Goal: Information Seeking & Learning: Learn about a topic

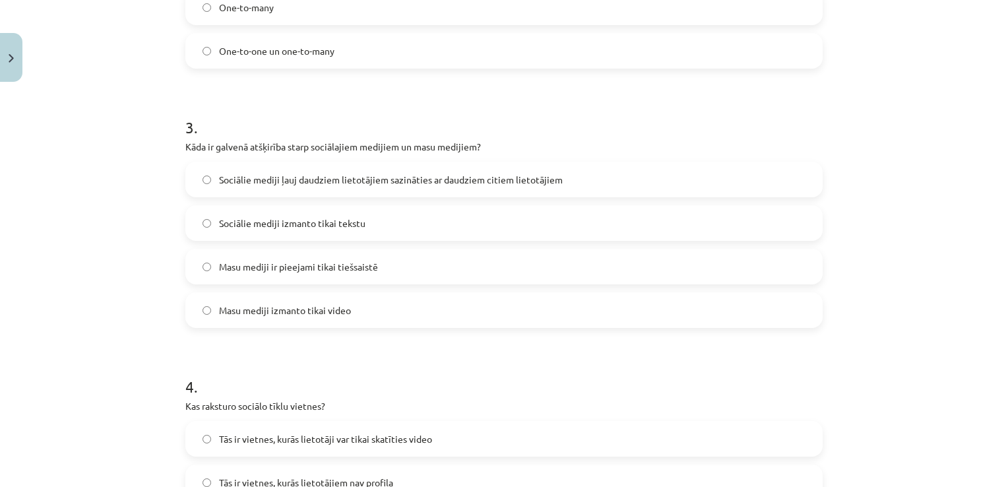
scroll to position [686, 0]
click at [501, 189] on label "Sociālie mediji ļauj daudziem lietotājiem sazināties ar daudziem citiem lietotā…" at bounding box center [504, 179] width 635 height 33
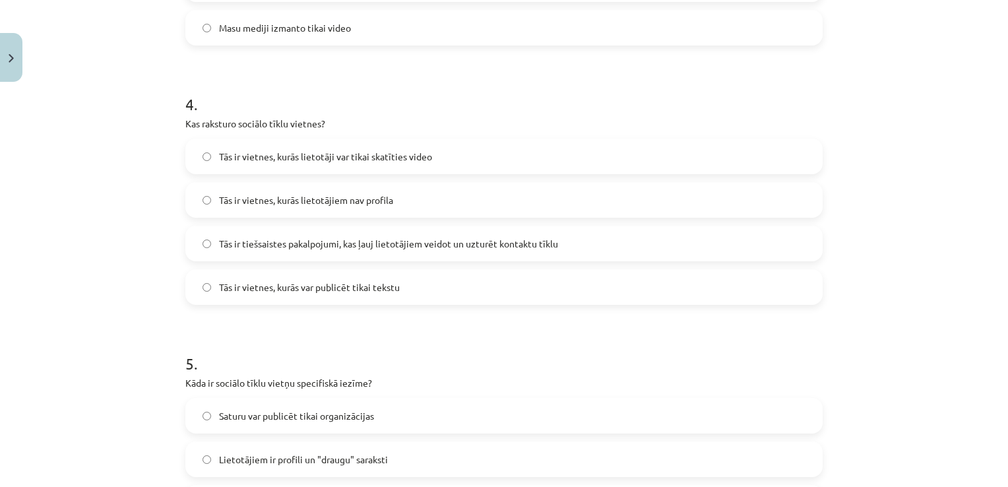
scroll to position [974, 0]
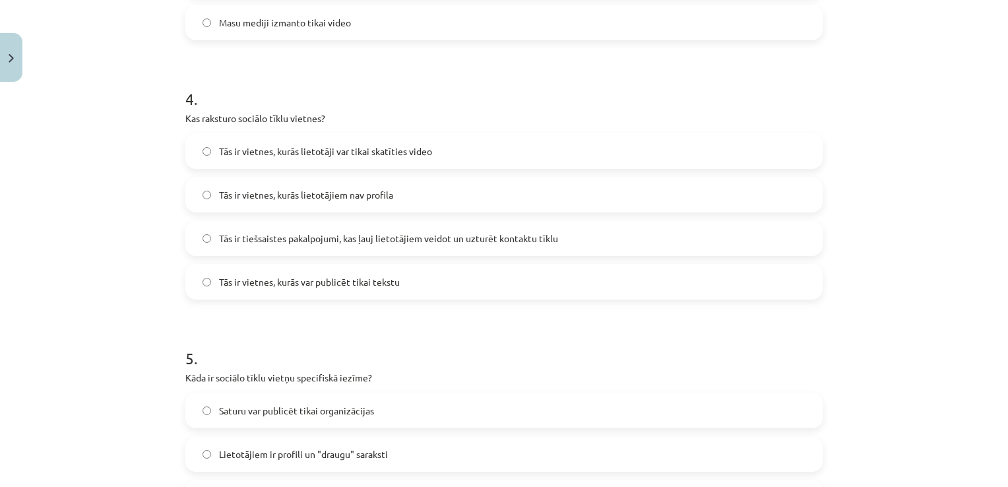
click at [486, 244] on span "Tās ir tiešsaistes pakalpojumi, kas ļauj lietotājiem veidot un uzturēt kontaktu…" at bounding box center [388, 239] width 339 height 14
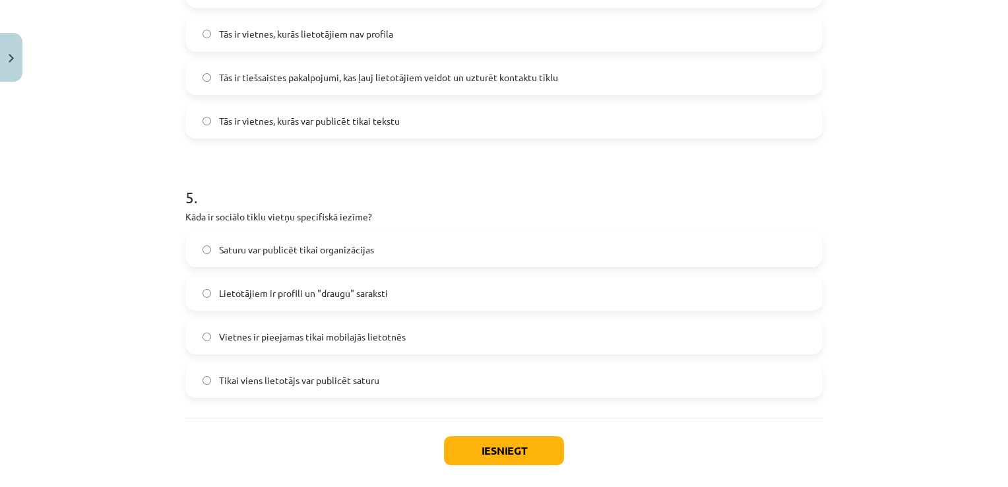
scroll to position [1198, 0]
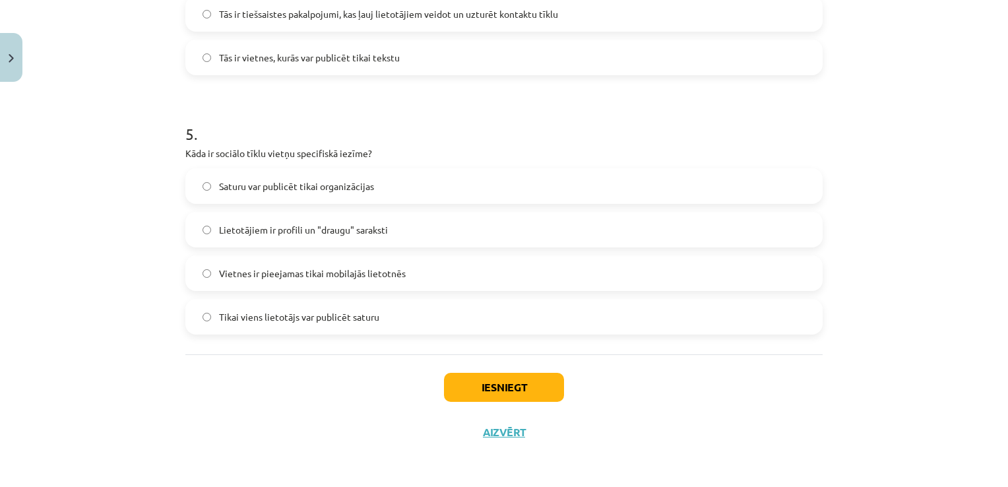
click at [481, 232] on label "Lietotājiem ir profili un "draugu" saraksti" at bounding box center [504, 229] width 635 height 33
click at [524, 379] on button "Iesniegt" at bounding box center [504, 387] width 120 height 29
click at [543, 383] on button "Iesniegt" at bounding box center [504, 387] width 120 height 29
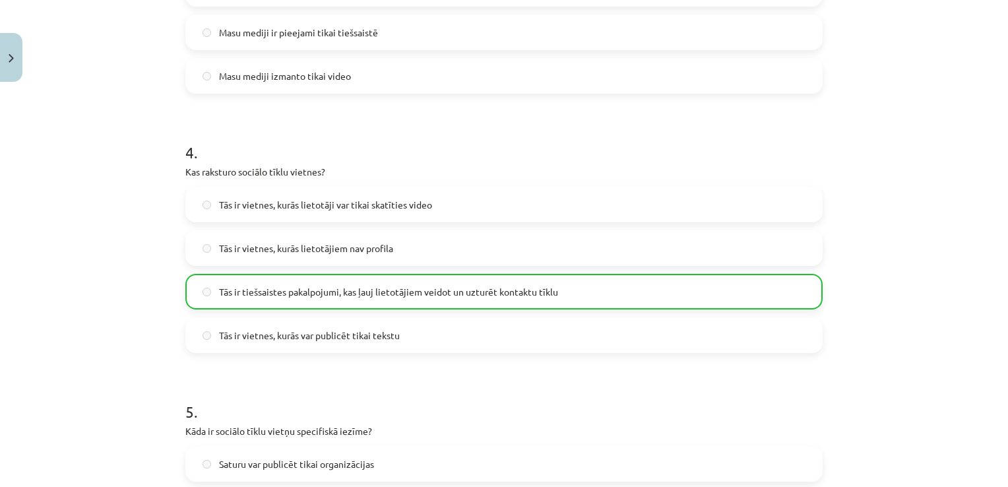
scroll to position [1240, 0]
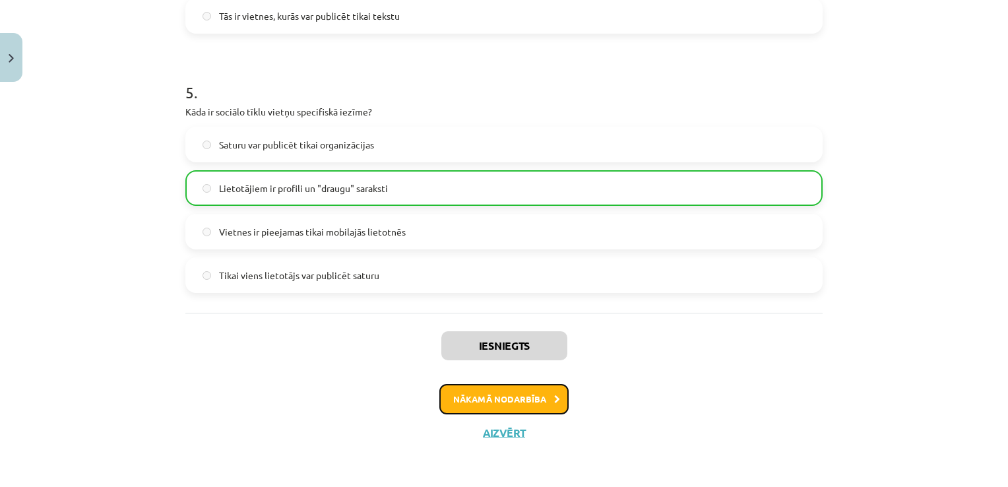
click at [536, 395] on button "Nākamā nodarbība" at bounding box center [503, 399] width 129 height 30
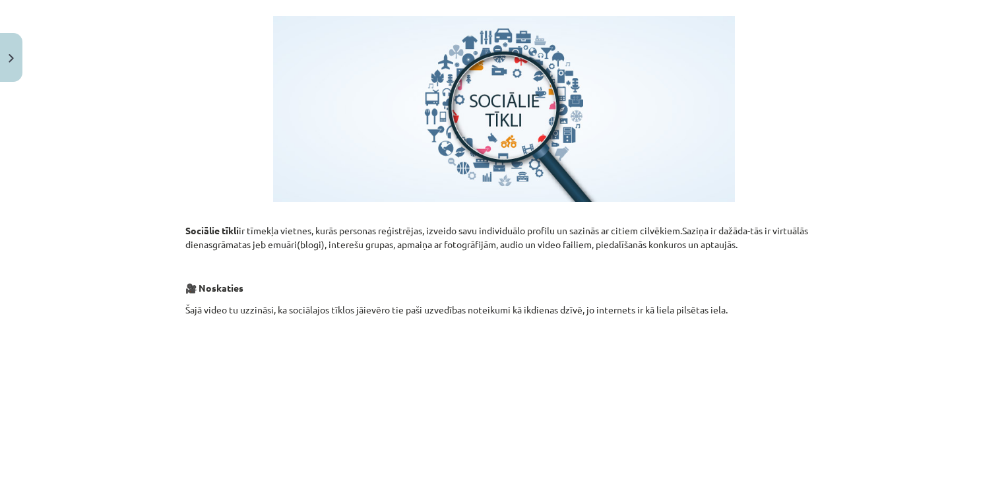
scroll to position [0, 0]
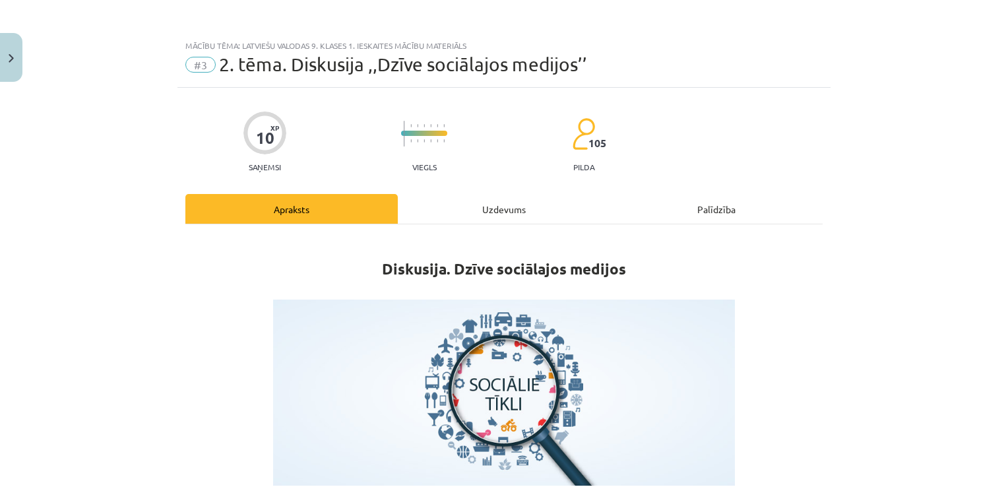
click at [507, 208] on div "Uzdevums" at bounding box center [504, 209] width 212 height 30
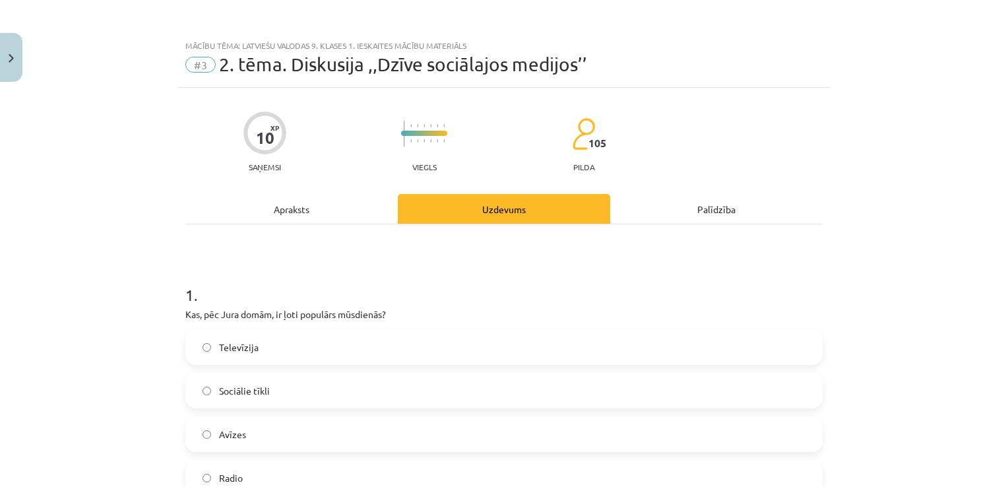
click at [320, 197] on div "Apraksts" at bounding box center [291, 209] width 212 height 30
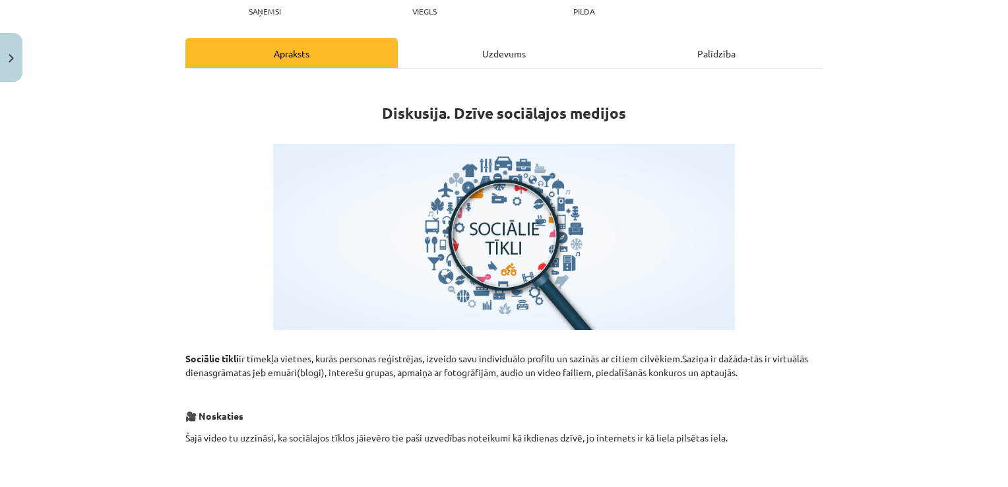
scroll to position [70, 0]
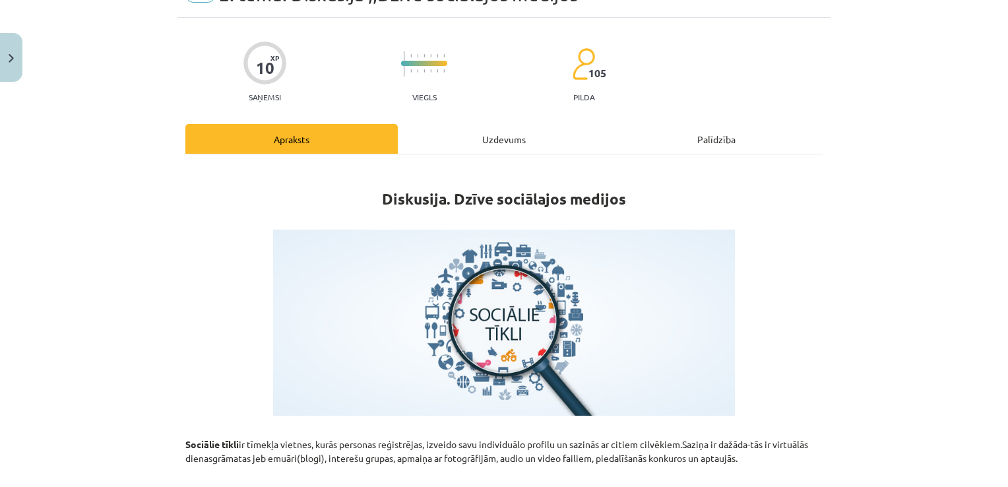
click at [508, 129] on div "Uzdevums" at bounding box center [504, 139] width 212 height 30
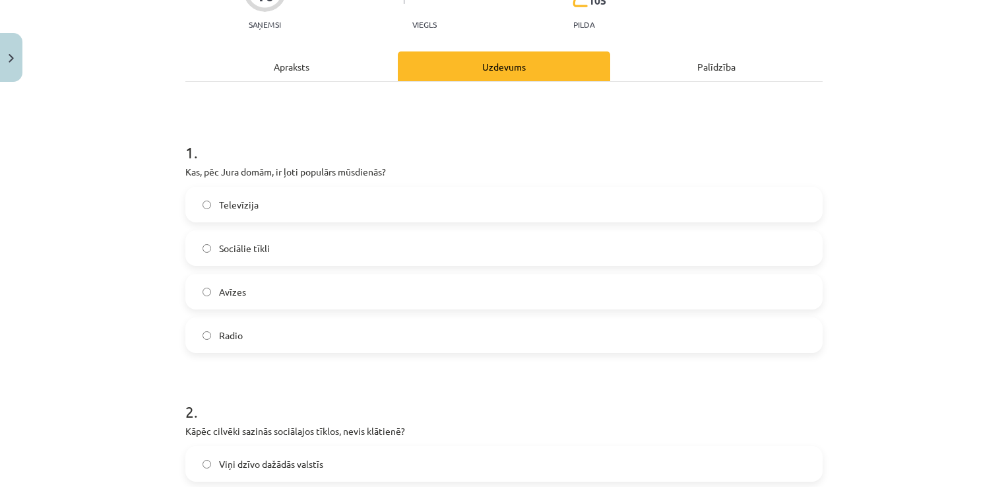
scroll to position [0, 0]
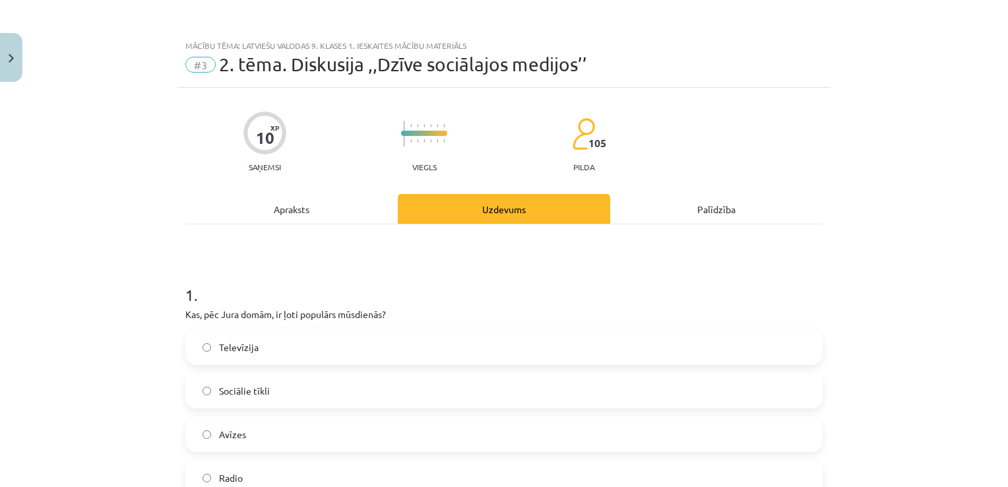
click at [287, 212] on div "Apraksts" at bounding box center [291, 209] width 212 height 30
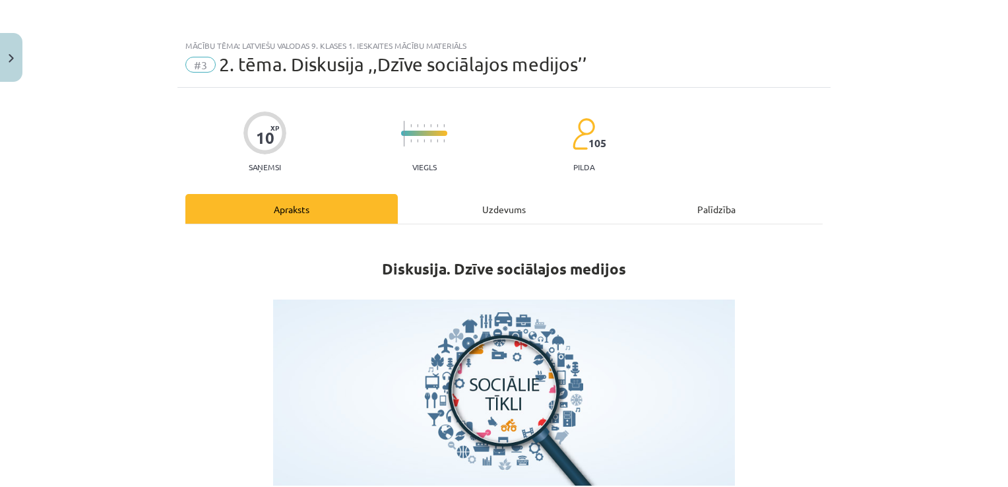
click at [455, 207] on div "Uzdevums" at bounding box center [504, 209] width 212 height 30
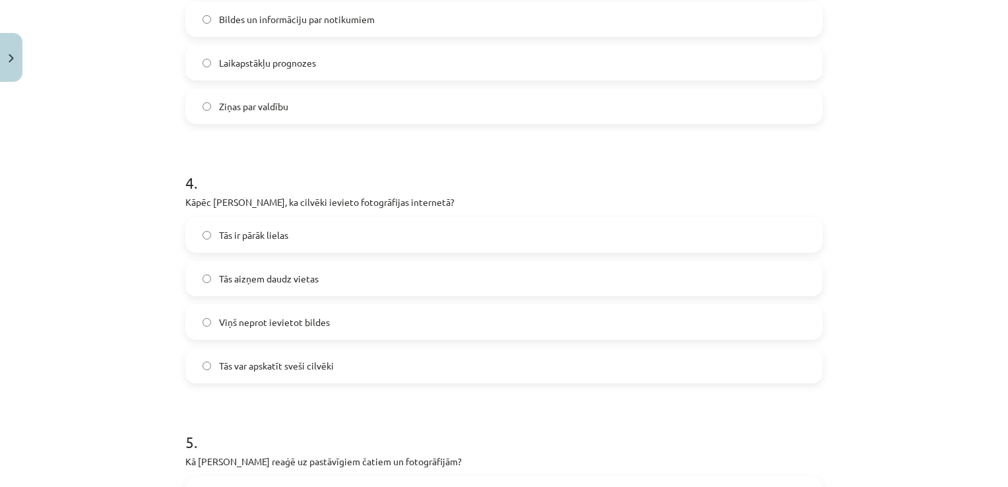
scroll to position [1198, 0]
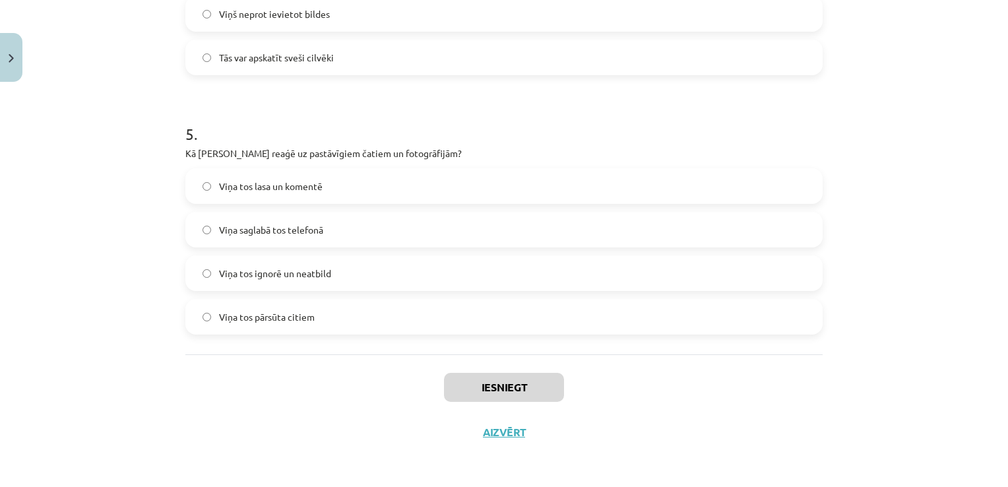
click at [368, 270] on label "Viņa tos ignorē un neatbild" at bounding box center [504, 273] width 635 height 33
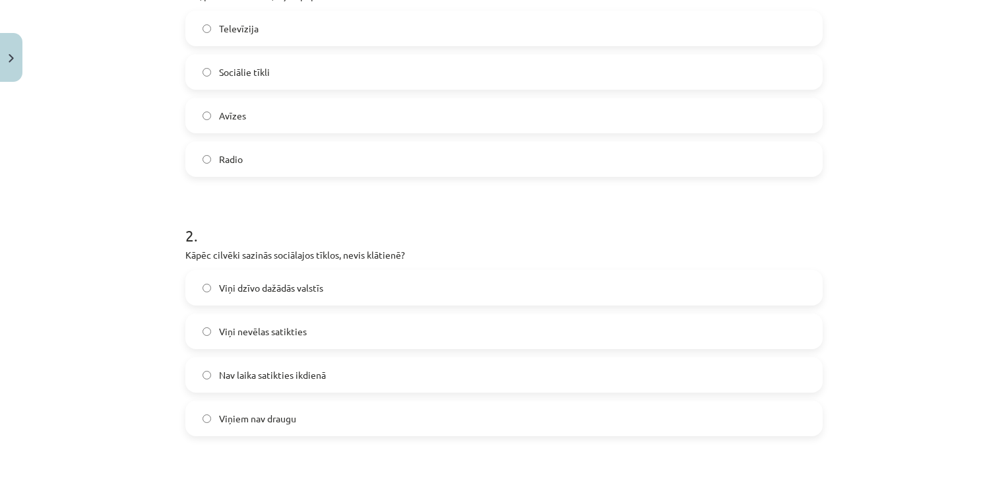
scroll to position [0, 0]
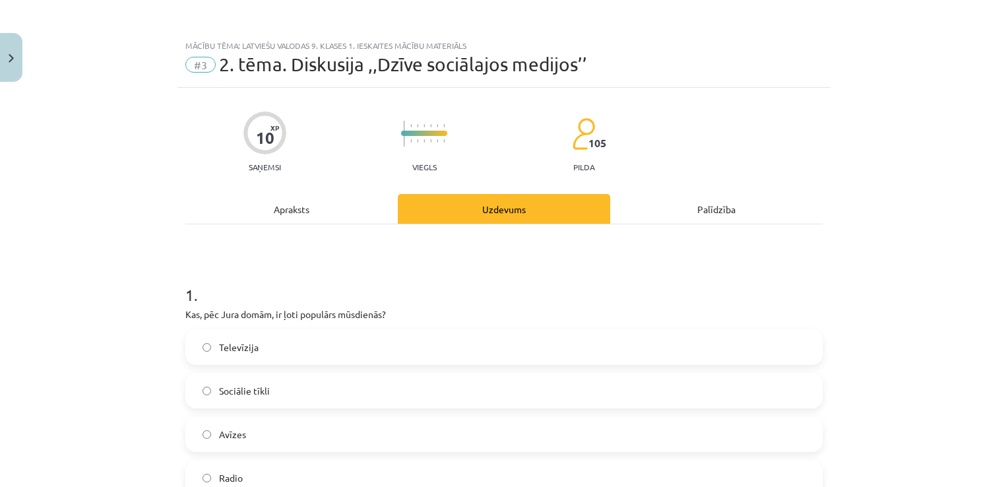
click at [309, 201] on div "Apraksts" at bounding box center [291, 209] width 212 height 30
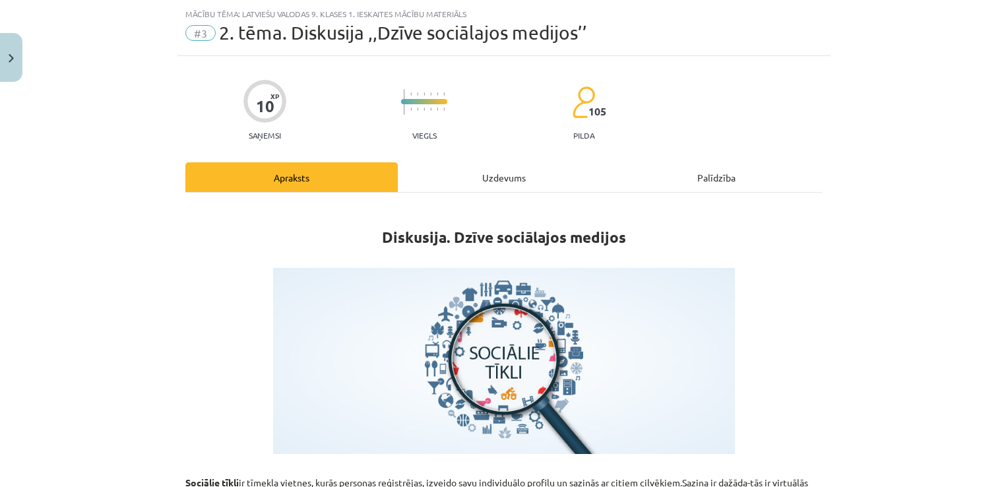
scroll to position [33, 0]
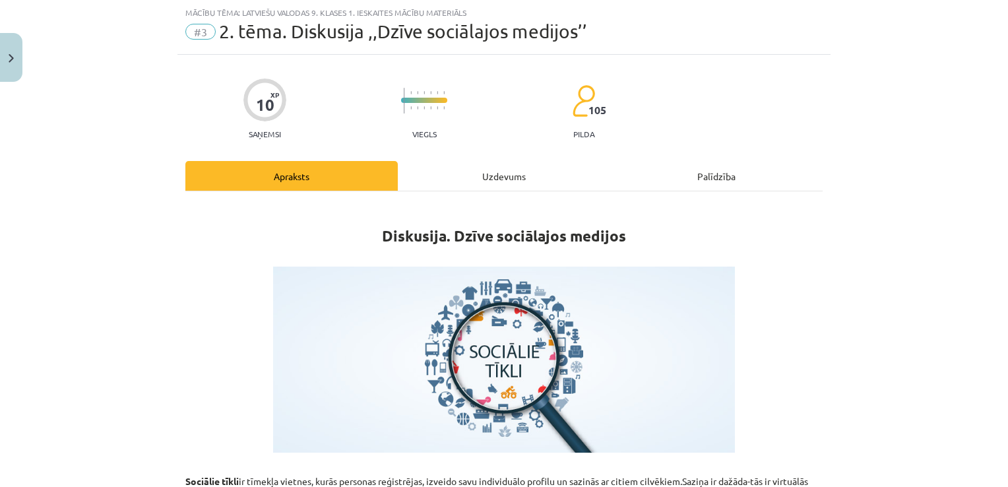
click at [484, 170] on div "Uzdevums" at bounding box center [504, 176] width 212 height 30
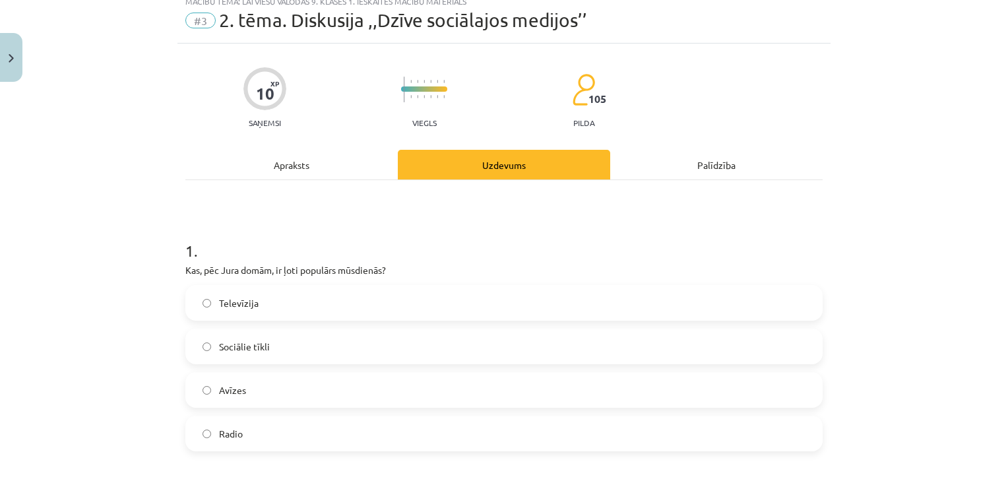
scroll to position [0, 0]
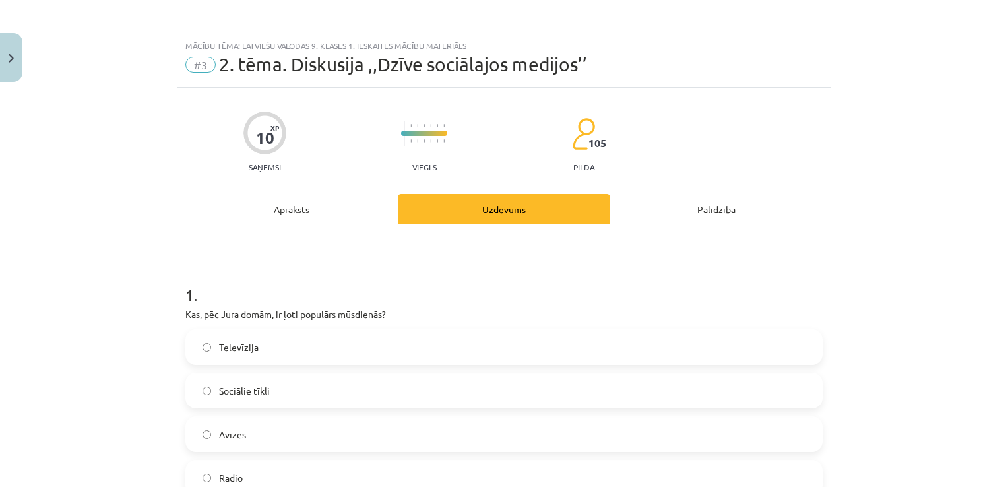
click at [317, 216] on div "Apraksts" at bounding box center [291, 209] width 212 height 30
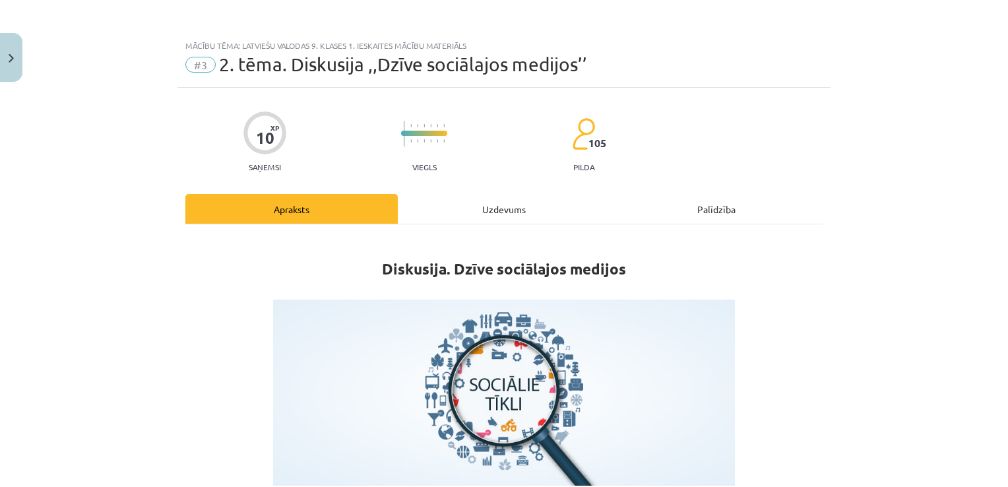
click at [500, 208] on div "Uzdevums" at bounding box center [504, 209] width 212 height 30
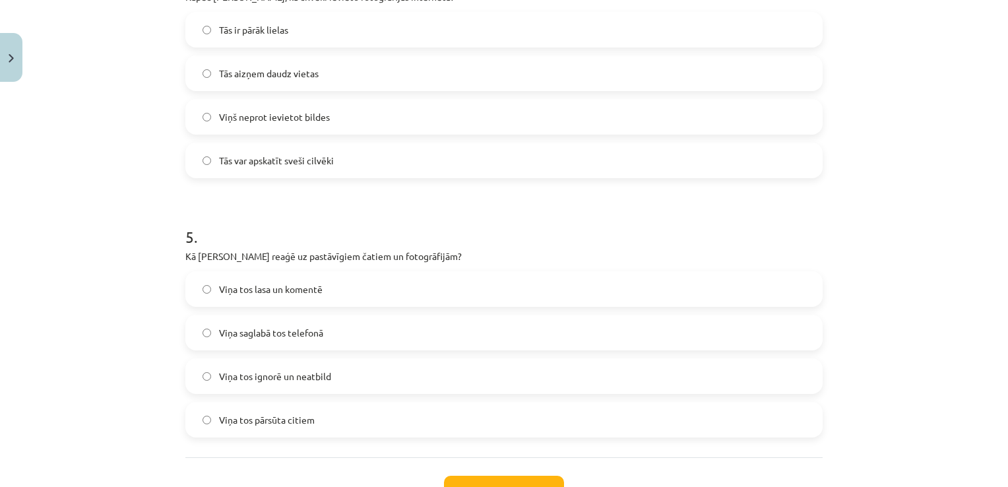
scroll to position [1095, 0]
click at [397, 169] on label "Tās var apskatīt sveši cilvēki" at bounding box center [504, 161] width 635 height 33
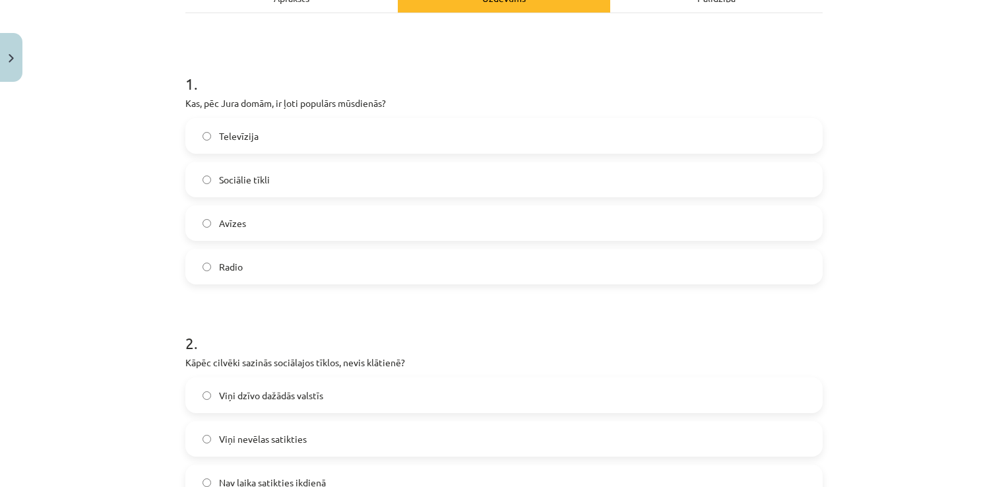
scroll to position [0, 0]
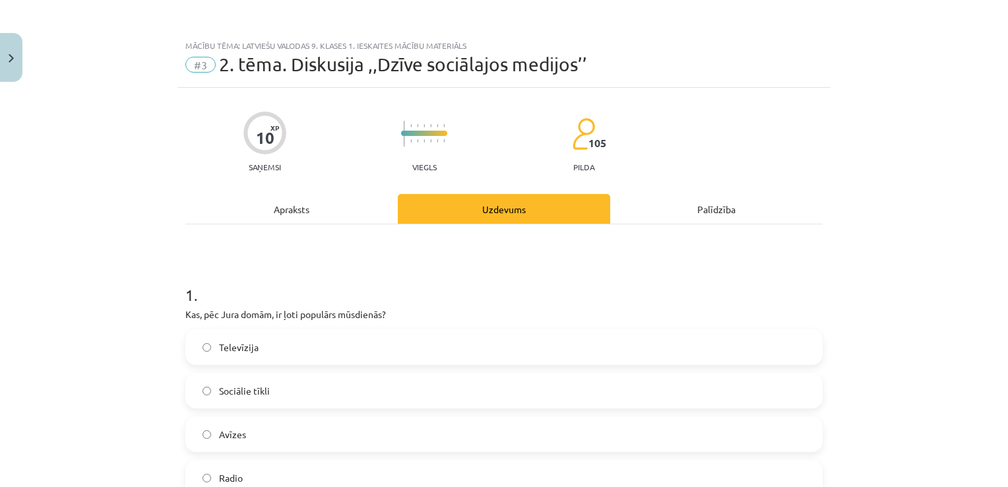
click at [317, 205] on div "Apraksts" at bounding box center [291, 209] width 212 height 30
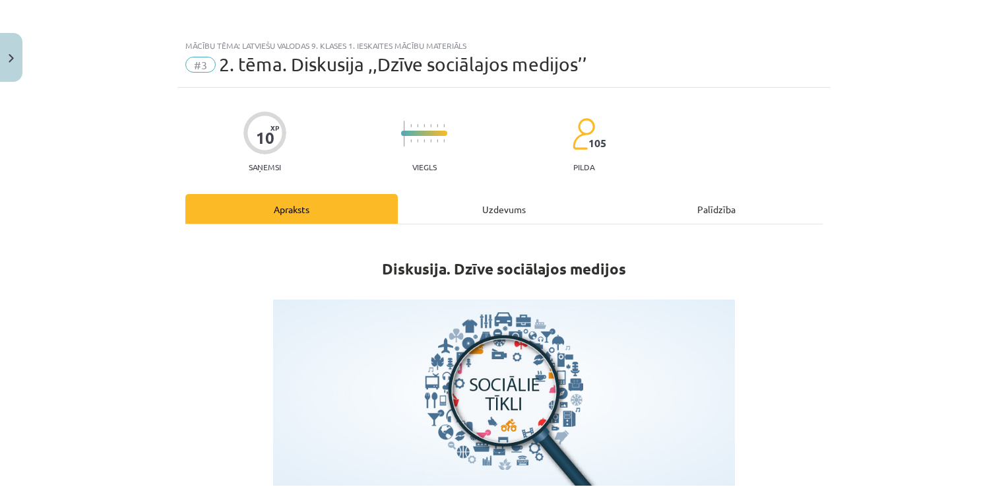
click at [488, 216] on div "Uzdevums" at bounding box center [504, 209] width 212 height 30
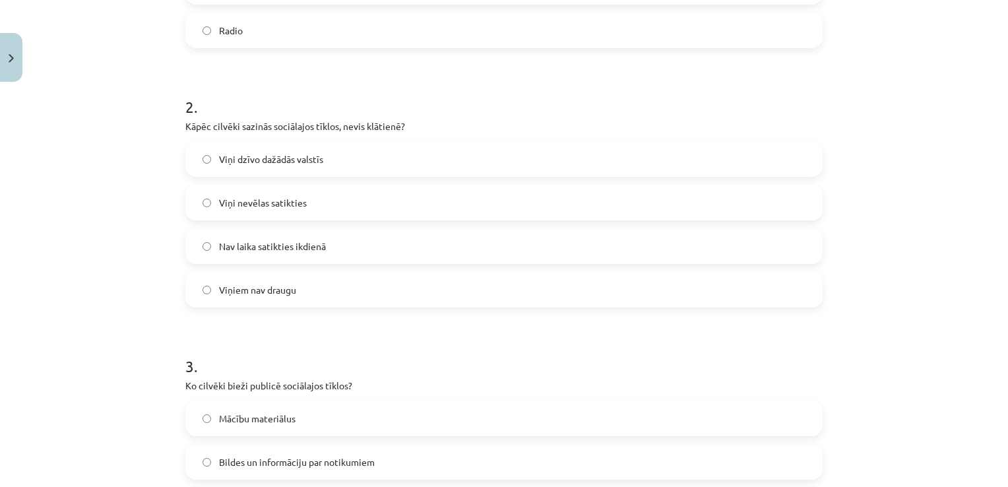
scroll to position [456, 0]
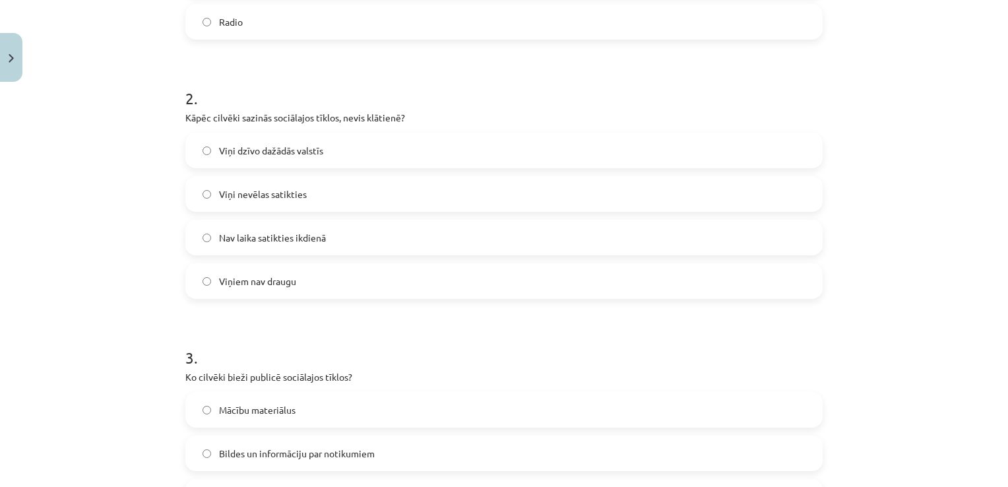
click at [274, 456] on span "Bildes un informāciju par notikumiem" at bounding box center [297, 454] width 156 height 14
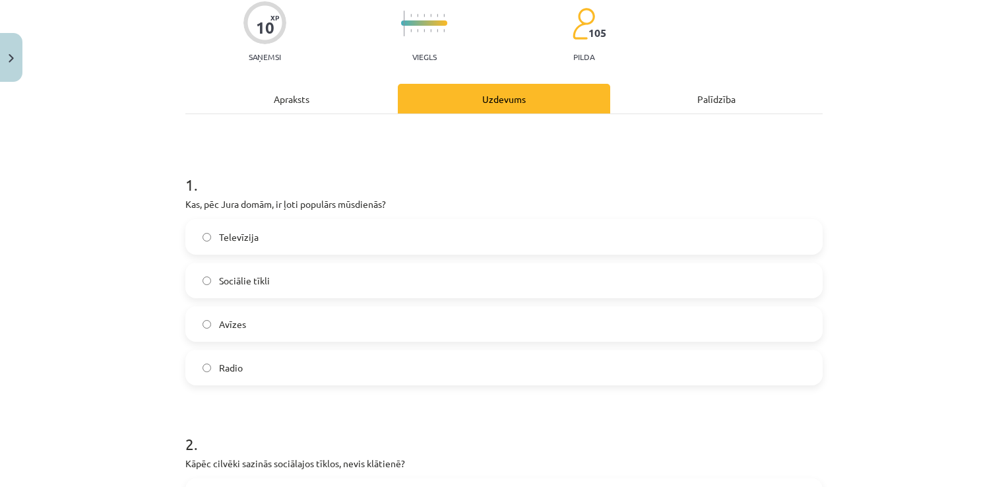
scroll to position [0, 0]
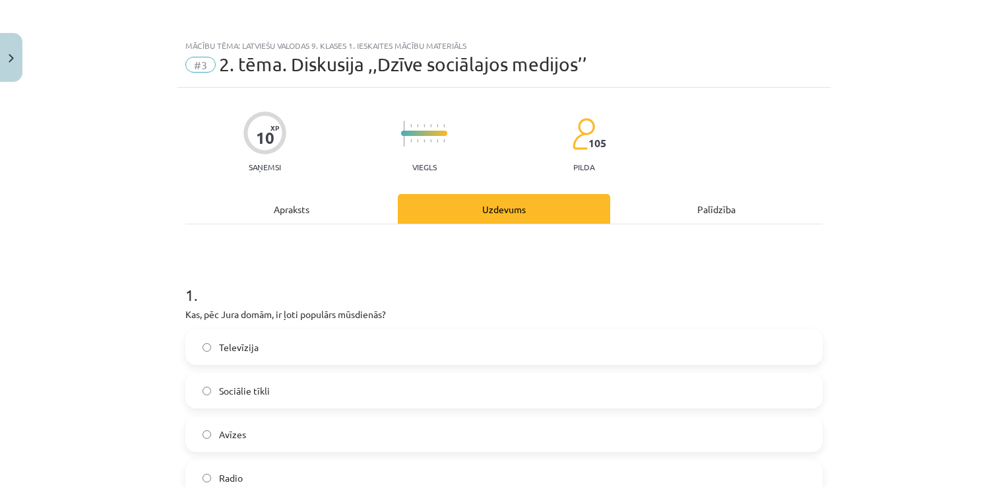
click at [296, 214] on div "Apraksts" at bounding box center [291, 209] width 212 height 30
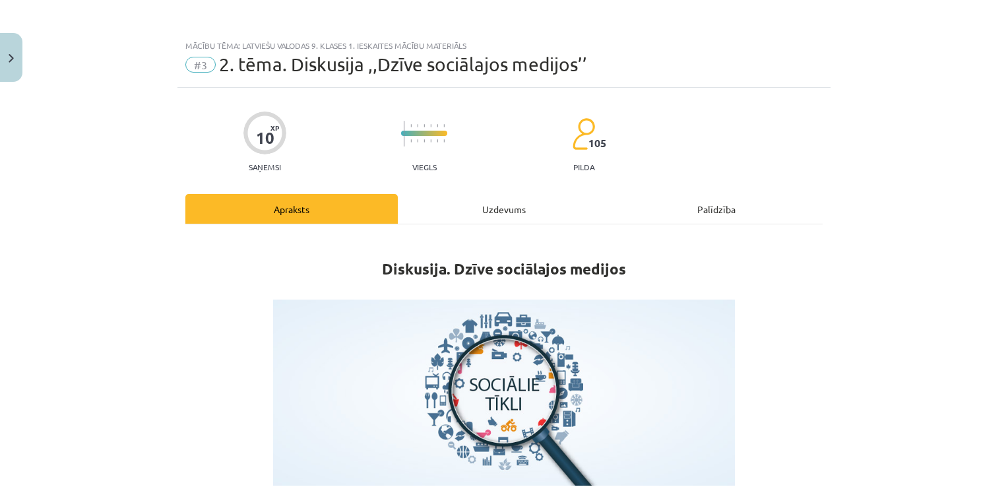
click at [520, 221] on div "Uzdevums" at bounding box center [504, 209] width 212 height 30
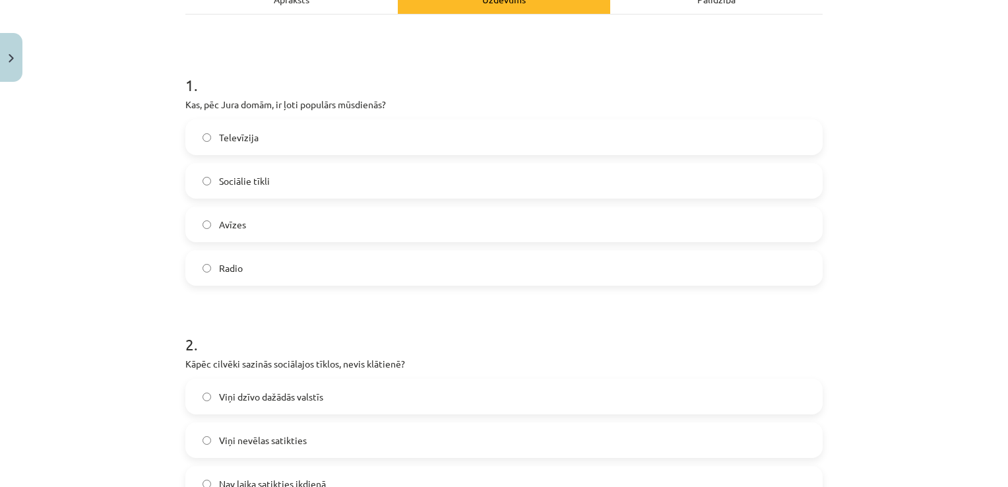
scroll to position [274, 0]
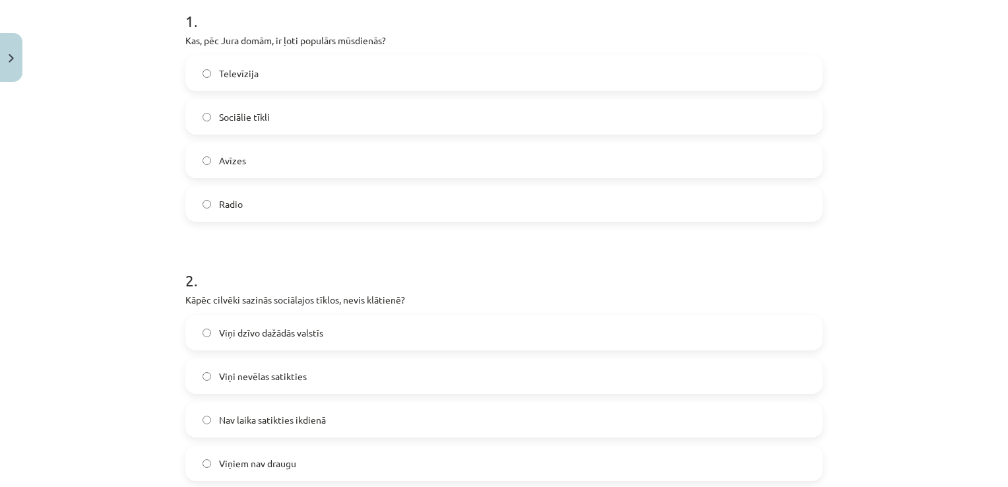
click at [377, 104] on label "Sociālie tīkli" at bounding box center [504, 116] width 635 height 33
click at [329, 418] on label "Nav laika satikties ikdienā" at bounding box center [504, 419] width 635 height 33
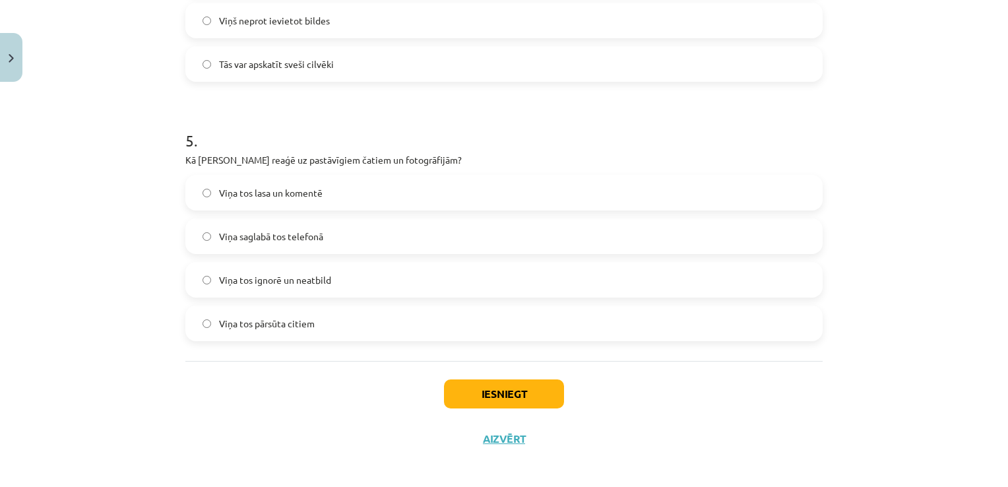
scroll to position [1198, 0]
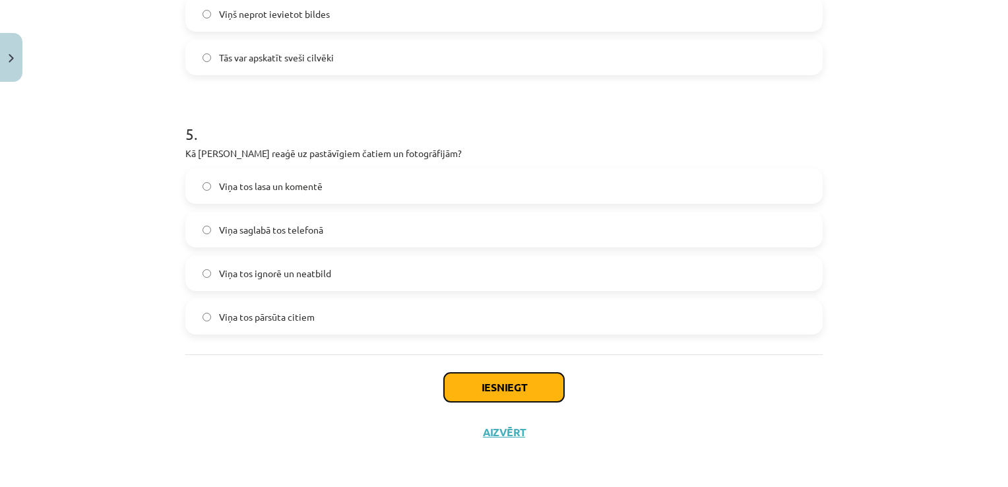
click at [488, 389] on button "Iesniegt" at bounding box center [504, 387] width 120 height 29
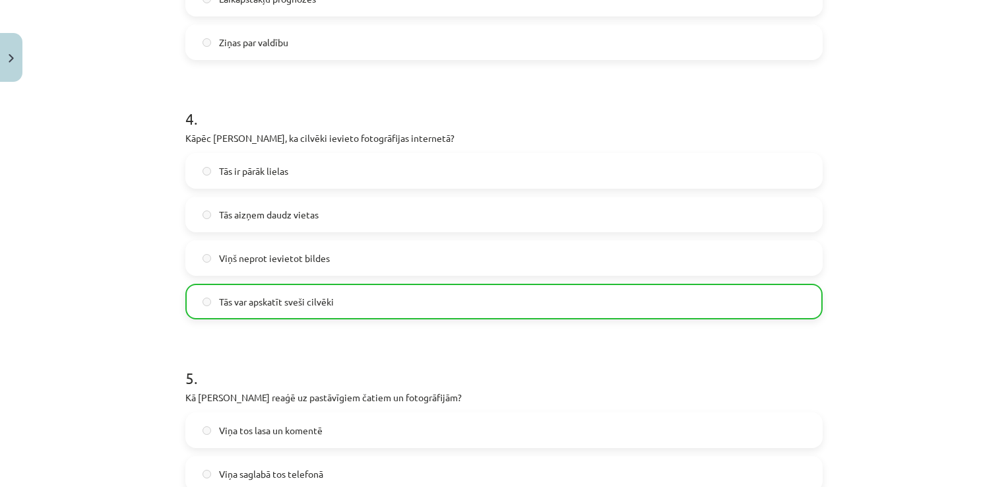
scroll to position [1240, 0]
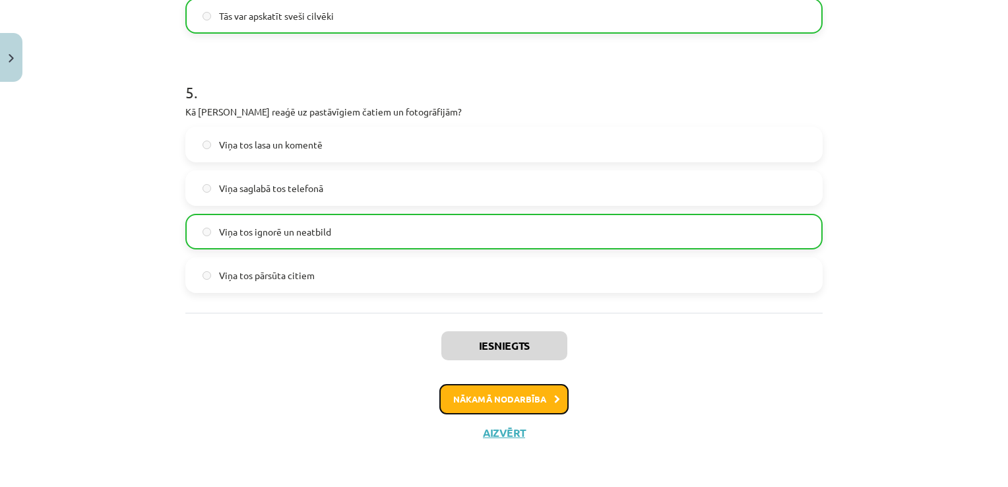
click at [501, 402] on button "Nākamā nodarbība" at bounding box center [503, 399] width 129 height 30
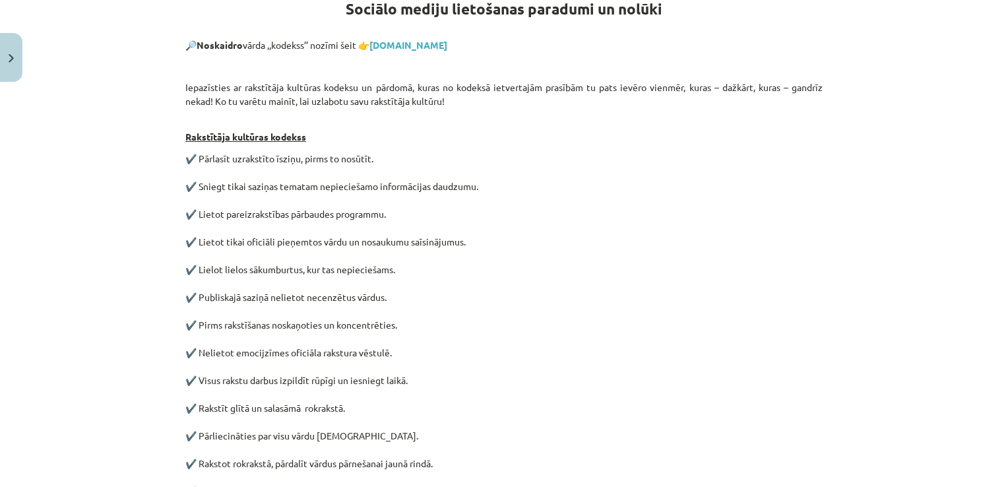
scroll to position [261, 0]
click at [401, 44] on link "tezaurs.lv" at bounding box center [409, 44] width 78 height 12
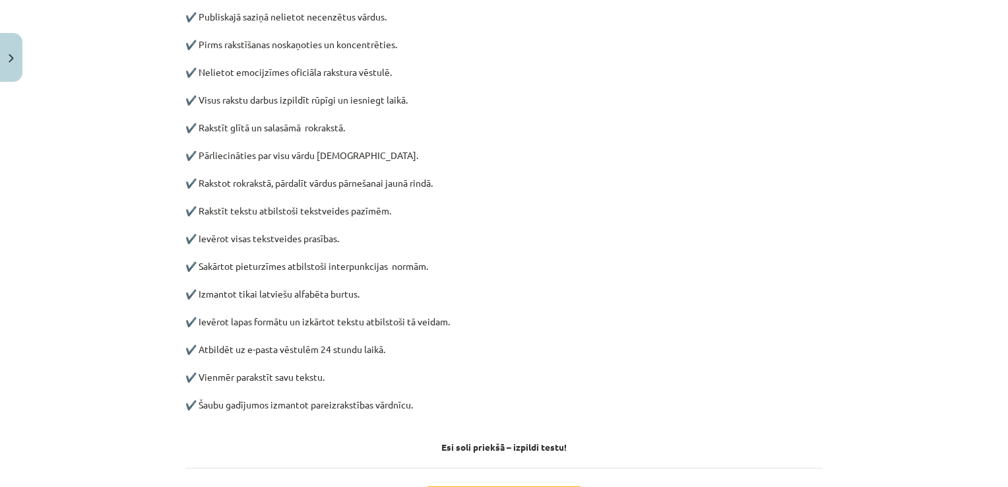
scroll to position [653, 0]
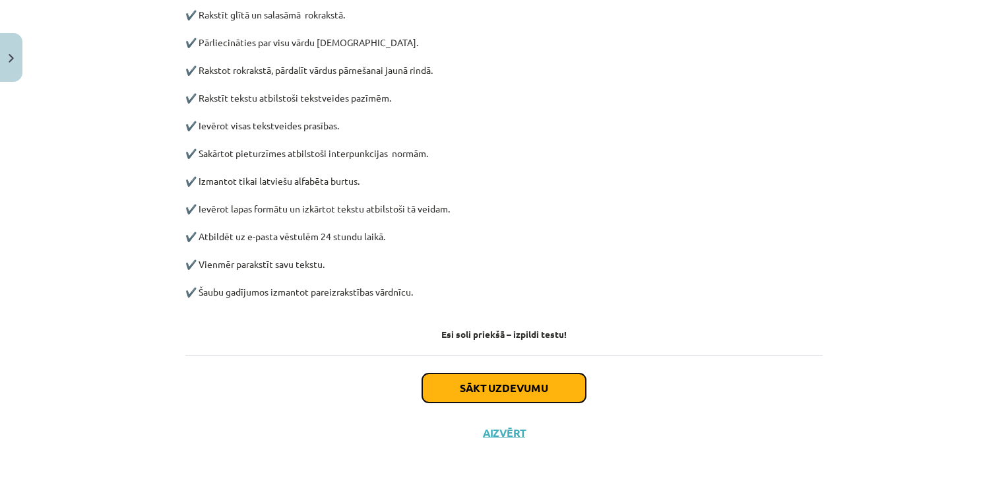
click at [544, 381] on button "Sākt uzdevumu" at bounding box center [504, 387] width 164 height 29
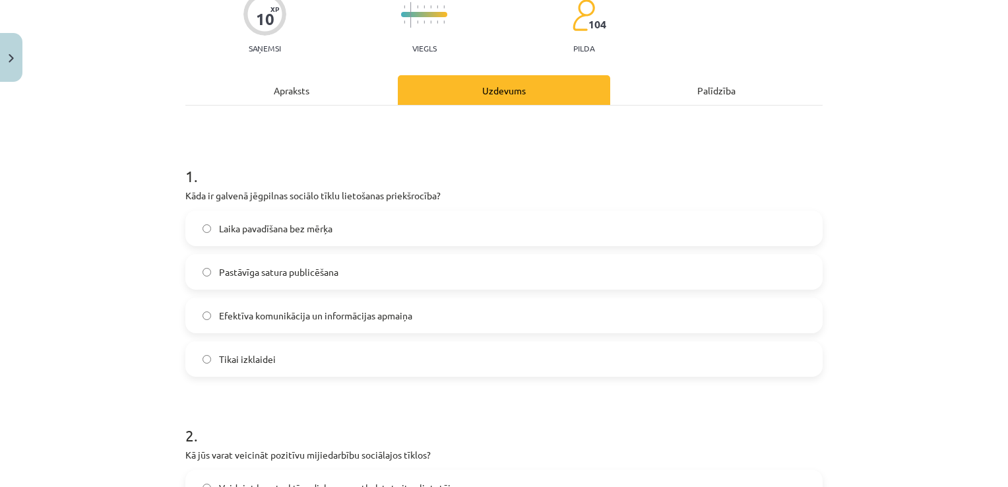
scroll to position [125, 0]
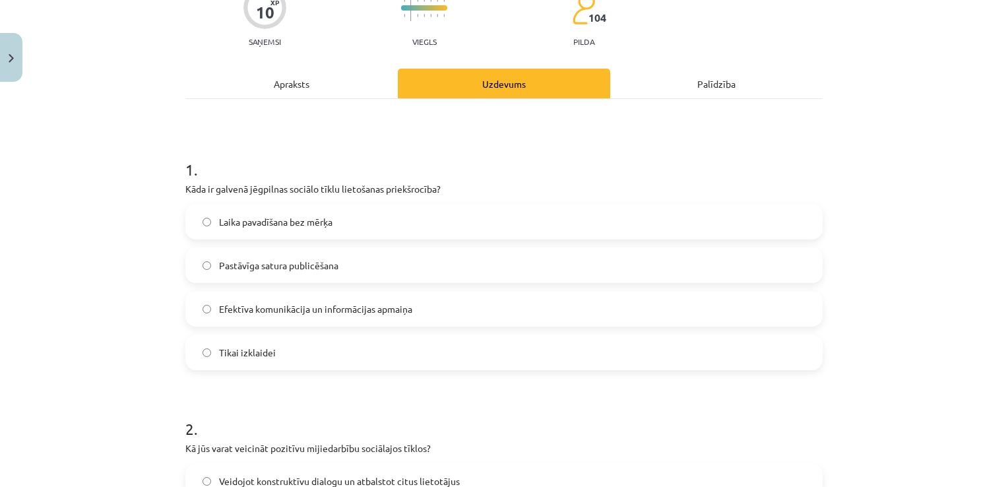
click at [306, 85] on div "Apraksts" at bounding box center [291, 84] width 212 height 30
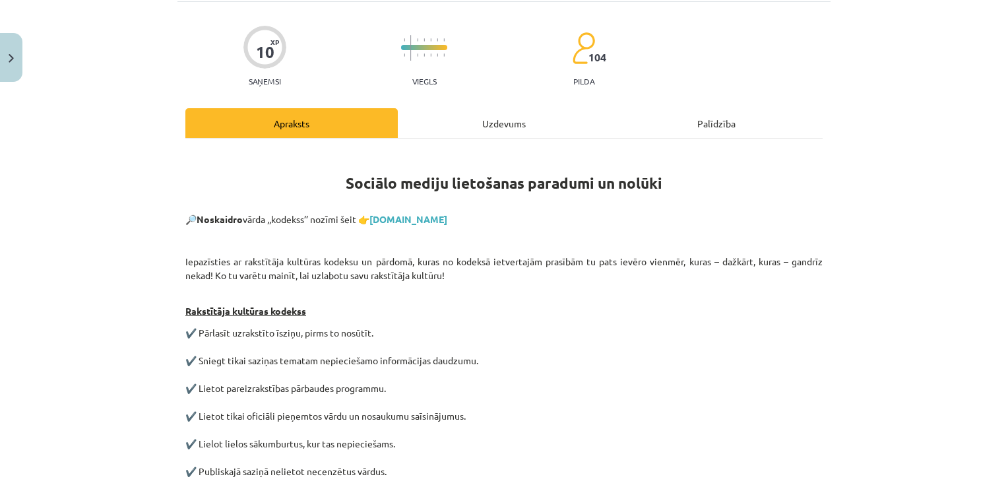
scroll to position [89, 0]
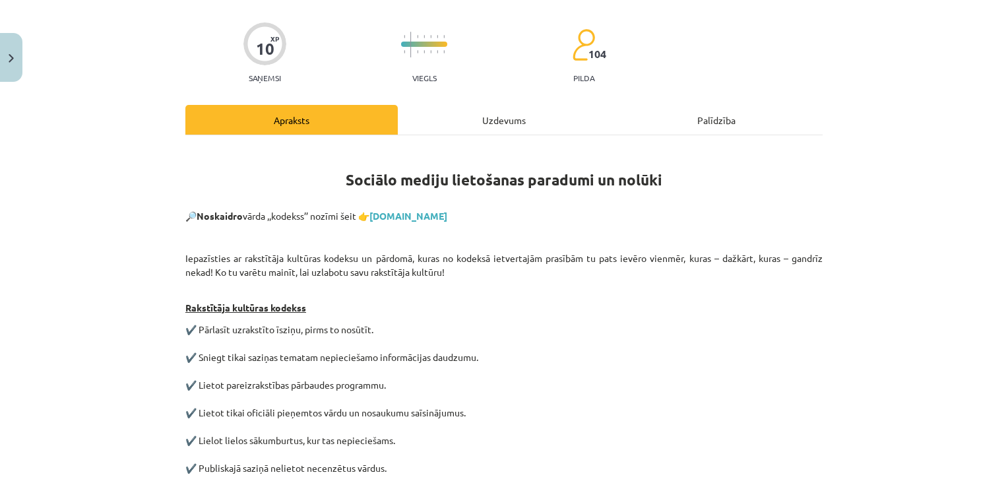
click at [501, 121] on div "Uzdevums" at bounding box center [504, 120] width 212 height 30
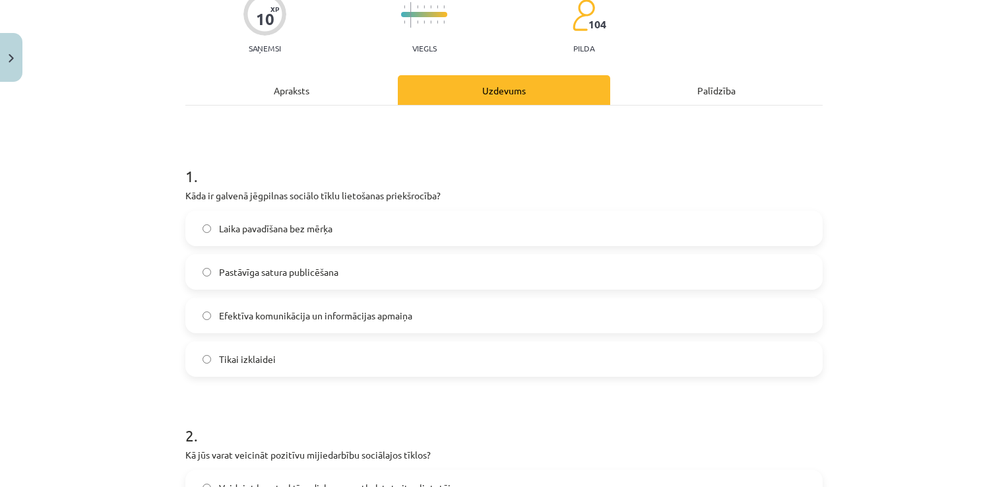
scroll to position [119, 0]
click at [332, 87] on div "Apraksts" at bounding box center [291, 90] width 212 height 30
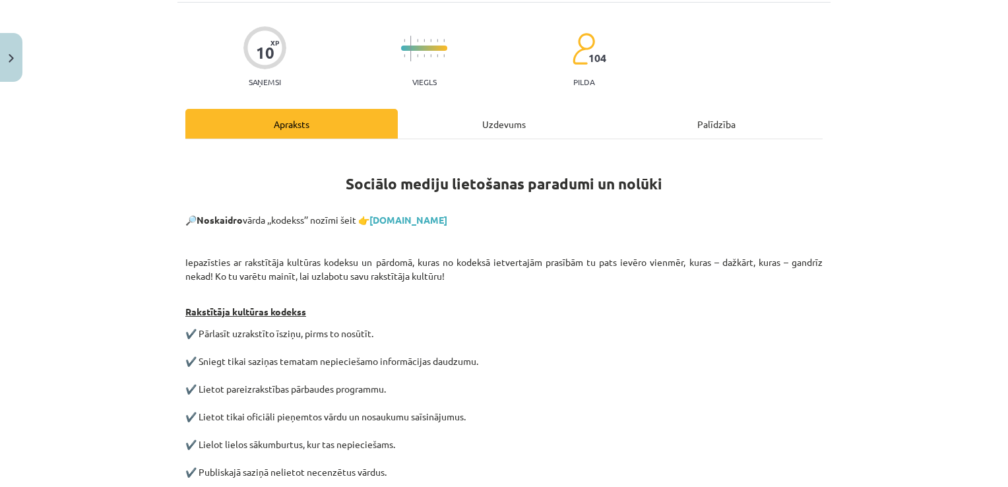
scroll to position [61, 0]
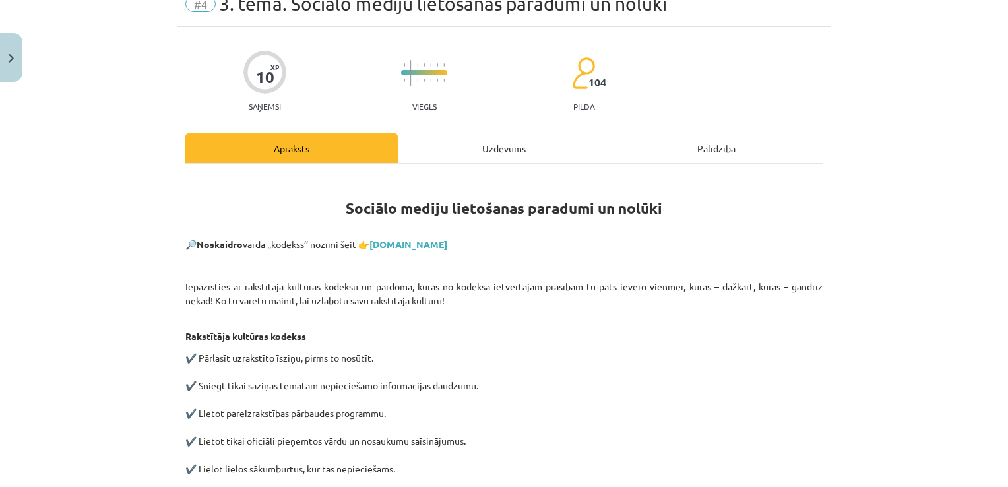
click at [500, 143] on div "Uzdevums" at bounding box center [504, 148] width 212 height 30
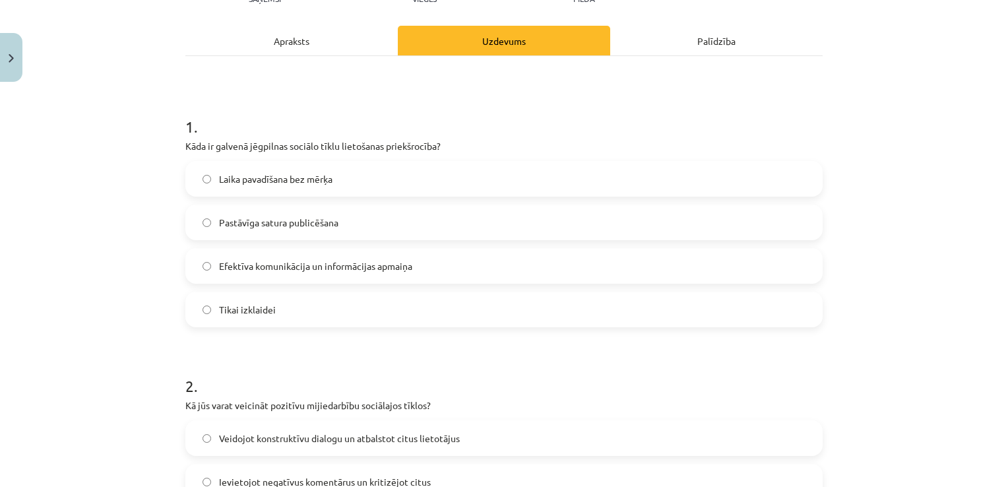
scroll to position [167, 0]
click at [450, 251] on label "Efektīva komunikācija un informācijas apmaiņa" at bounding box center [504, 267] width 635 height 33
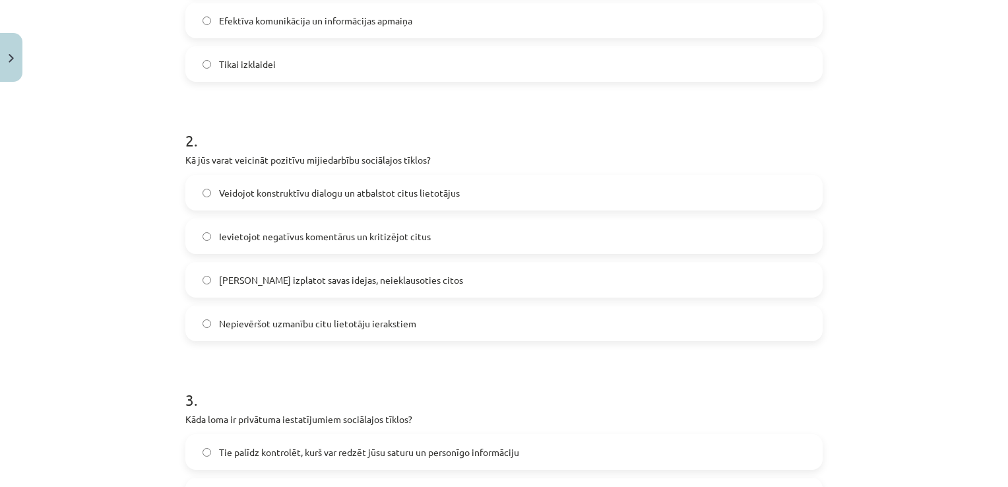
scroll to position [414, 0]
click at [449, 206] on label "Veidojot konstruktīvu dialogu un atbalstot citus lietotājus" at bounding box center [504, 192] width 635 height 33
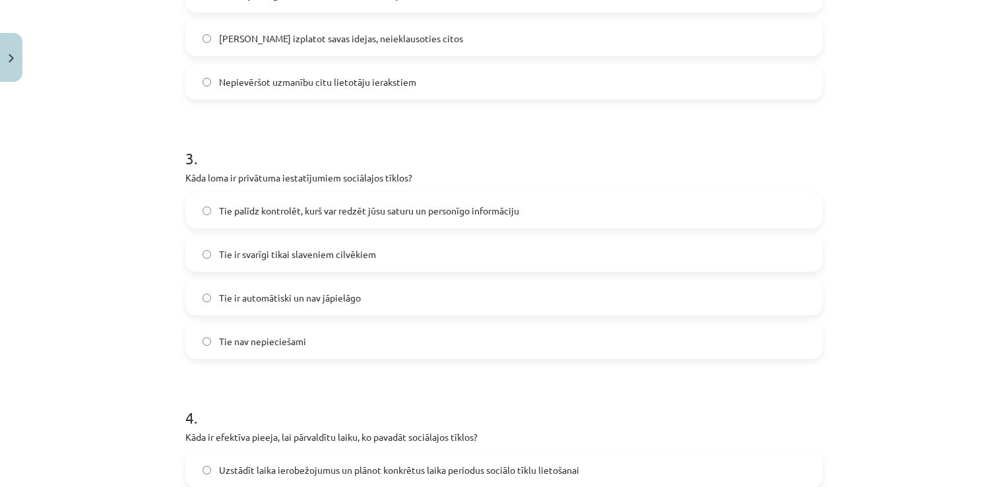
scroll to position [657, 0]
click at [501, 220] on label "Tie palīdz kontrolēt, kurš var redzēt jūsu saturu un personīgo informāciju" at bounding box center [504, 208] width 635 height 33
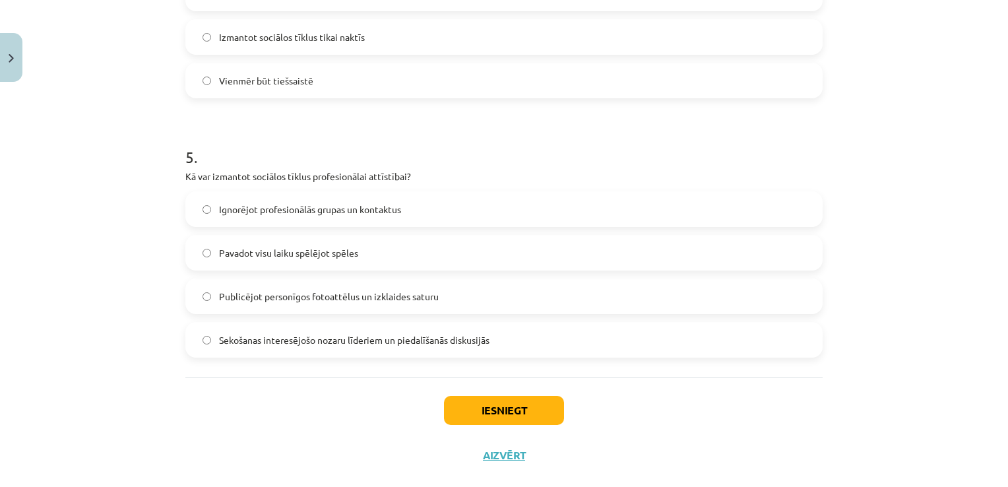
scroll to position [1176, 0]
click at [523, 354] on label "Sekošanas interesējošo nozaru līderiem un piedalīšanās diskusijās" at bounding box center [504, 339] width 635 height 33
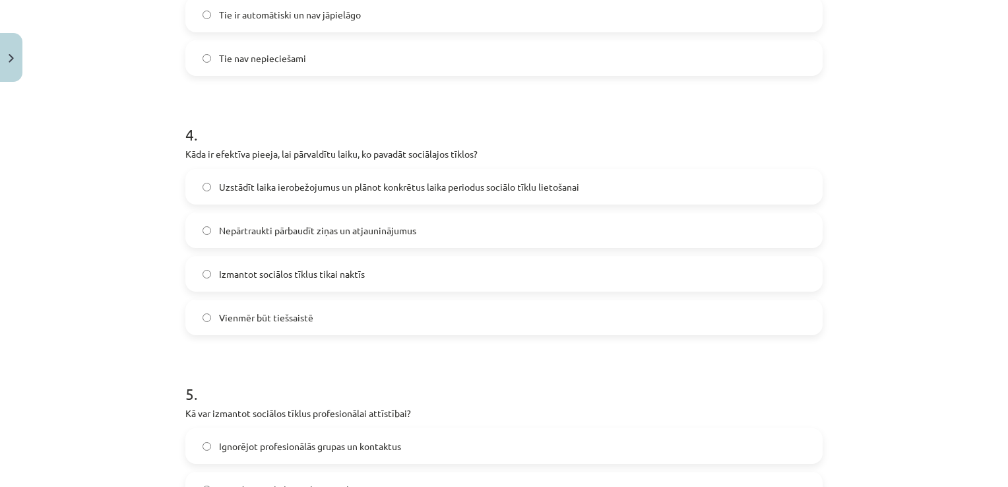
scroll to position [936, 0]
click at [499, 186] on span "Uzstādīt laika ierobežojumus un plānot konkrētus laika periodus sociālo tīklu l…" at bounding box center [399, 189] width 360 height 14
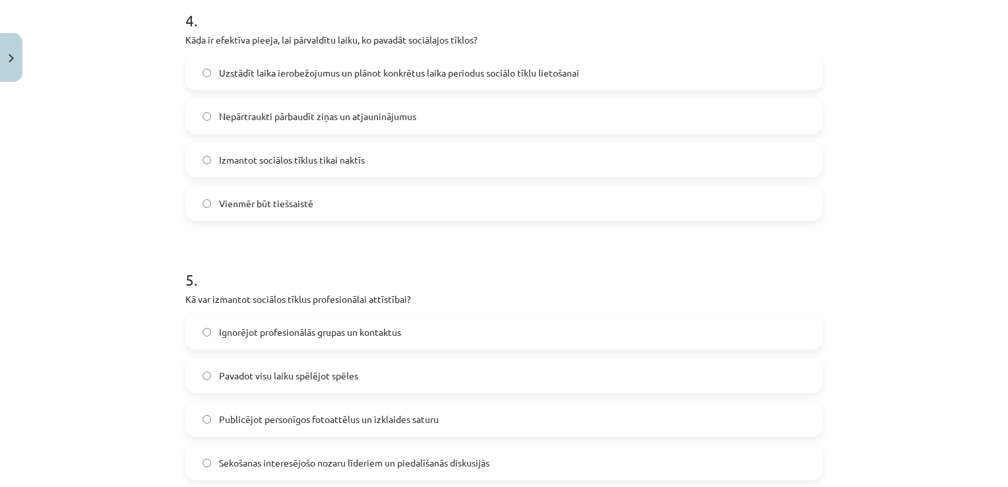
scroll to position [1198, 0]
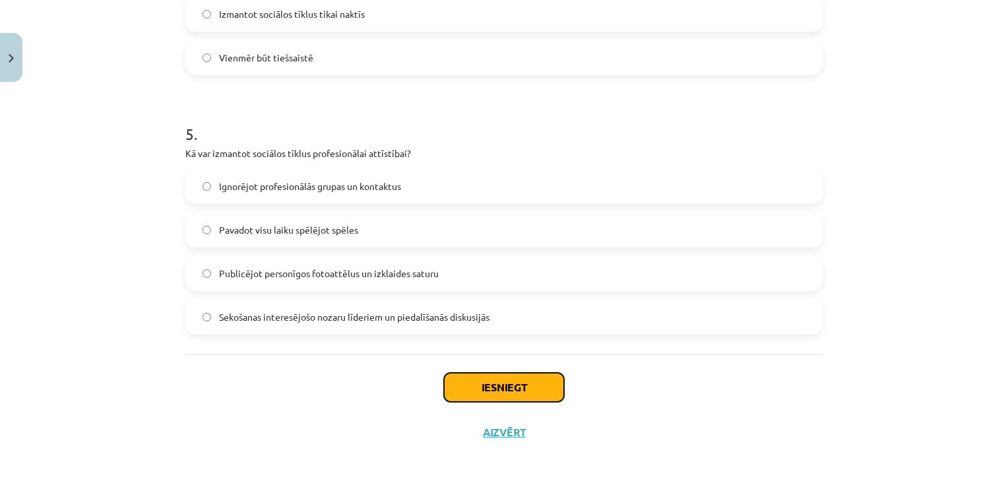
click at [531, 379] on button "Iesniegt" at bounding box center [504, 387] width 120 height 29
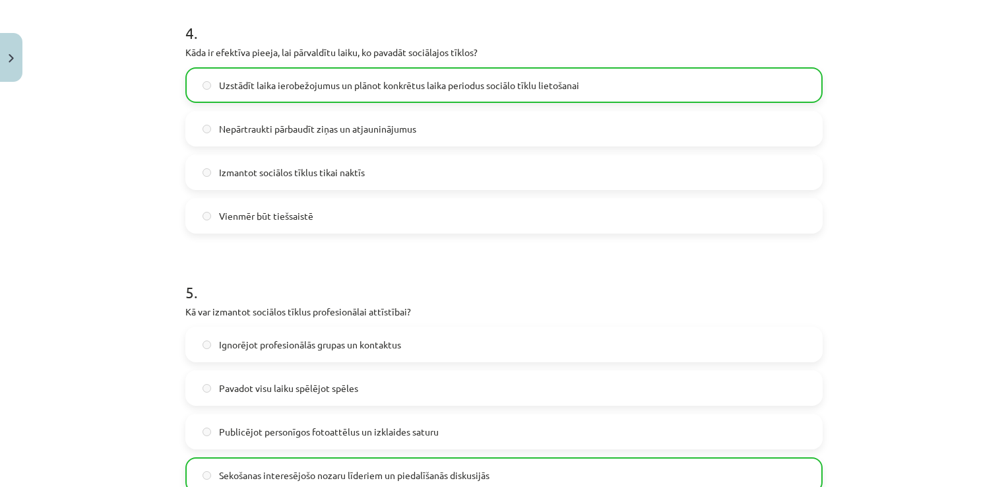
scroll to position [1240, 0]
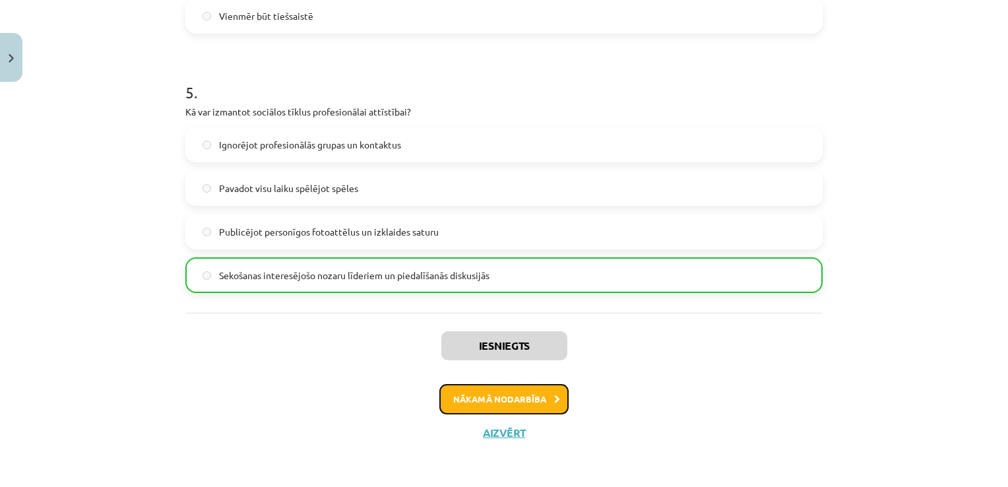
click at [541, 406] on button "Nākamā nodarbība" at bounding box center [503, 399] width 129 height 30
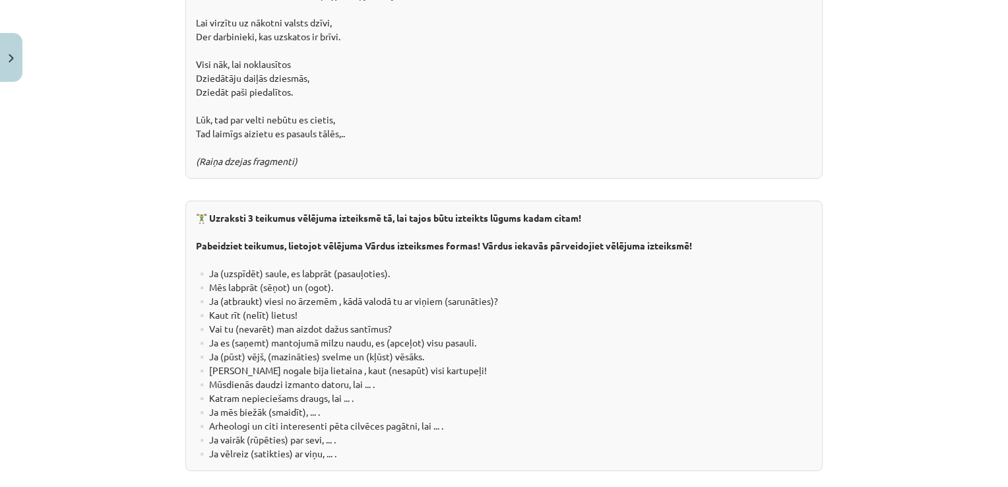
scroll to position [2436, 0]
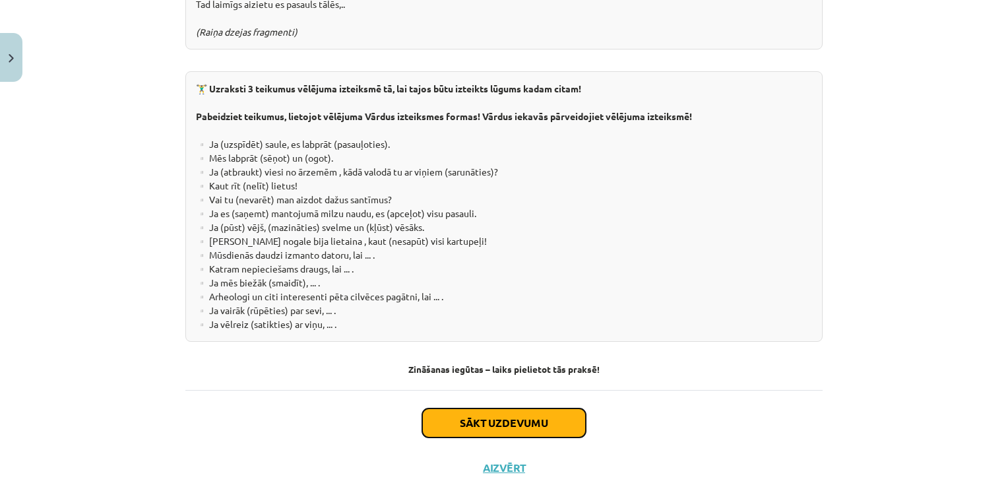
click at [537, 408] on button "Sākt uzdevumu" at bounding box center [504, 422] width 164 height 29
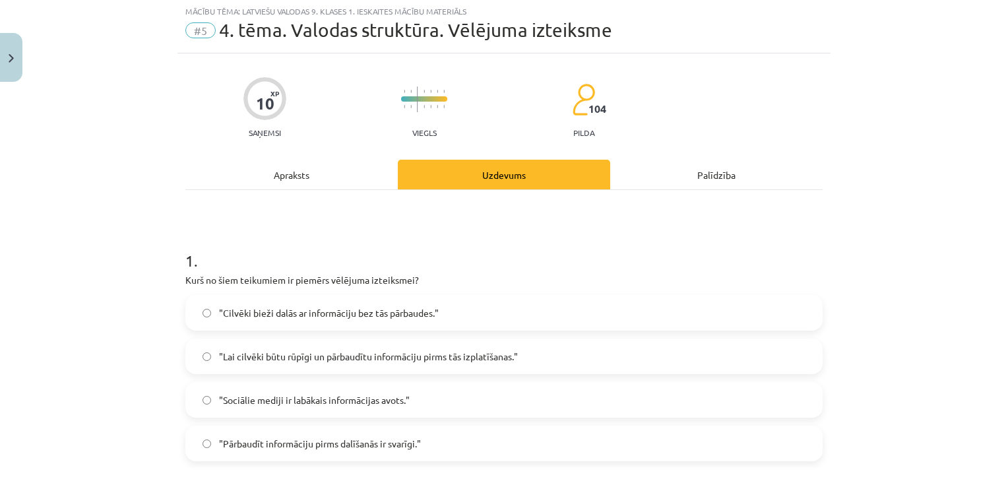
scroll to position [33, 0]
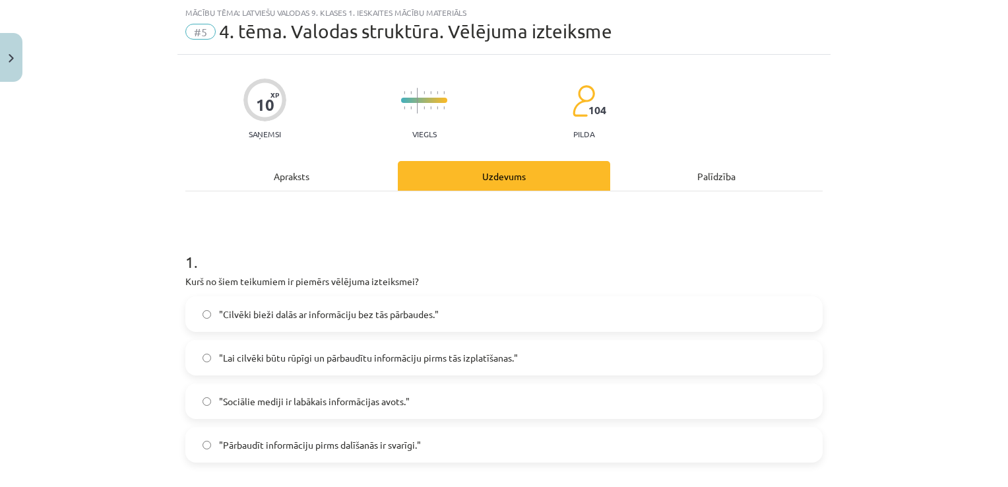
click at [326, 176] on div "Apraksts" at bounding box center [291, 176] width 212 height 30
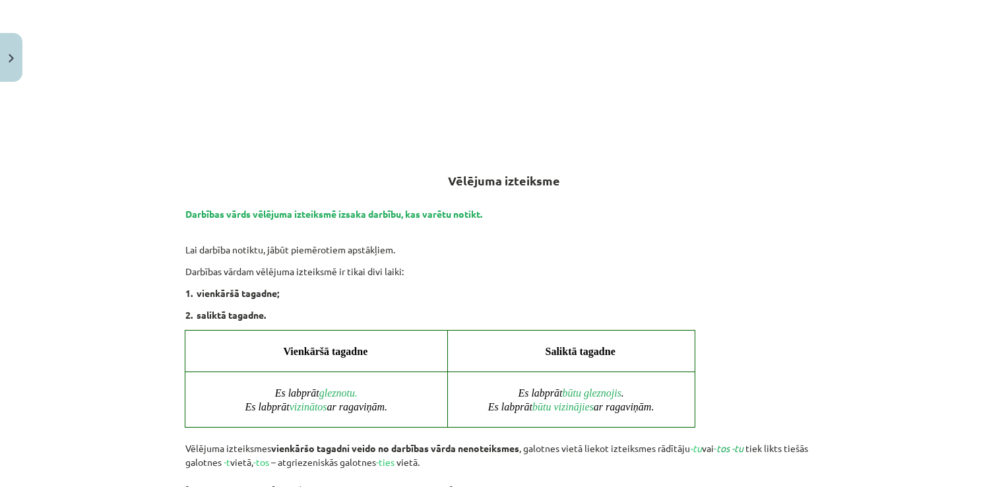
scroll to position [0, 0]
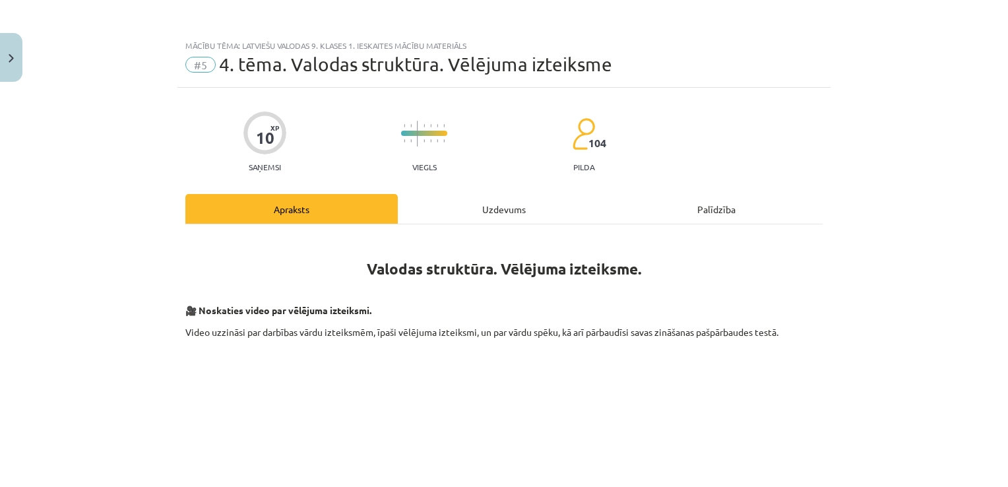
click at [490, 215] on div "Uzdevums" at bounding box center [504, 209] width 212 height 30
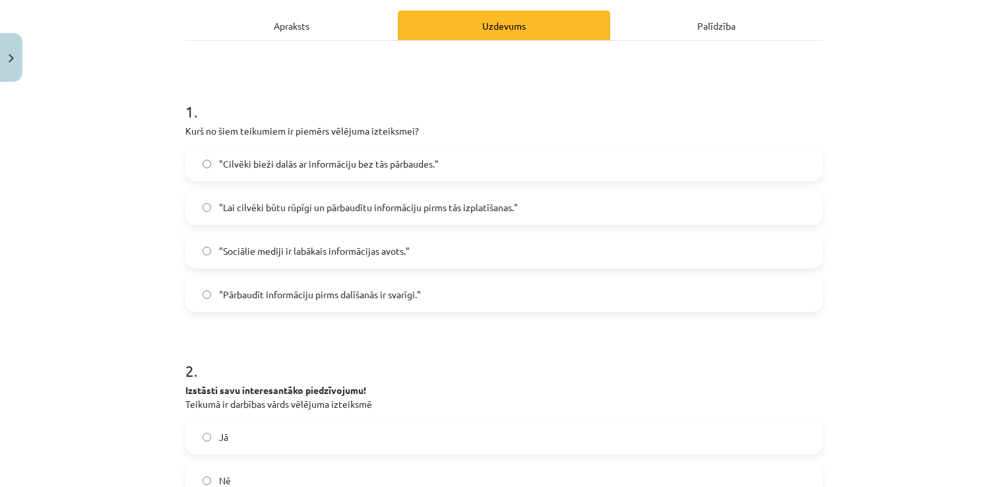
scroll to position [191, 0]
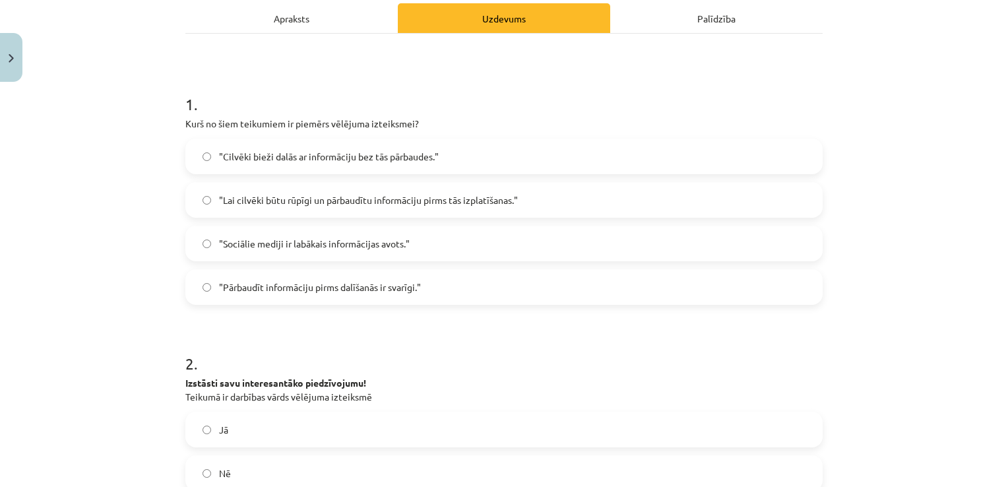
click at [303, 28] on div "Apraksts" at bounding box center [291, 18] width 212 height 30
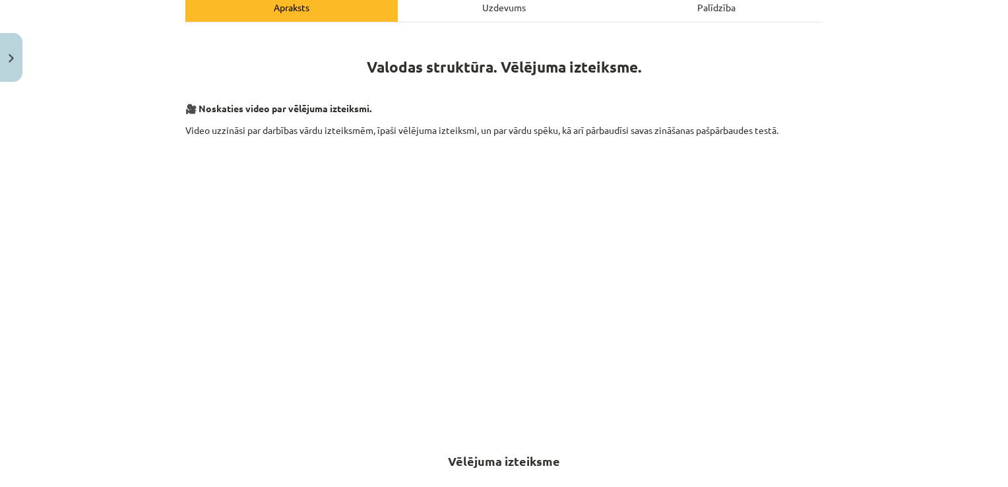
scroll to position [198, 0]
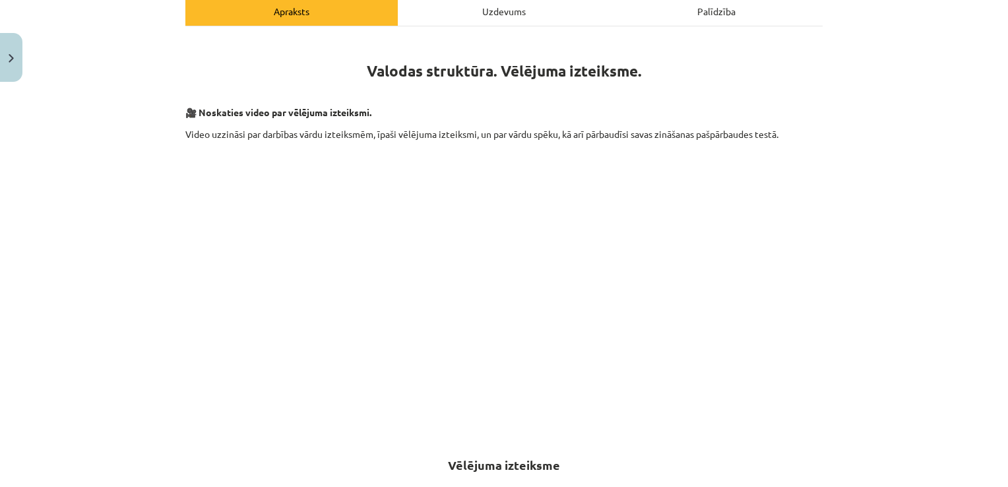
click at [503, 7] on div "Uzdevums" at bounding box center [504, 11] width 212 height 30
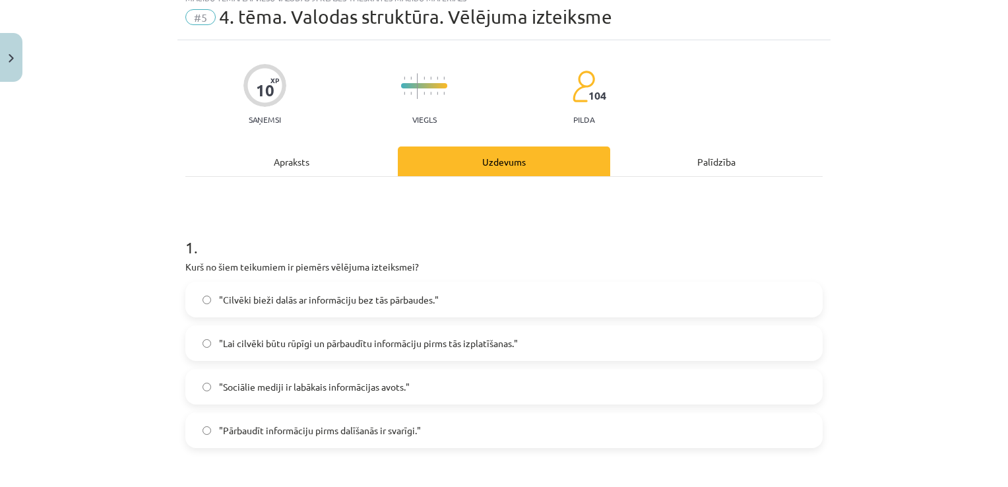
scroll to position [33, 0]
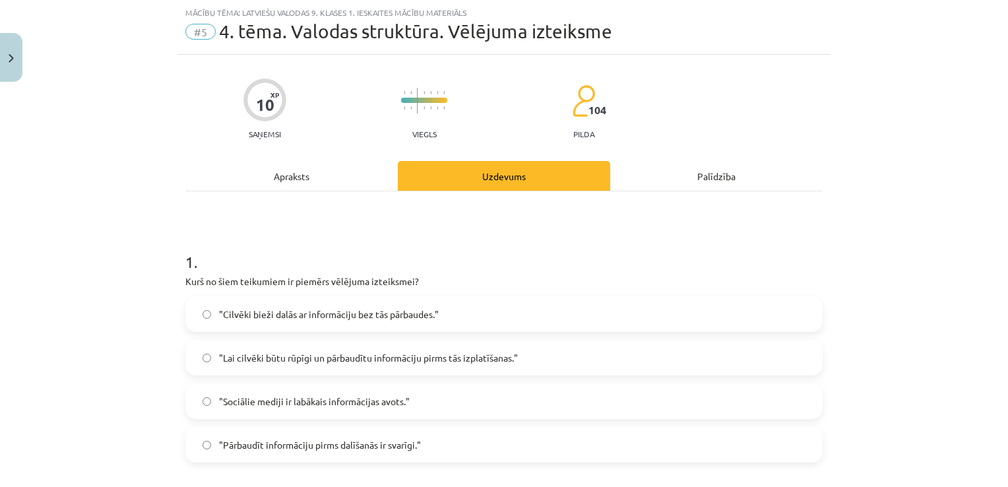
click at [306, 178] on div "Apraksts" at bounding box center [291, 176] width 212 height 30
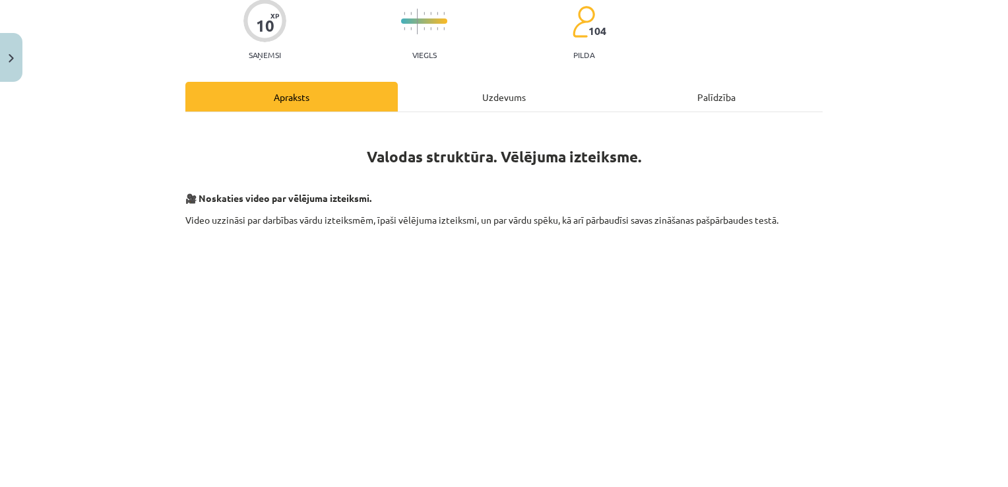
scroll to position [0, 0]
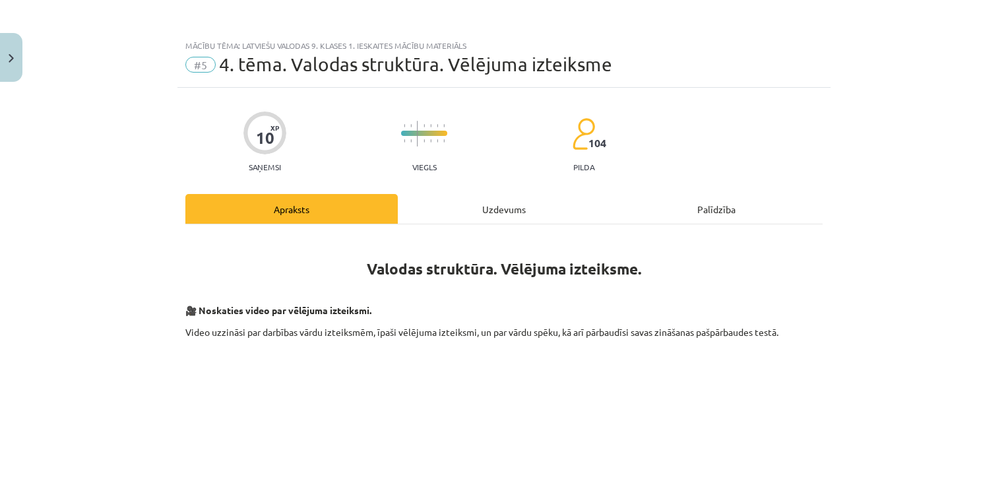
click at [501, 205] on div "Uzdevums" at bounding box center [504, 209] width 212 height 30
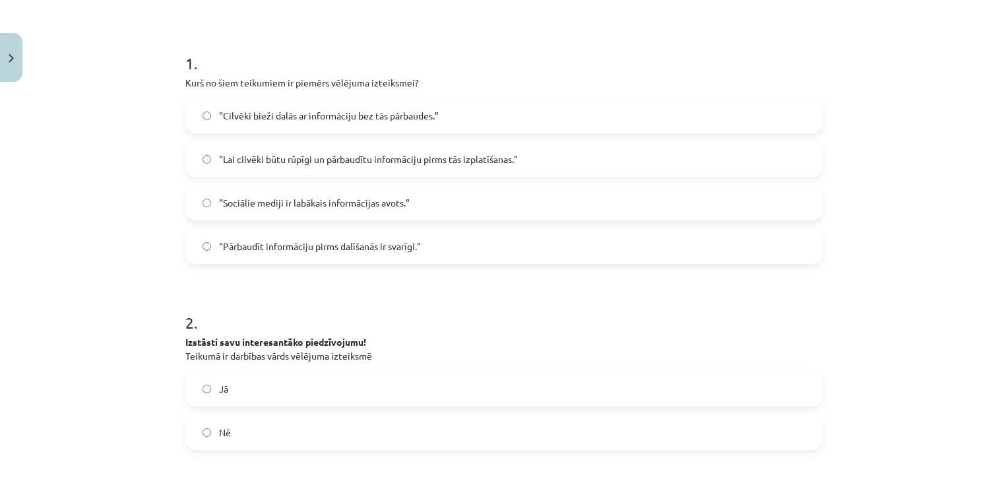
scroll to position [232, 0]
click at [453, 160] on span ""Lai cilvēki būtu rūpīgi un pārbaudītu informāciju pirms tās izplatīšanas."" at bounding box center [368, 159] width 299 height 14
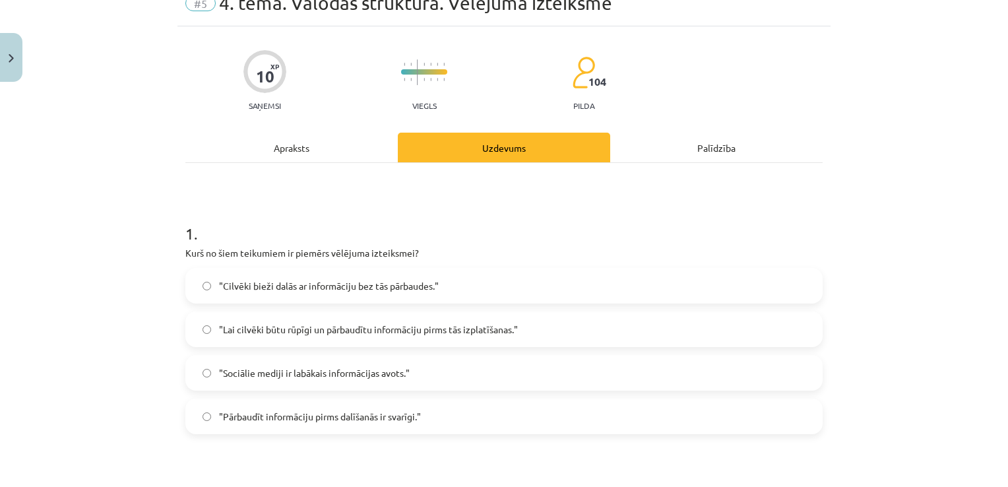
scroll to position [0, 0]
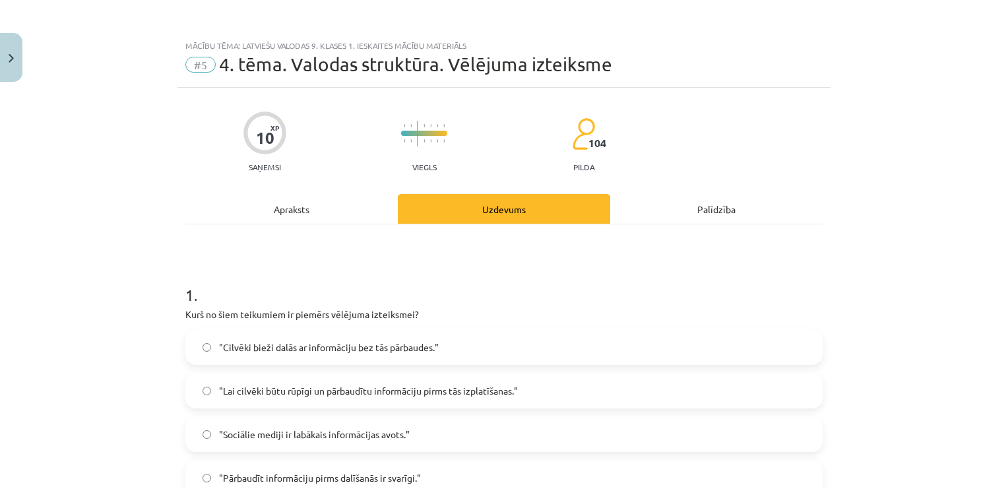
click at [296, 197] on div "Apraksts" at bounding box center [291, 209] width 212 height 30
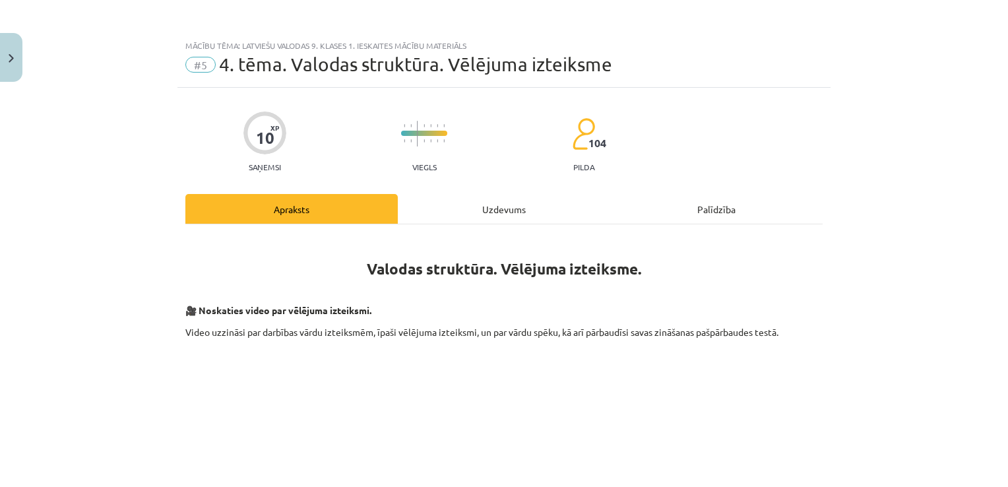
click at [525, 212] on div "Uzdevums" at bounding box center [504, 209] width 212 height 30
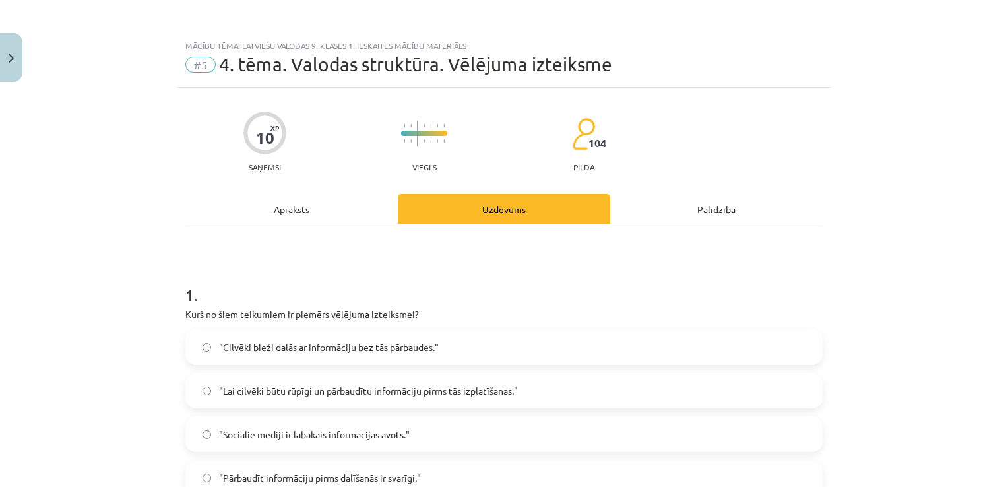
click at [309, 199] on div "Apraksts" at bounding box center [291, 209] width 212 height 30
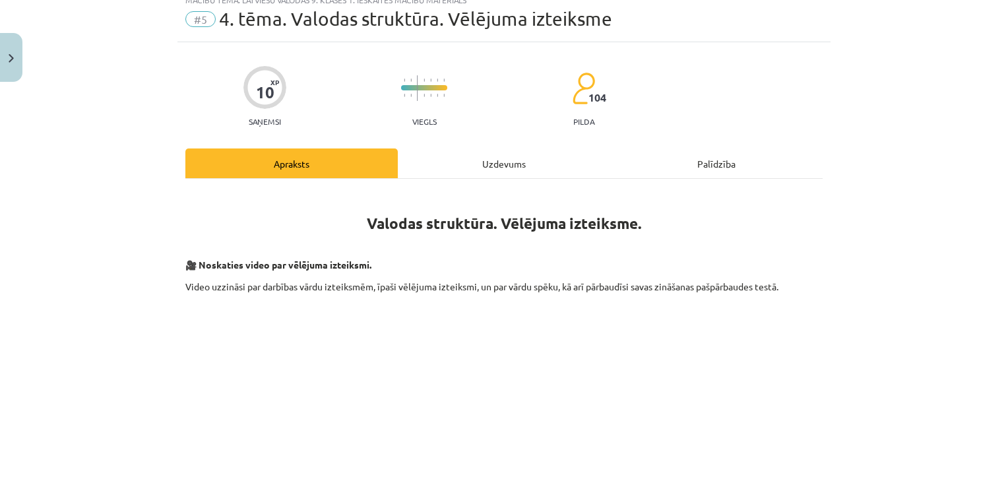
scroll to position [41, 0]
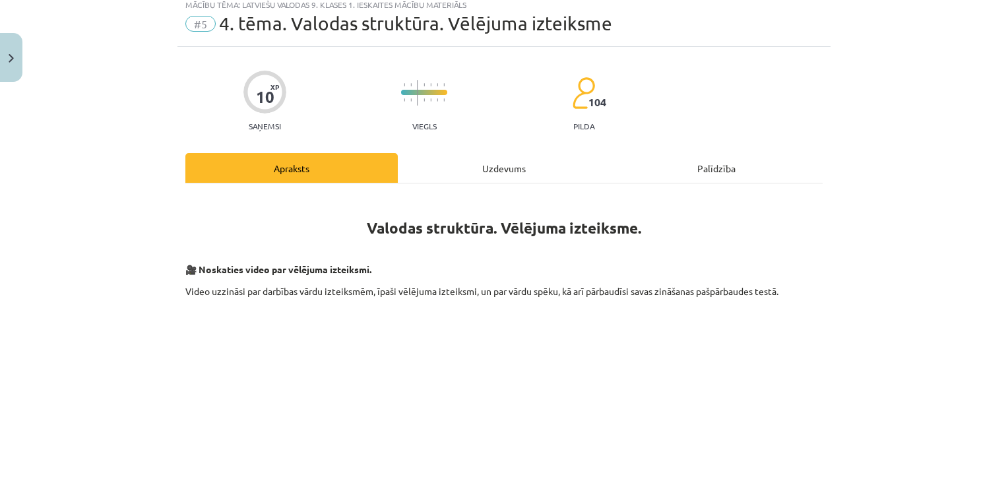
click at [499, 167] on div "Uzdevums" at bounding box center [504, 168] width 212 height 30
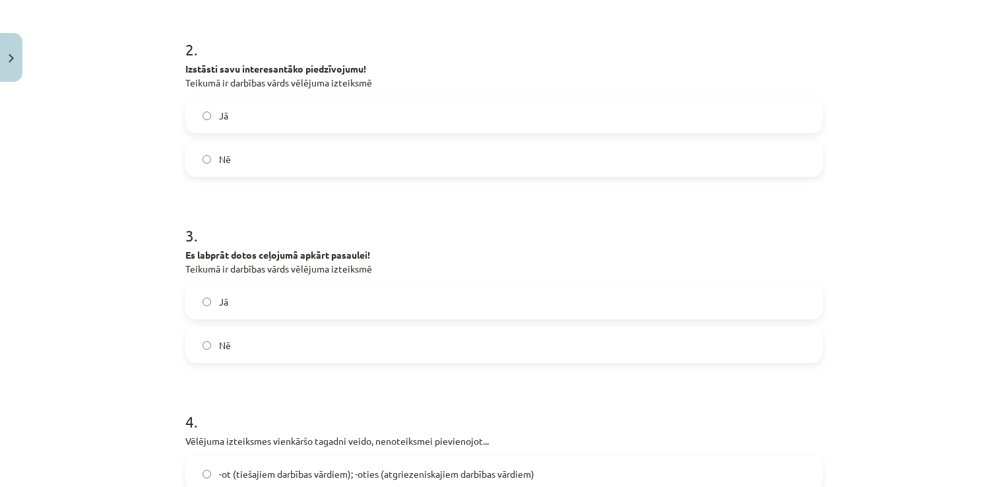
scroll to position [505, 0]
click at [332, 157] on label "Nē" at bounding box center [504, 159] width 635 height 33
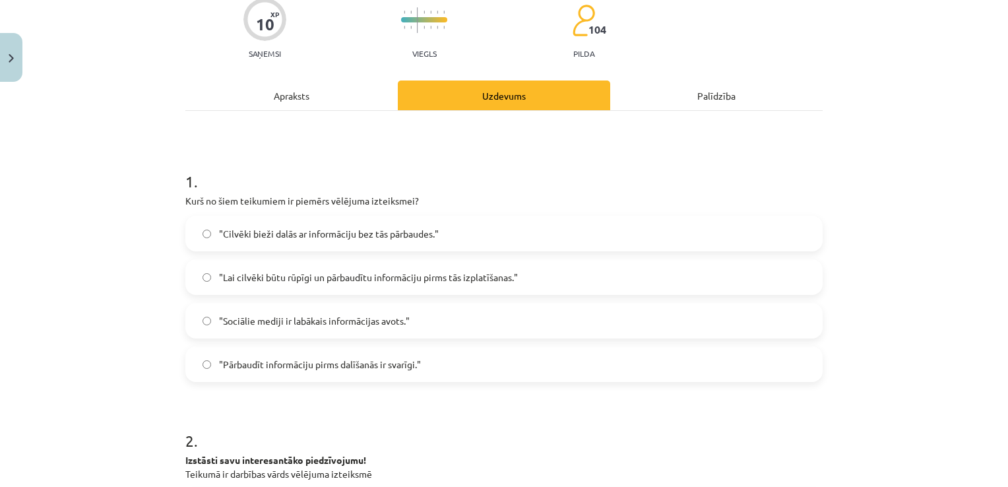
scroll to position [100, 0]
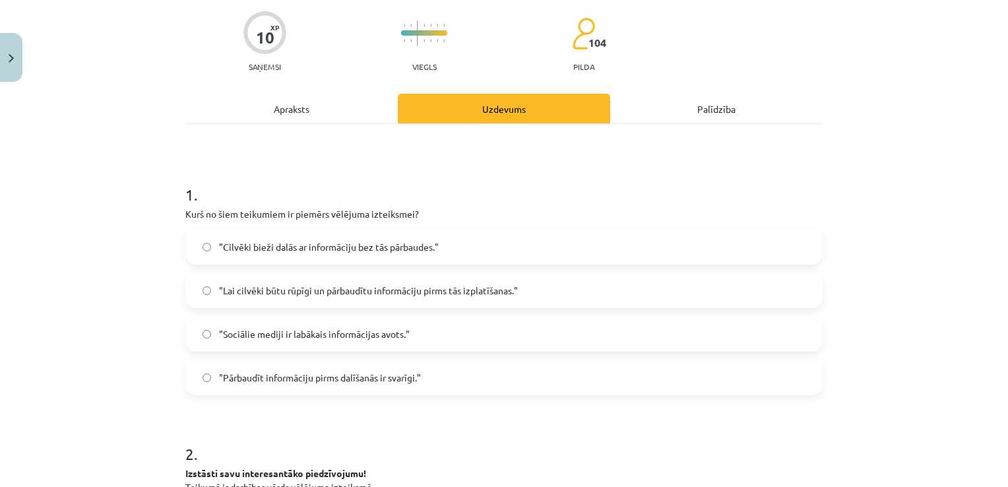
click at [311, 115] on div "Apraksts" at bounding box center [291, 109] width 212 height 30
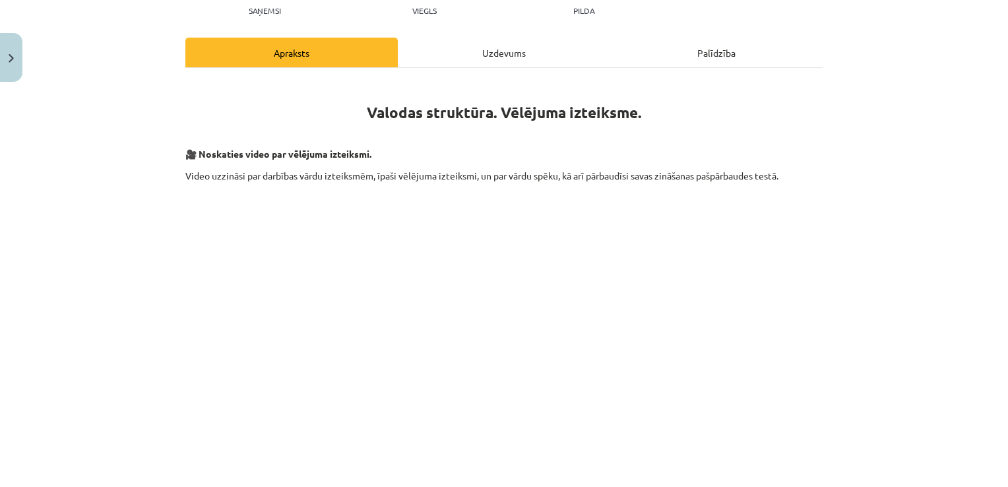
scroll to position [160, 0]
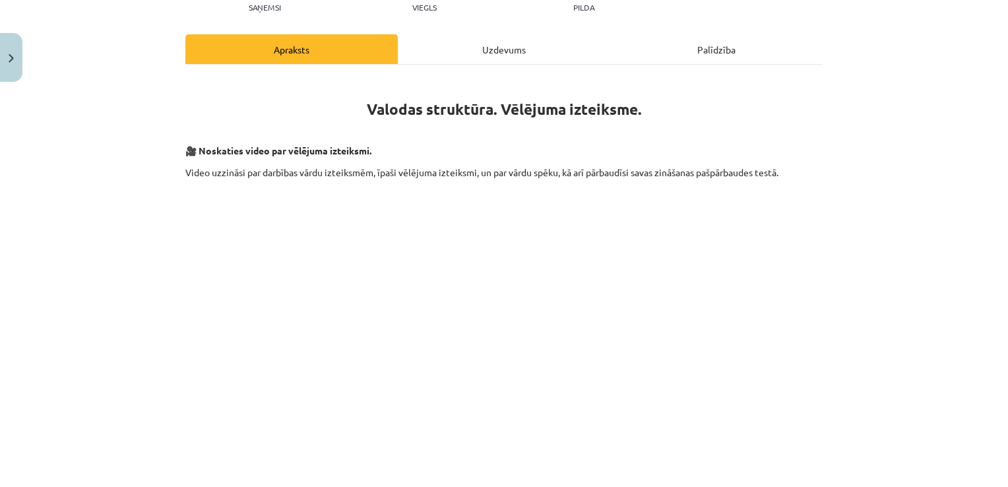
click at [494, 55] on div "Uzdevums" at bounding box center [504, 49] width 212 height 30
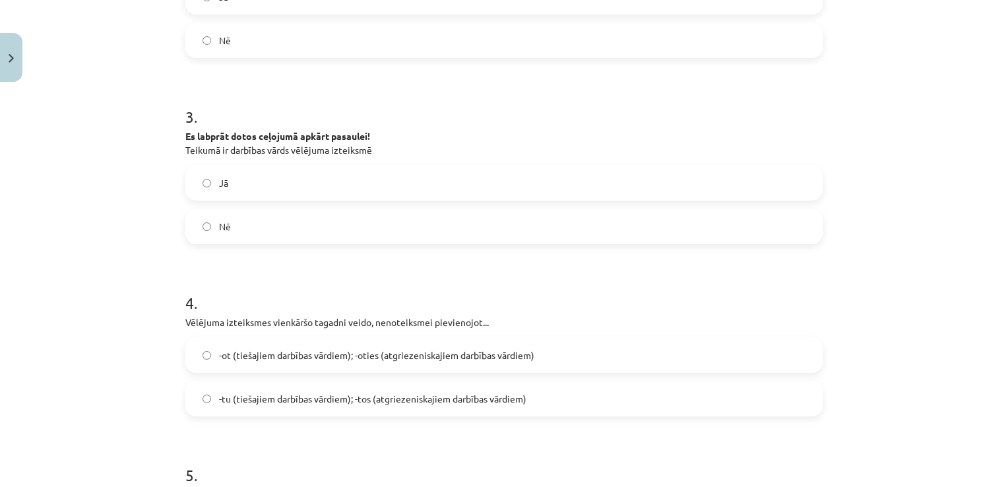
scroll to position [624, 0]
click at [361, 197] on label "Jā" at bounding box center [504, 182] width 635 height 33
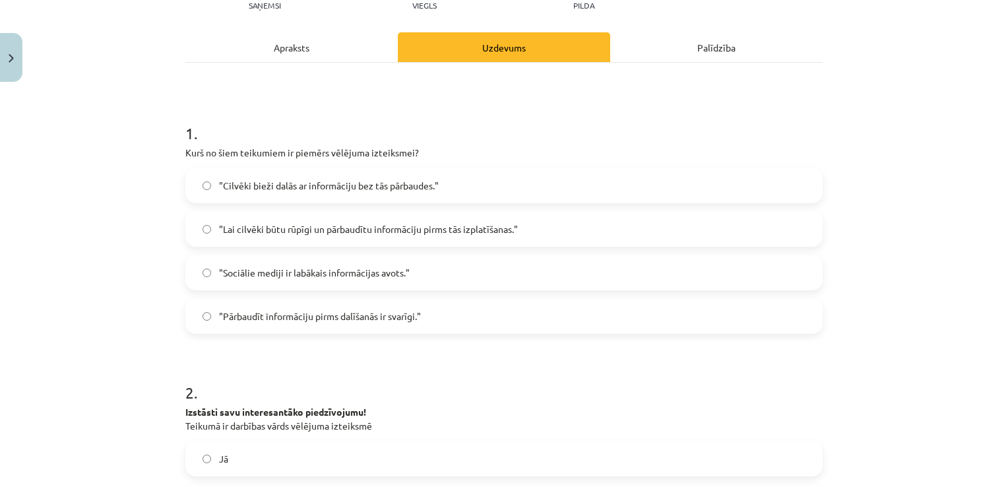
scroll to position [0, 0]
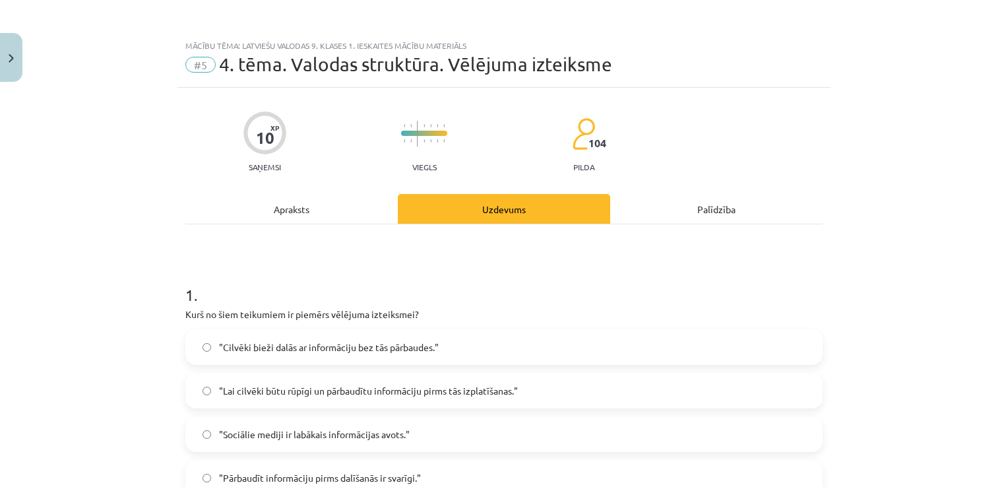
click at [304, 209] on div "Apraksts" at bounding box center [291, 209] width 212 height 30
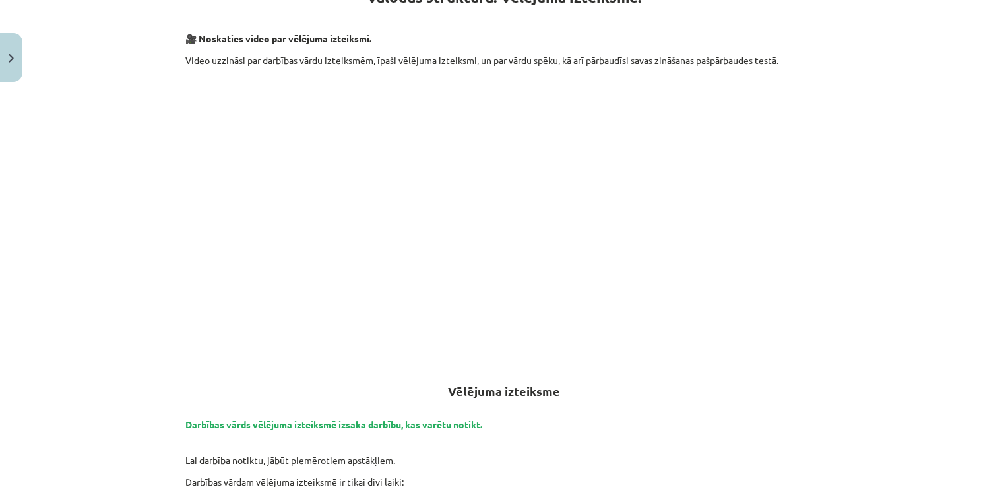
scroll to position [284, 0]
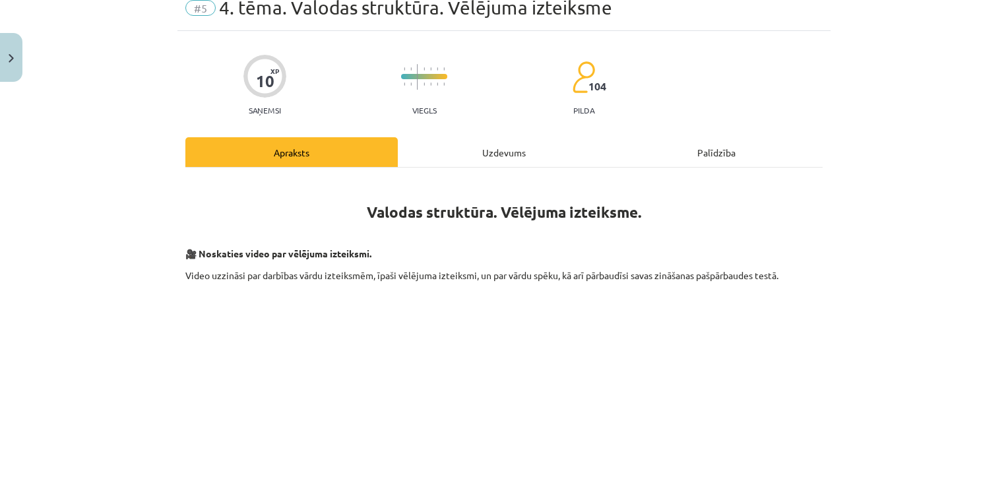
click at [509, 157] on div "Uzdevums" at bounding box center [504, 152] width 212 height 30
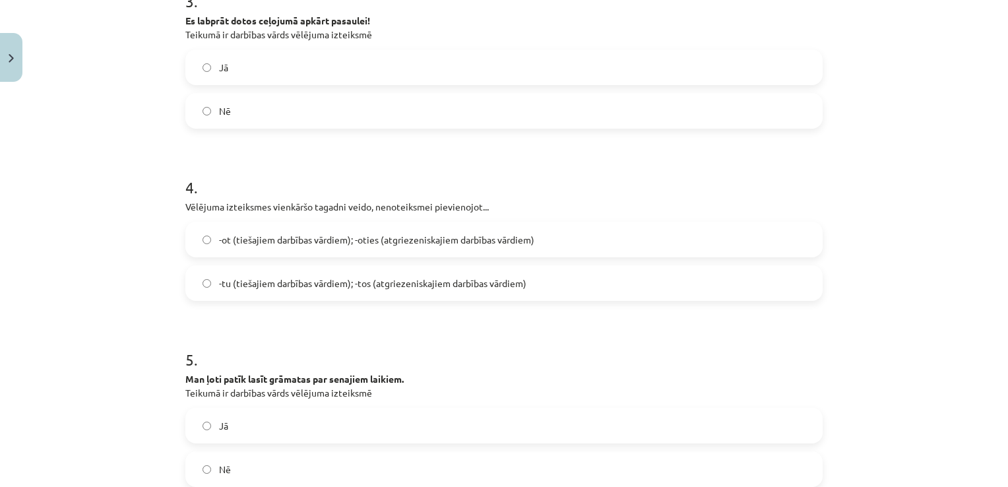
scroll to position [740, 0]
click at [446, 263] on div "-ot (tiešajiem darbības vārdiem); -oties (atgriezeniskajiem darbības vārdiem) -…" at bounding box center [503, 259] width 637 height 79
click at [447, 270] on label "-tu (tiešajiem darbības vārdiem); -tos (atgriezeniskajiem darbības vārdiem)" at bounding box center [504, 281] width 635 height 33
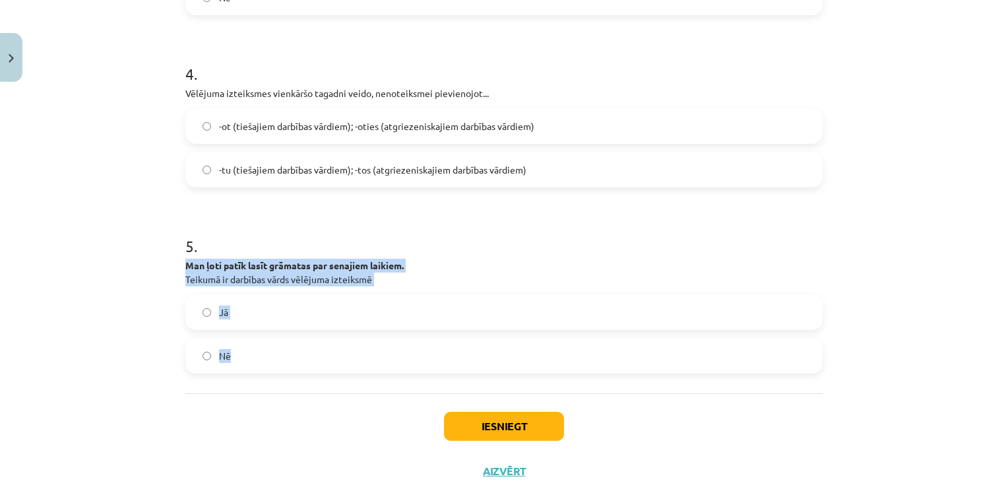
drag, startPoint x: 181, startPoint y: 266, endPoint x: 311, endPoint y: 375, distance: 170.0
copy div "Man ļoti patīk lasīt grāmatas par senajiem laikiem. Teikumā ir darbības vārds v…"
click at [272, 356] on label "Nē" at bounding box center [504, 355] width 635 height 33
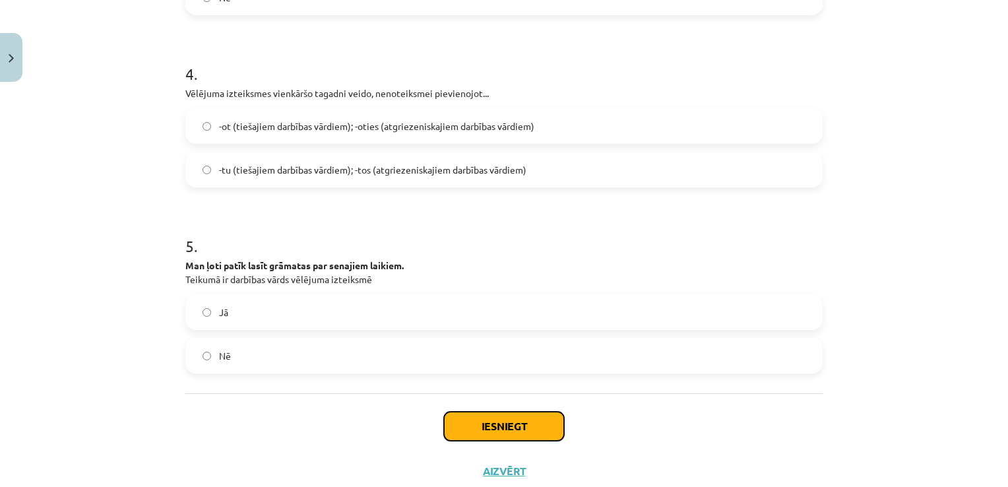
click at [459, 416] on button "Iesniegt" at bounding box center [504, 426] width 120 height 29
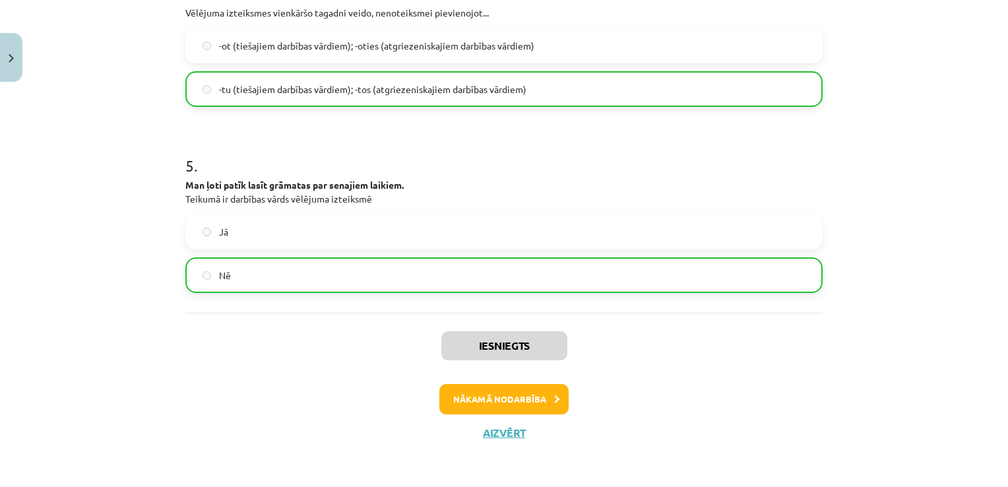
scroll to position [893, 0]
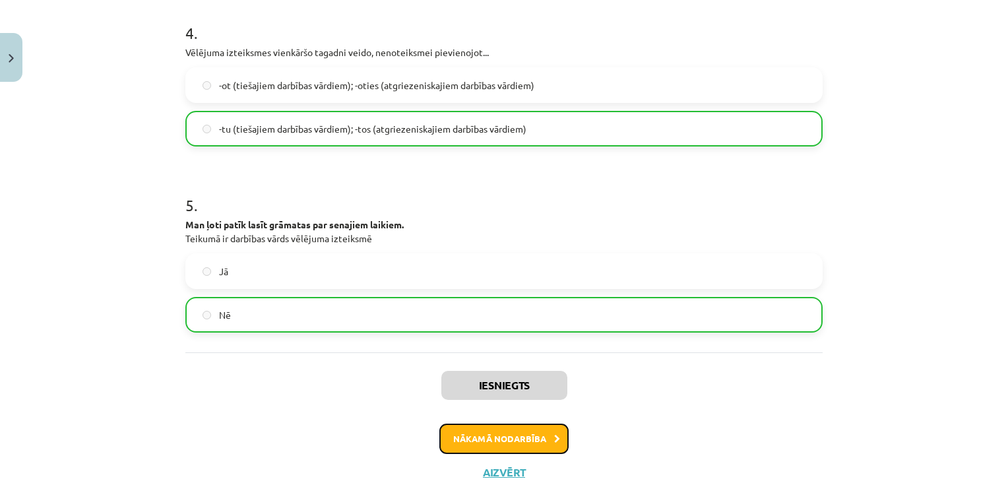
click at [509, 434] on button "Nākamā nodarbība" at bounding box center [503, 439] width 129 height 30
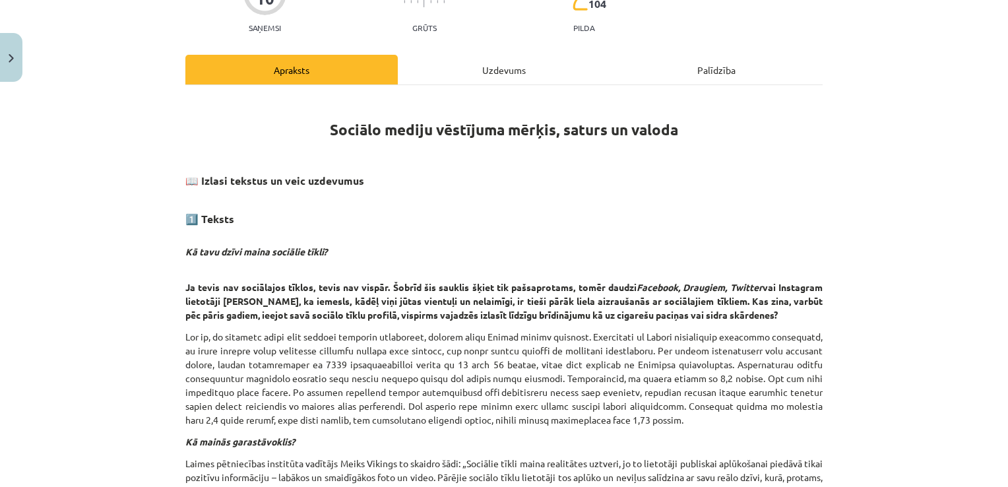
scroll to position [133, 0]
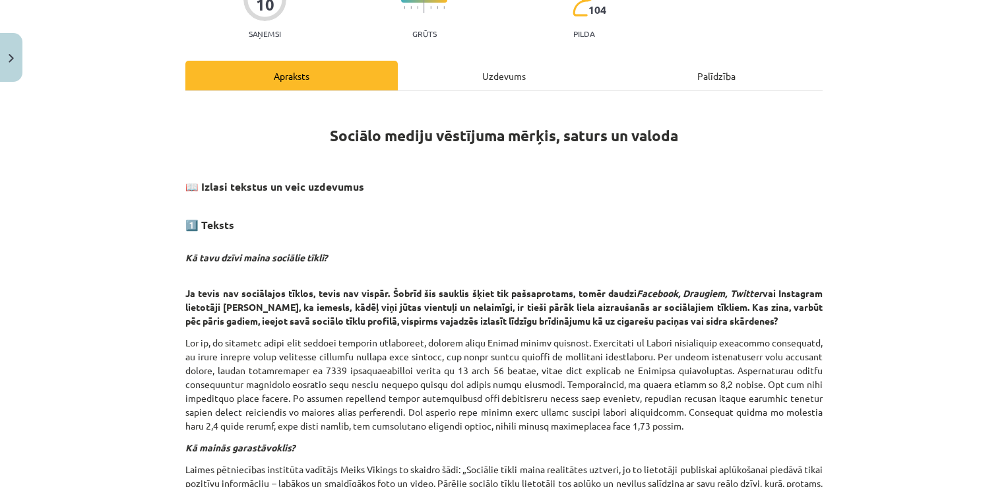
click at [515, 78] on div "Uzdevums" at bounding box center [504, 76] width 212 height 30
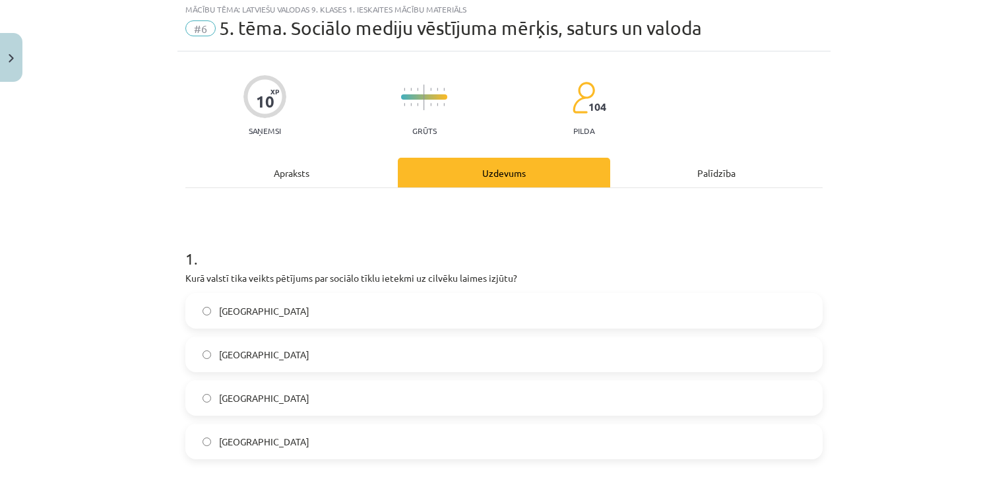
scroll to position [33, 0]
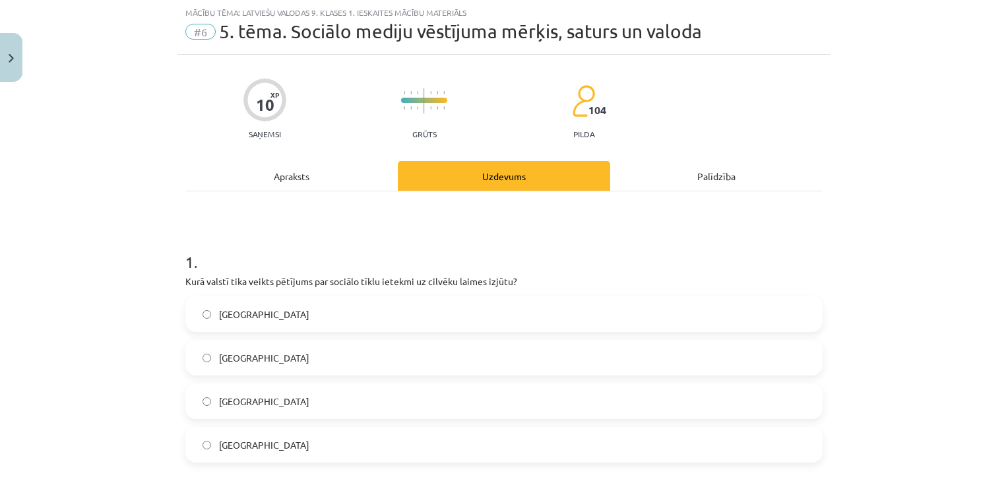
click at [271, 173] on div "Apraksts" at bounding box center [291, 176] width 212 height 30
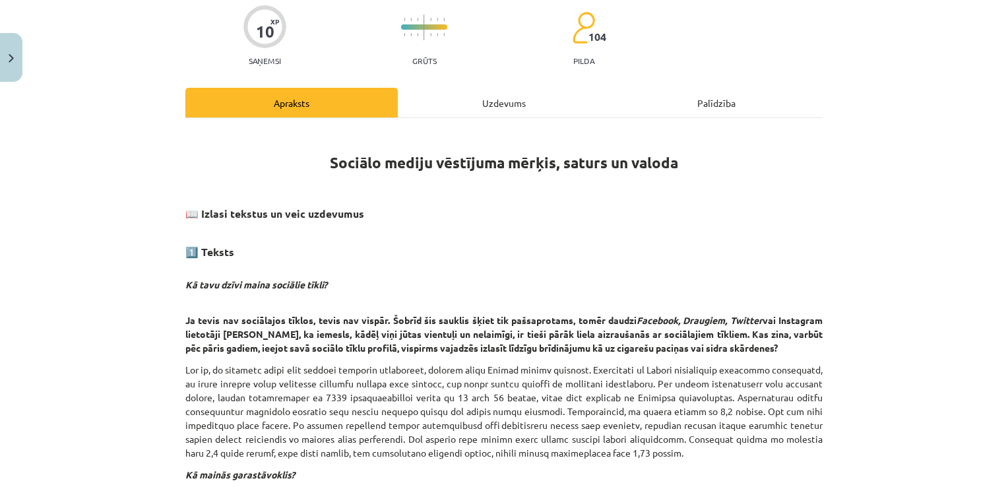
scroll to position [108, 0]
click at [509, 96] on div "Uzdevums" at bounding box center [504, 101] width 212 height 30
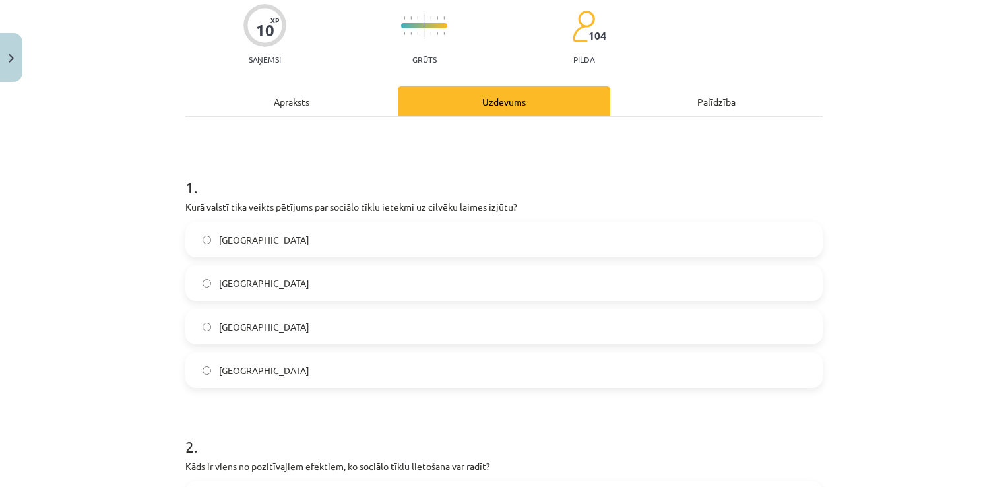
scroll to position [33, 0]
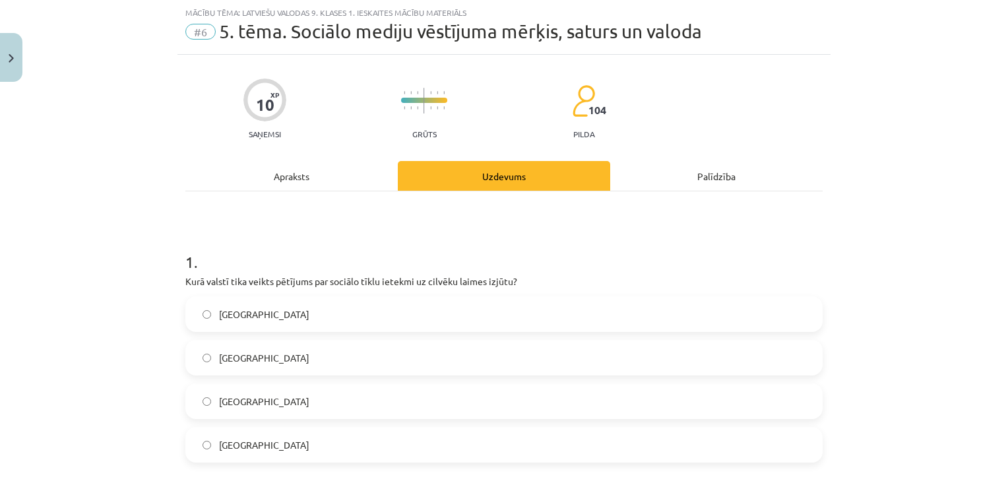
click at [263, 412] on label "Dānijā" at bounding box center [504, 401] width 635 height 33
click at [301, 189] on div "Apraksts" at bounding box center [291, 176] width 212 height 30
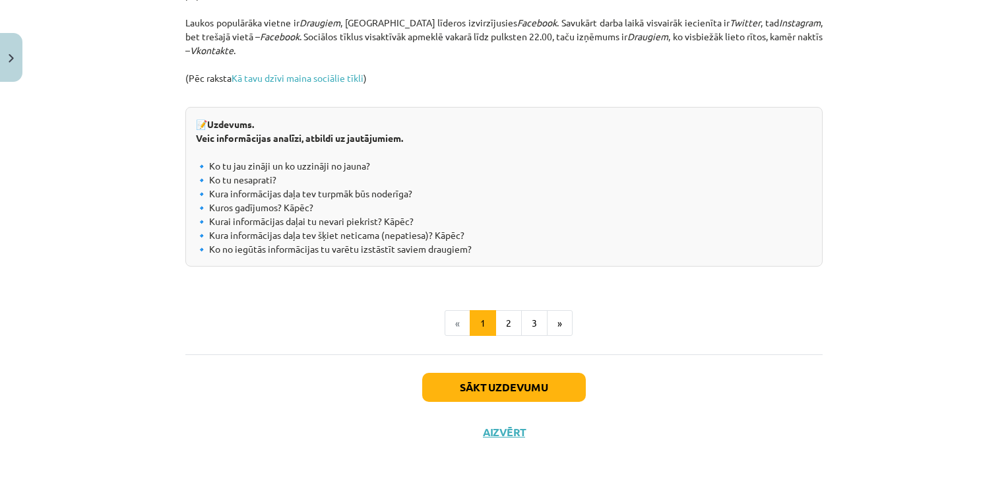
scroll to position [1460, 0]
click at [513, 336] on button "2" at bounding box center [509, 322] width 26 height 26
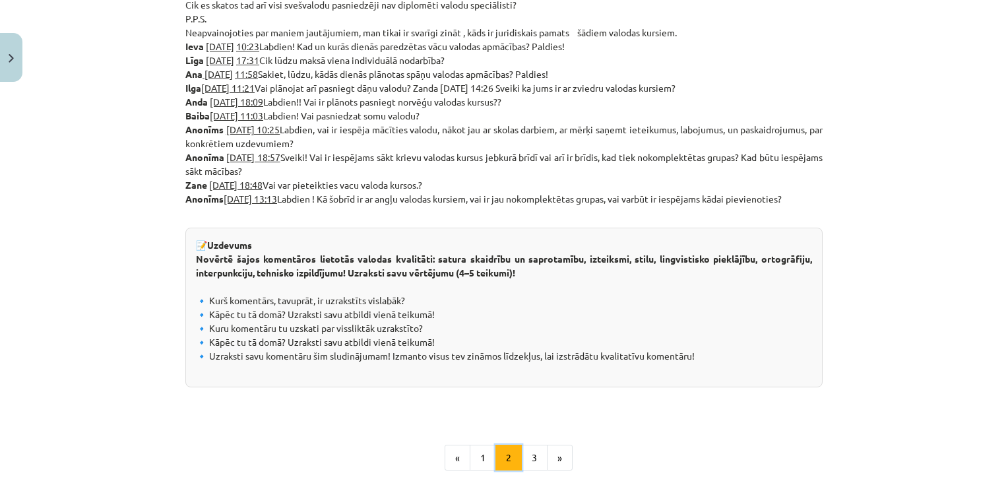
scroll to position [713, 0]
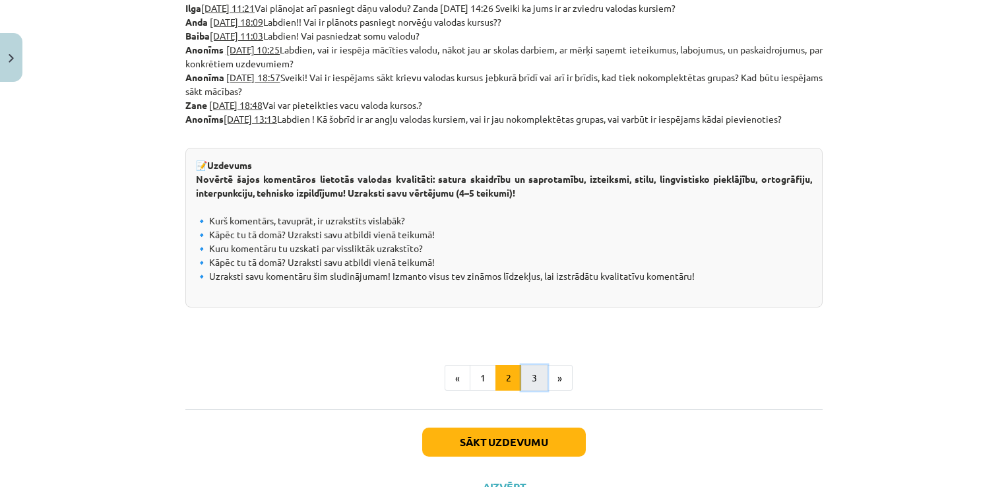
click at [531, 383] on button "3" at bounding box center [534, 378] width 26 height 26
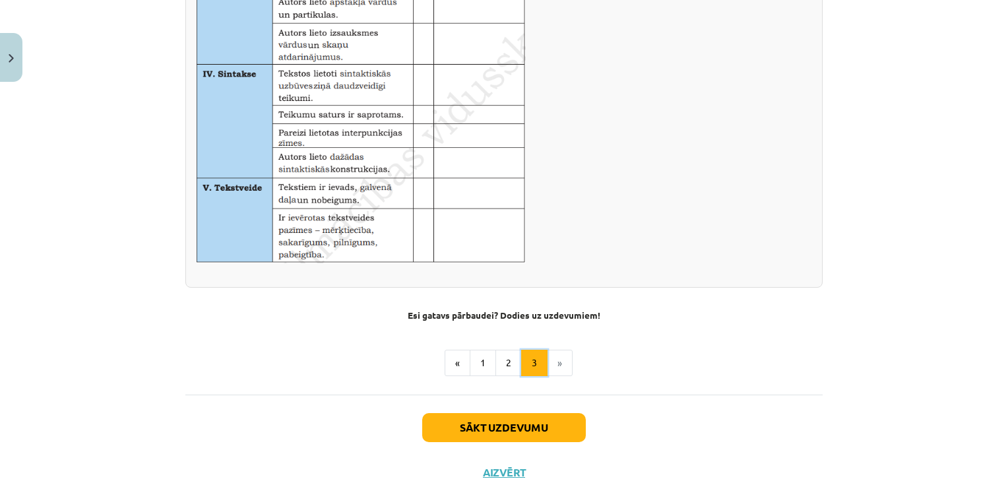
scroll to position [881, 0]
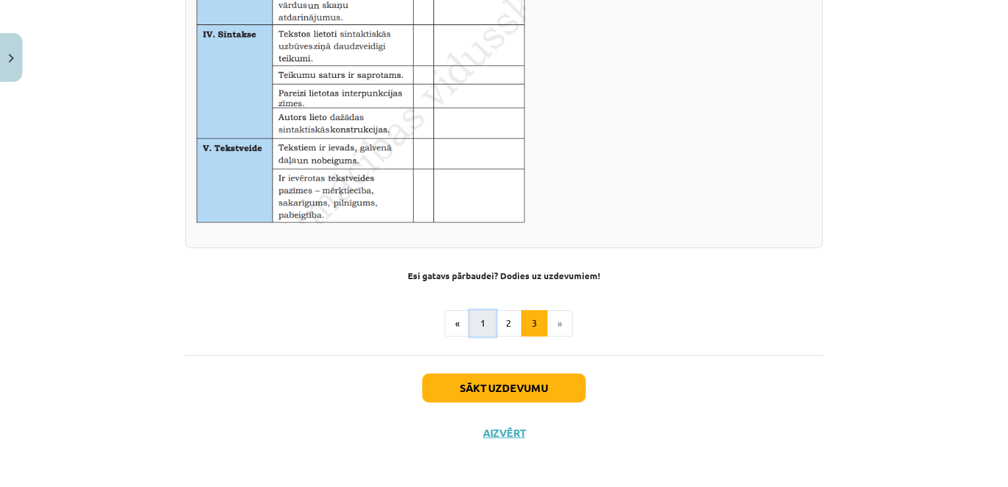
click at [474, 329] on button "1" at bounding box center [483, 323] width 26 height 26
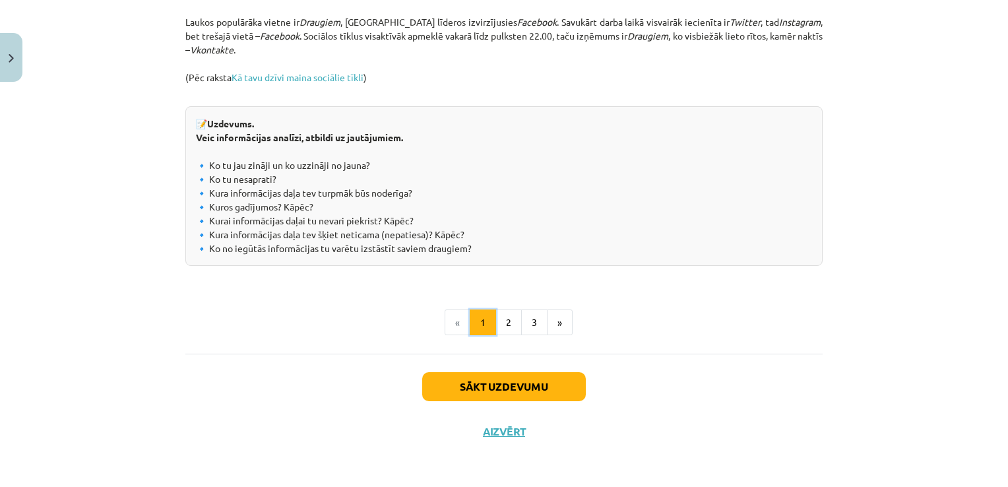
scroll to position [1470, 0]
click at [502, 329] on button "2" at bounding box center [509, 322] width 26 height 26
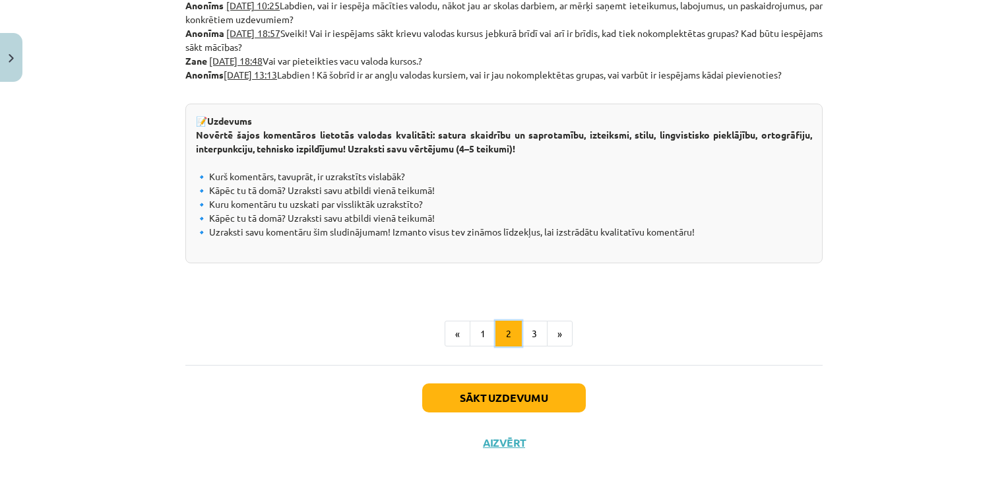
scroll to position [758, 0]
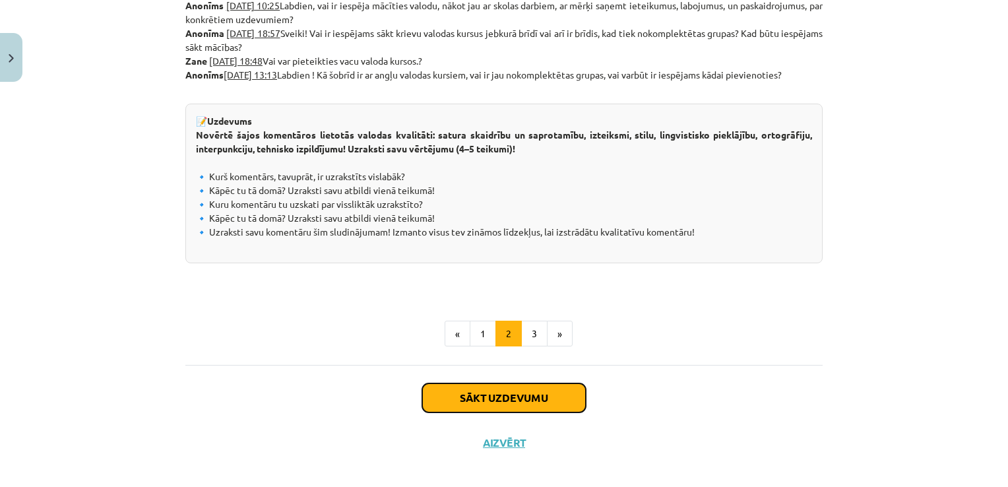
click at [438, 401] on button "Sākt uzdevumu" at bounding box center [504, 397] width 164 height 29
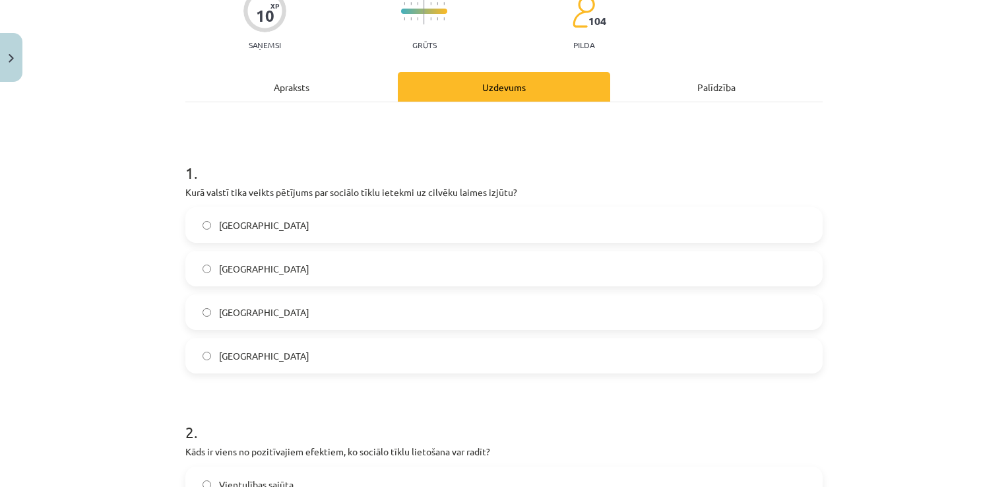
scroll to position [33, 0]
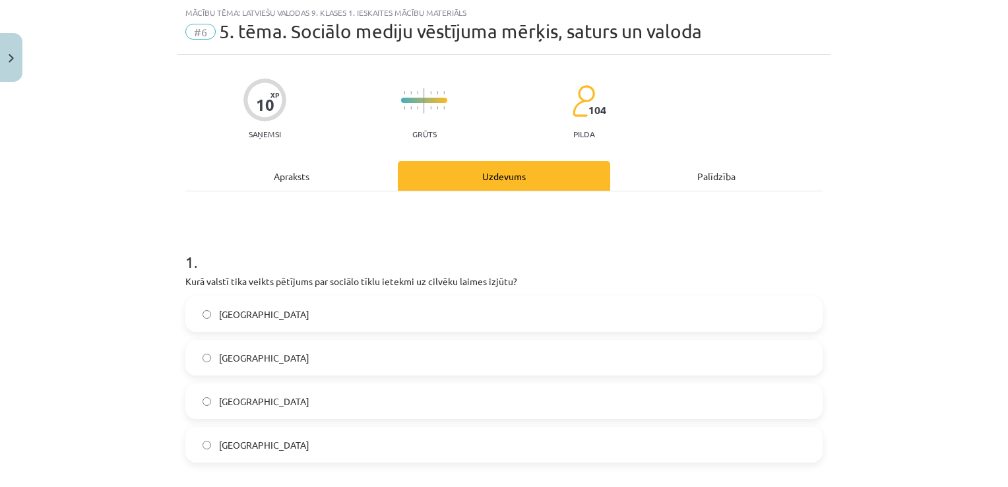
click at [306, 168] on div "Apraksts" at bounding box center [291, 176] width 212 height 30
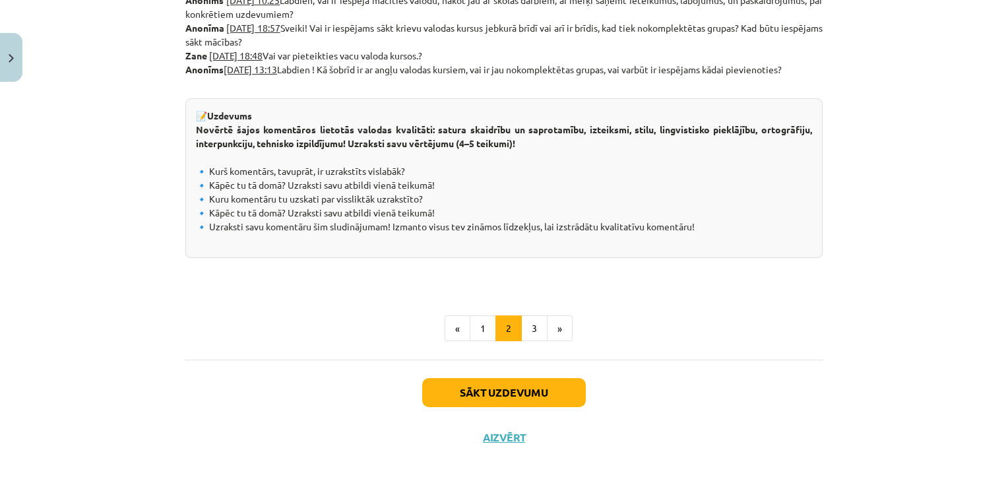
scroll to position [767, 0]
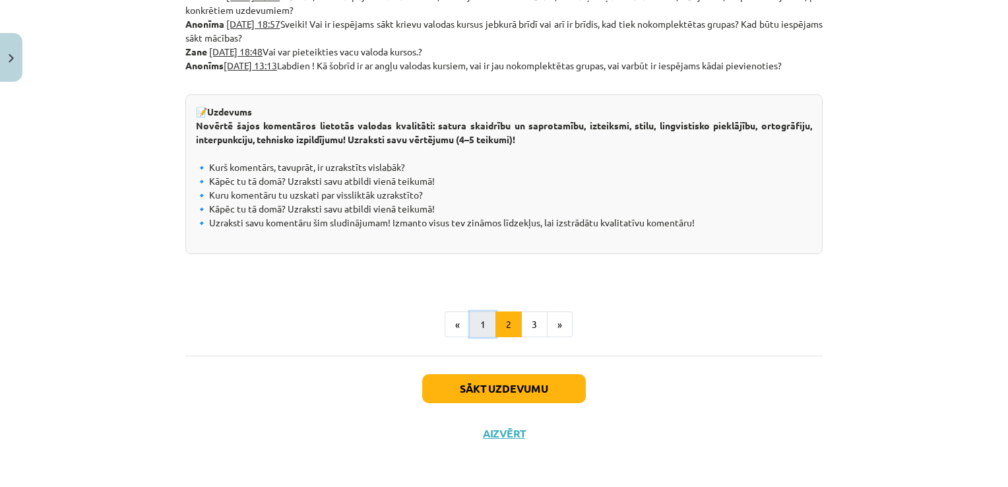
click at [478, 311] on button "1" at bounding box center [483, 324] width 26 height 26
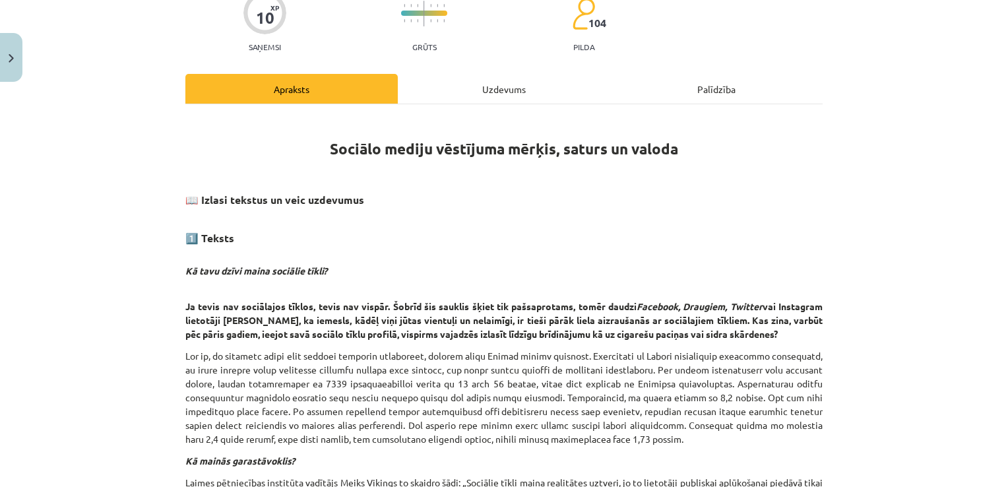
scroll to position [27, 0]
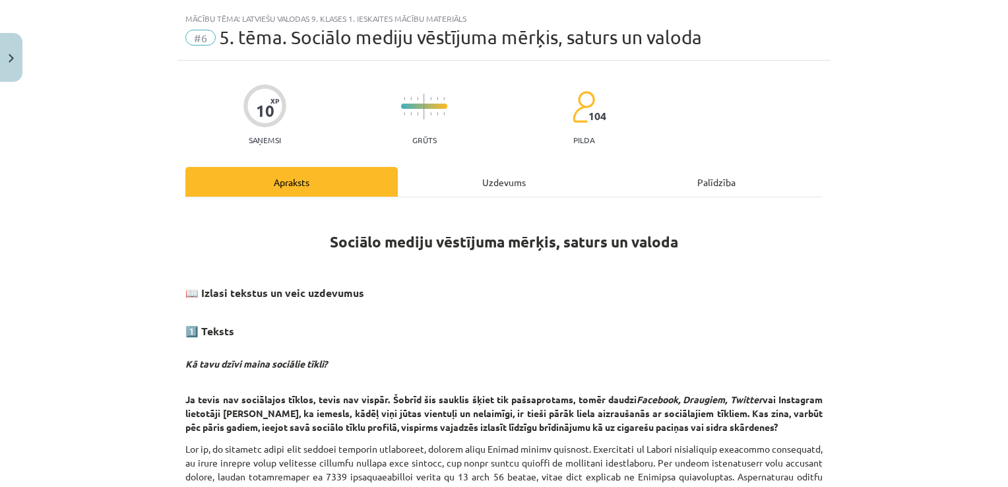
click at [513, 184] on div "Uzdevums" at bounding box center [504, 182] width 212 height 30
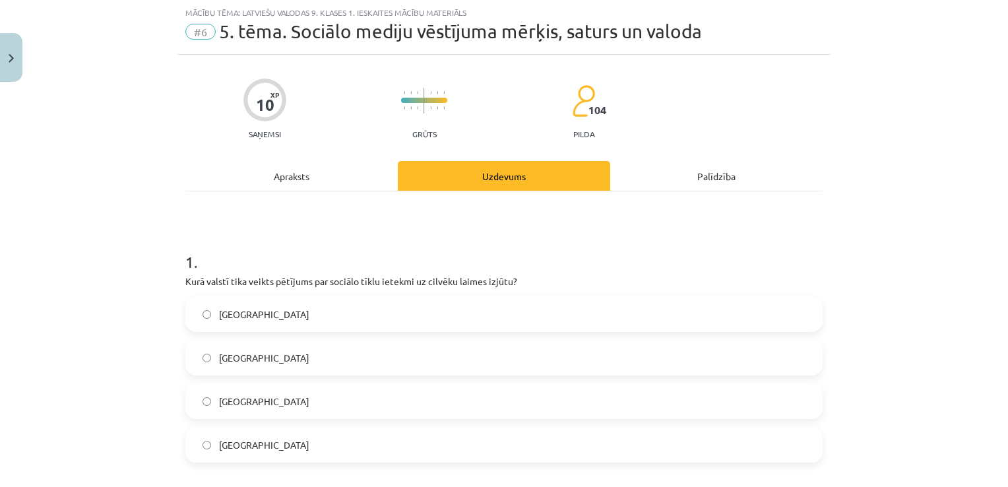
click at [322, 168] on div "Apraksts" at bounding box center [291, 176] width 212 height 30
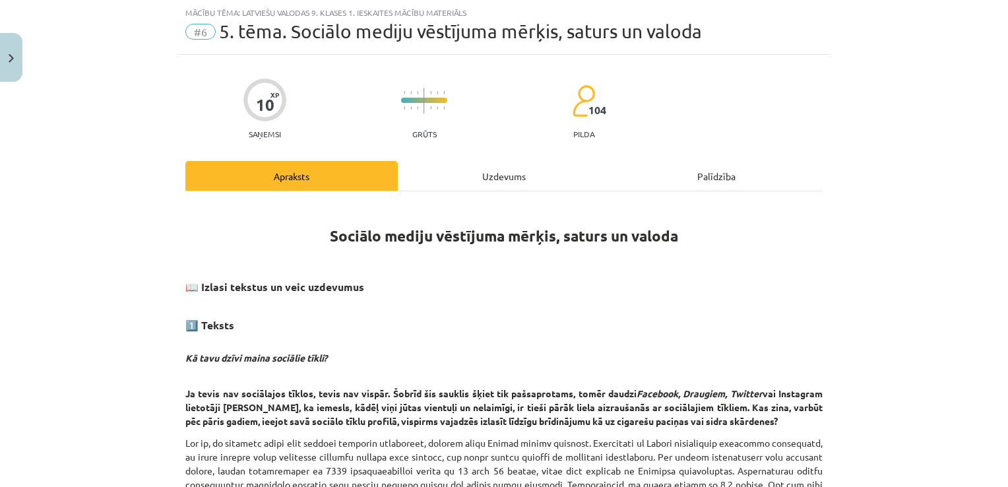
click at [531, 170] on div "Uzdevums" at bounding box center [504, 176] width 212 height 30
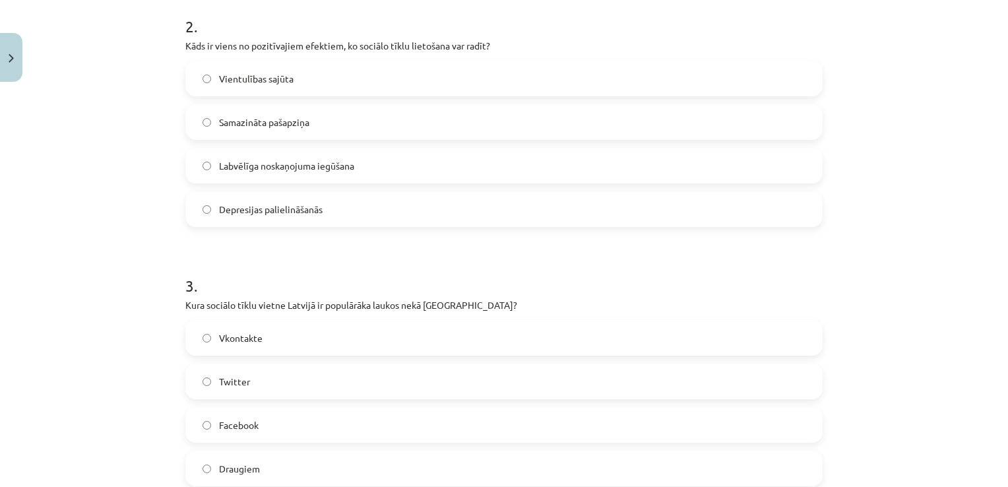
scroll to position [529, 0]
click at [434, 218] on label "Depresijas palielināšanās" at bounding box center [504, 207] width 635 height 33
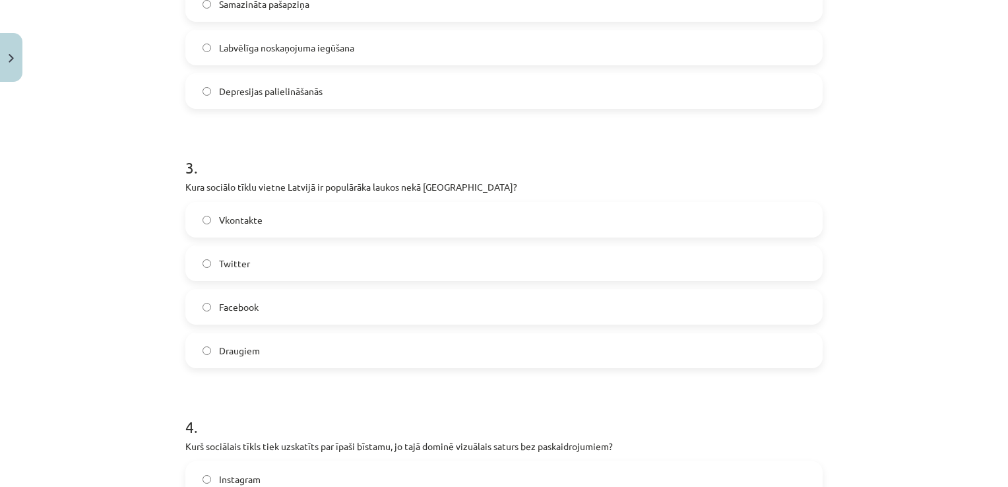
scroll to position [655, 0]
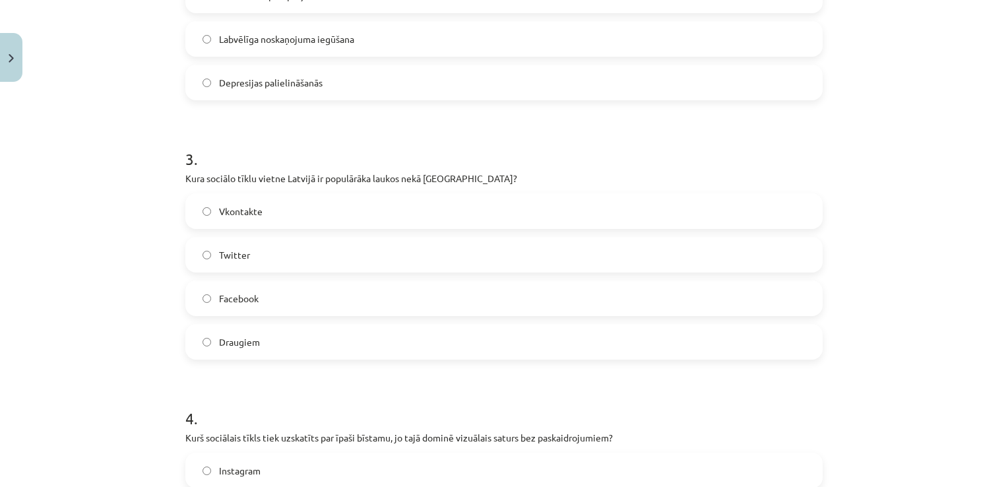
click at [335, 346] on label "Draugiem" at bounding box center [504, 341] width 635 height 33
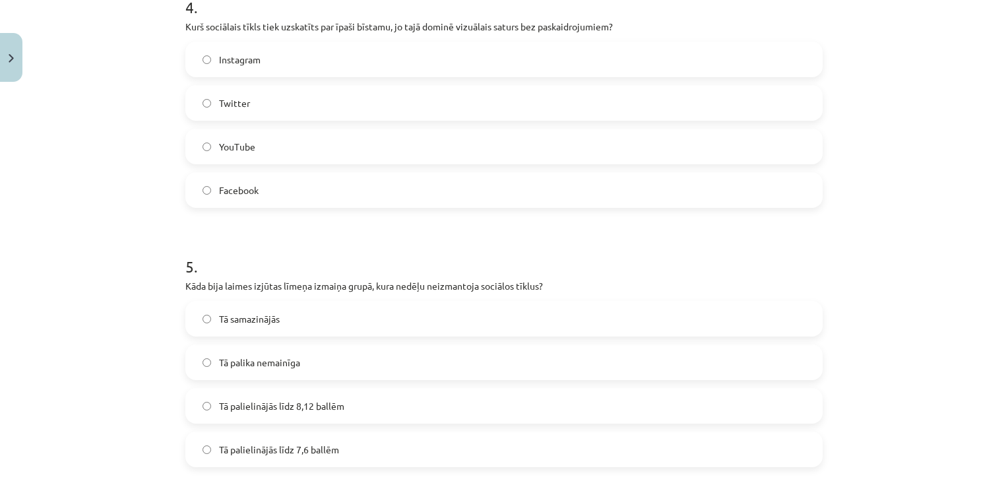
scroll to position [1063, 0]
click at [364, 162] on label "YouTube" at bounding box center [504, 149] width 635 height 33
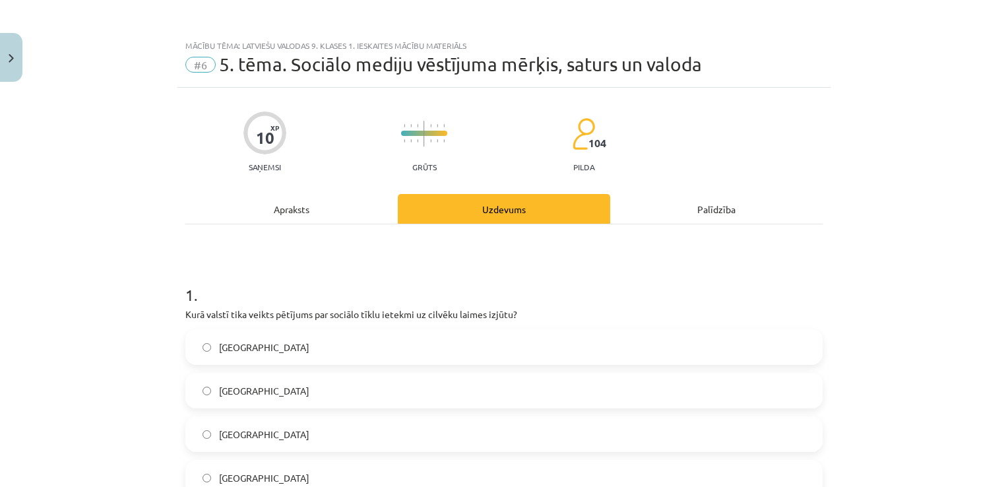
scroll to position [0, 0]
click at [310, 216] on div "Apraksts" at bounding box center [291, 209] width 212 height 30
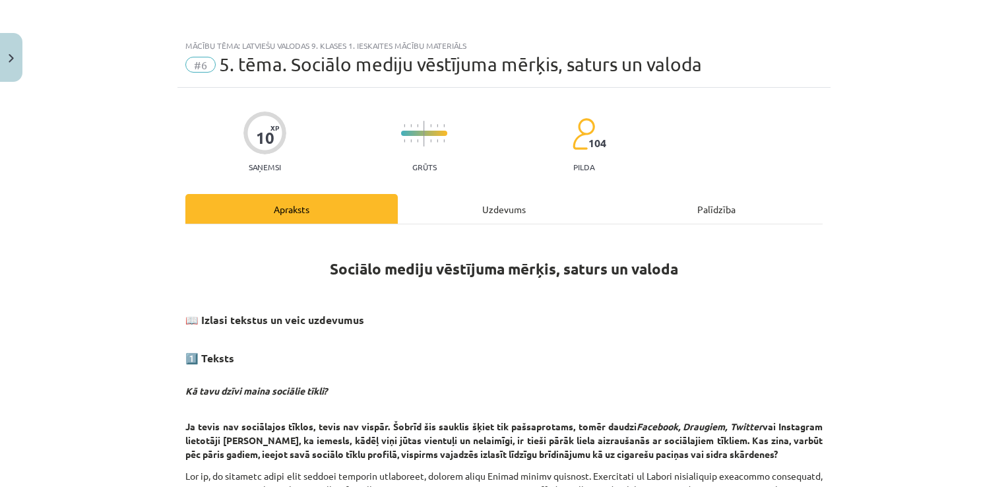
click at [520, 202] on div "Uzdevums" at bounding box center [504, 209] width 212 height 30
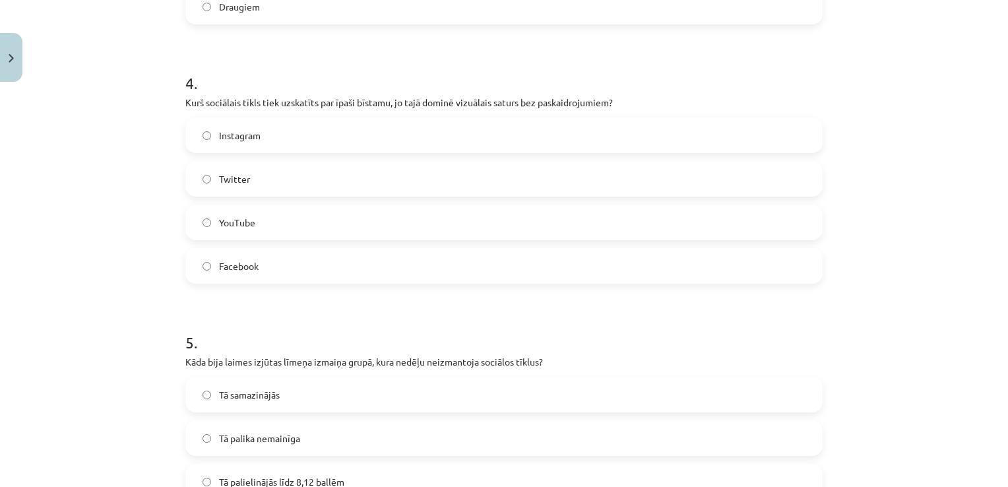
scroll to position [990, 0]
click at [338, 141] on label "Instagram" at bounding box center [504, 135] width 635 height 33
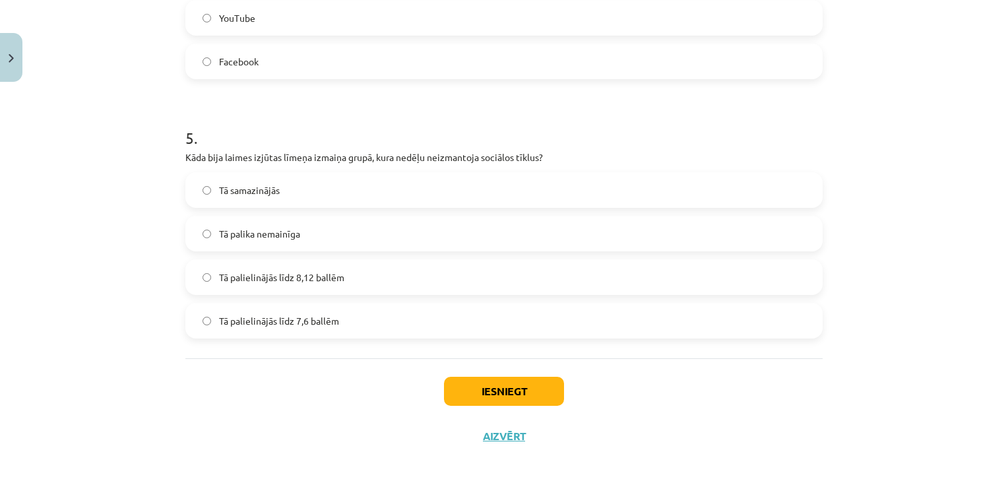
scroll to position [1196, 0]
click at [322, 286] on label "Tā palielinājās līdz 8,12 ballēm" at bounding box center [504, 275] width 635 height 33
click at [498, 388] on button "Iesniegt" at bounding box center [504, 389] width 120 height 29
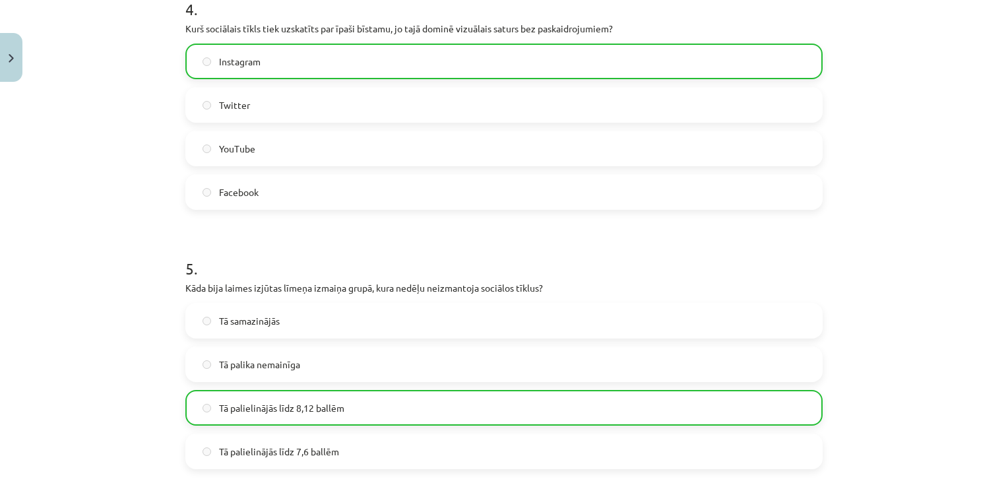
scroll to position [1240, 0]
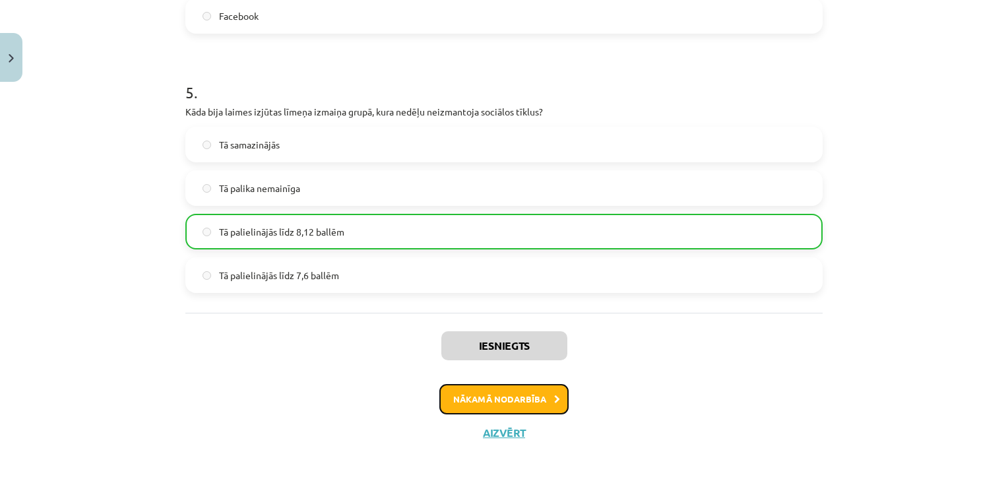
click at [521, 406] on button "Nākamā nodarbība" at bounding box center [503, 399] width 129 height 30
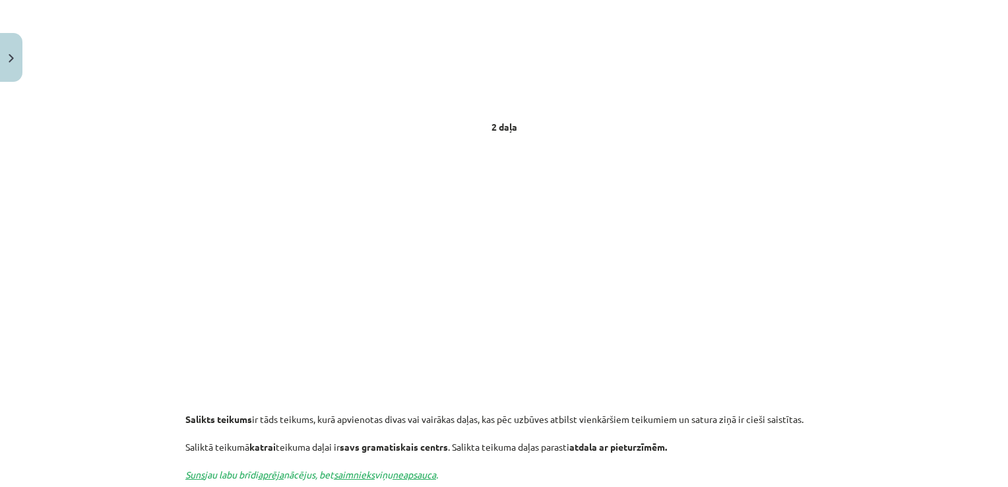
scroll to position [0, 0]
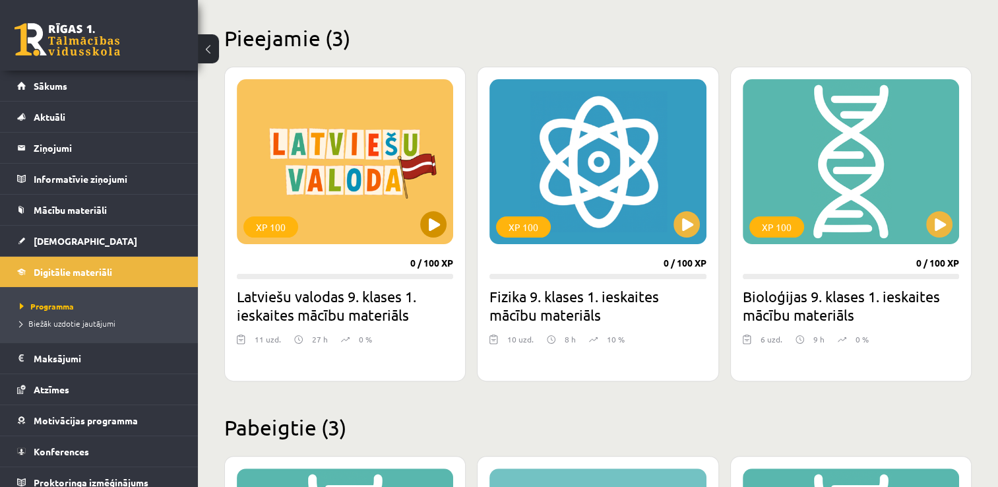
scroll to position [307, 0]
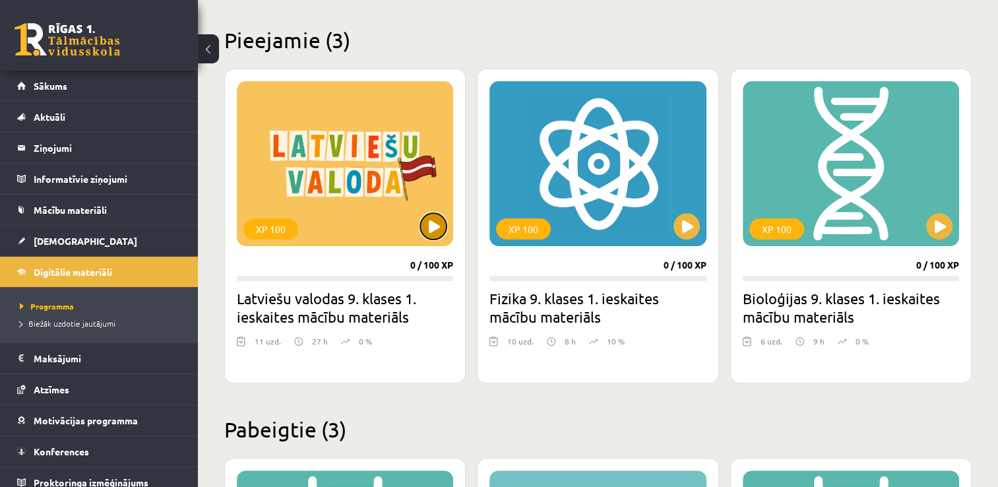
click at [438, 220] on button at bounding box center [433, 226] width 26 height 26
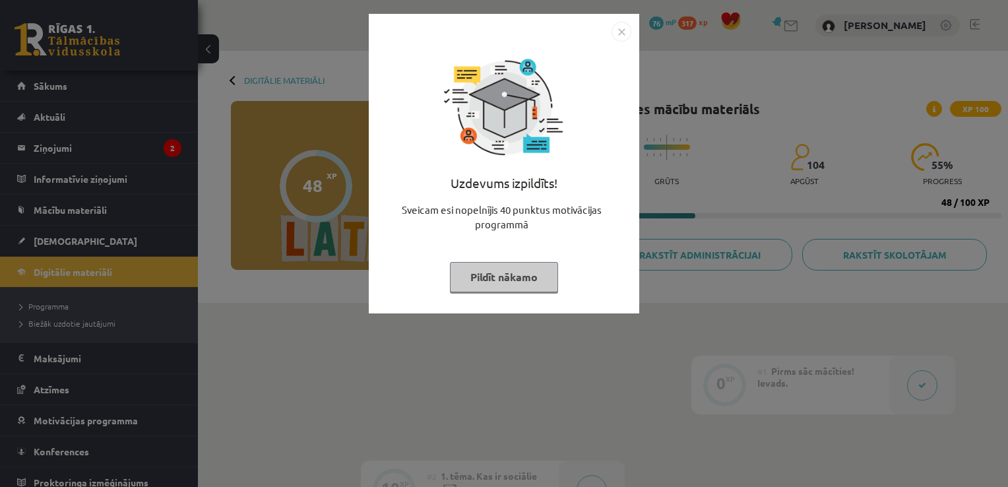
click at [514, 282] on button "Pildīt nākamo" at bounding box center [504, 277] width 108 height 30
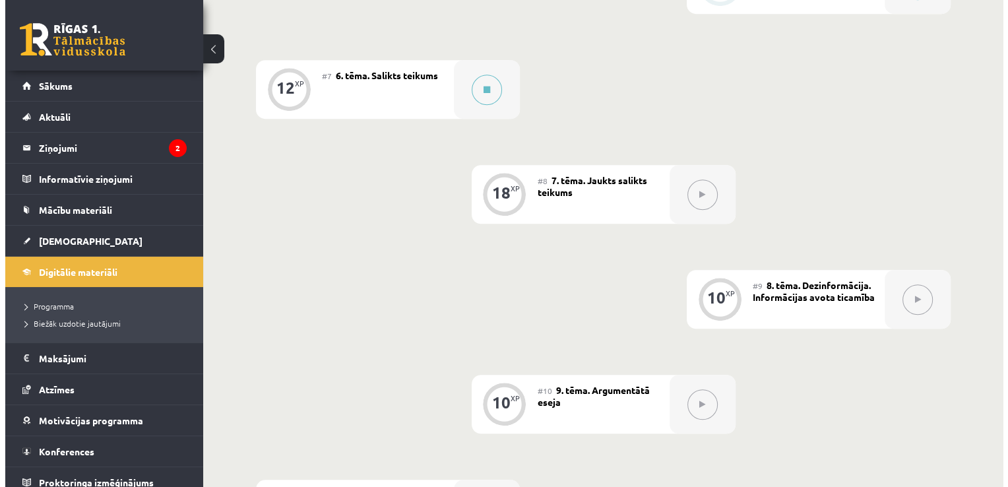
scroll to position [931, 0]
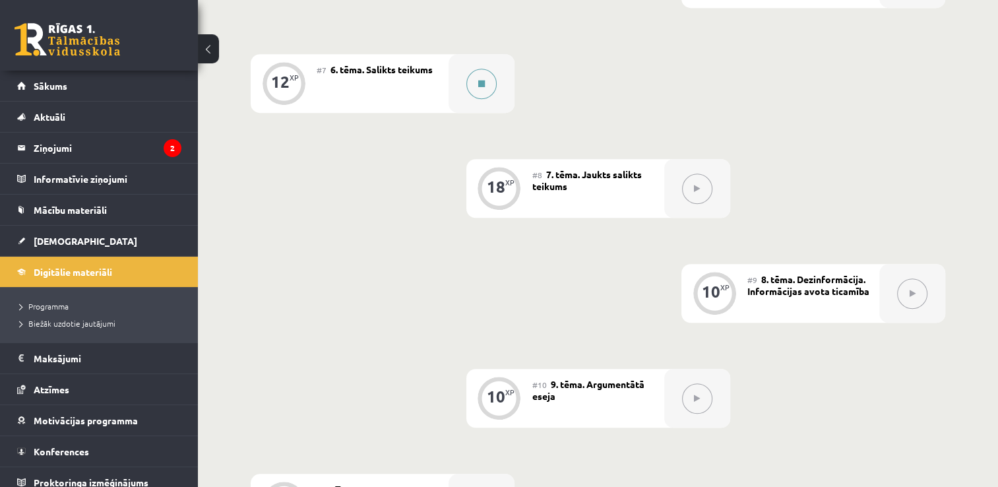
click at [472, 76] on button at bounding box center [482, 84] width 30 height 30
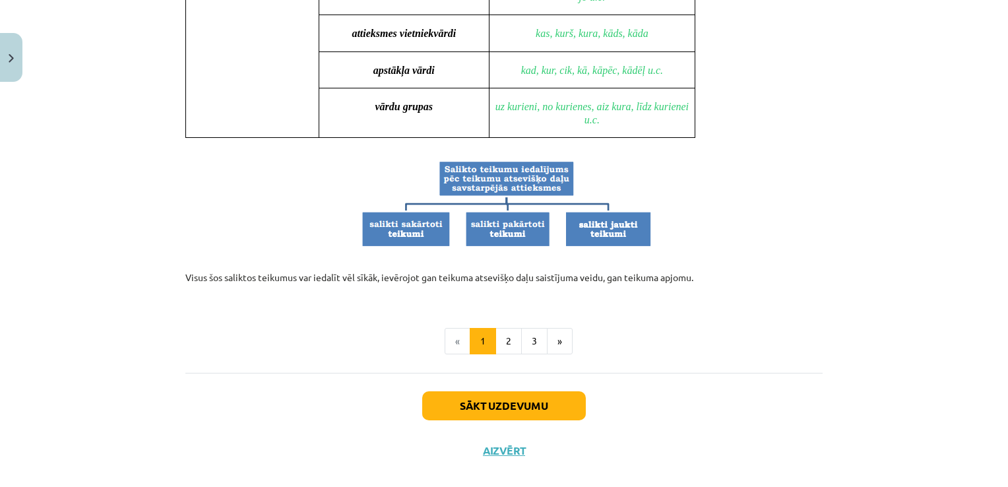
scroll to position [1270, 0]
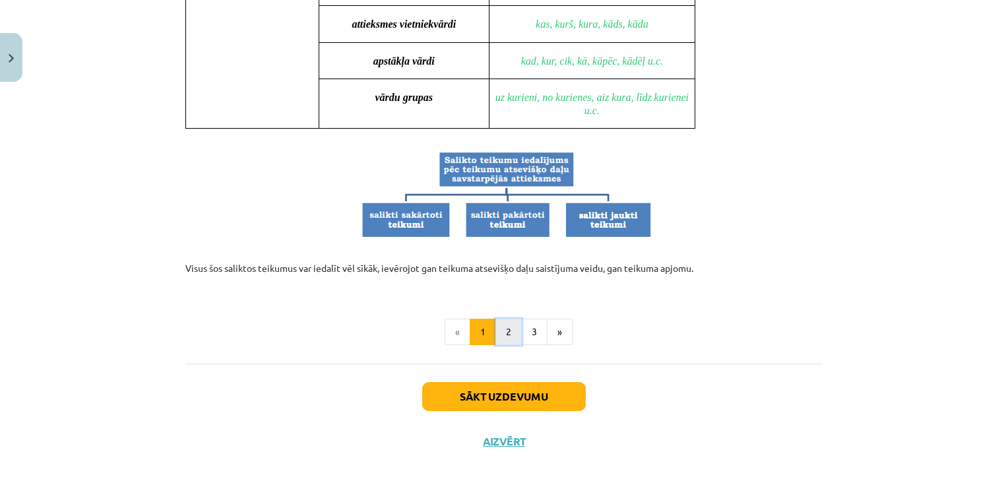
click at [507, 321] on button "2" at bounding box center [509, 332] width 26 height 26
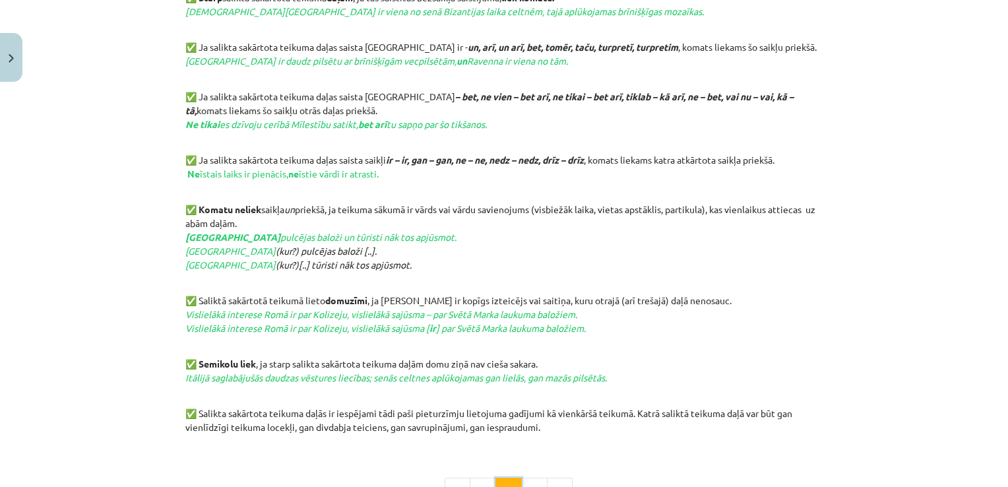
scroll to position [685, 0]
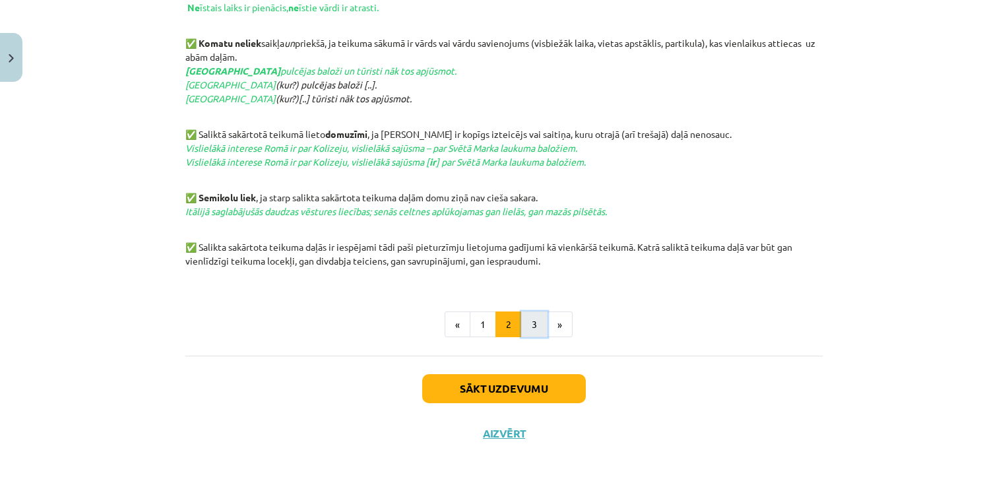
click at [534, 330] on button "3" at bounding box center [534, 324] width 26 height 26
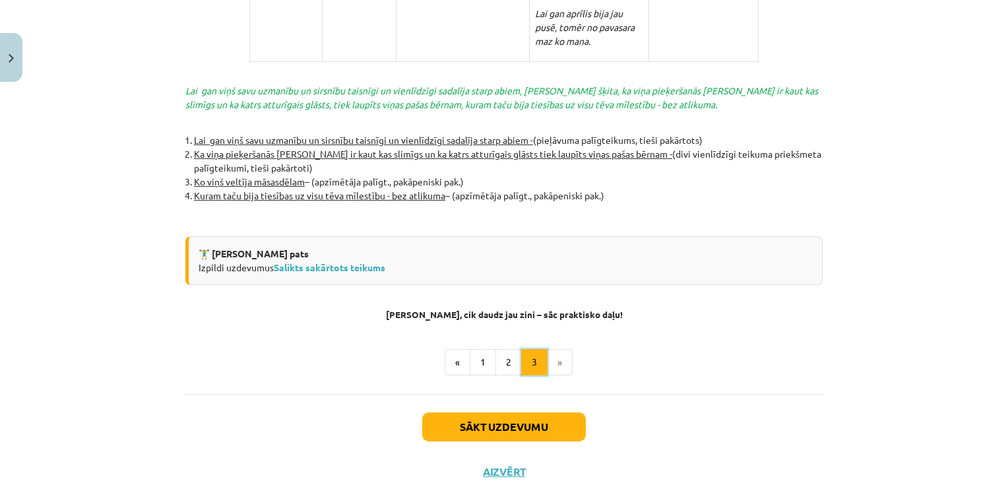
scroll to position [2932, 0]
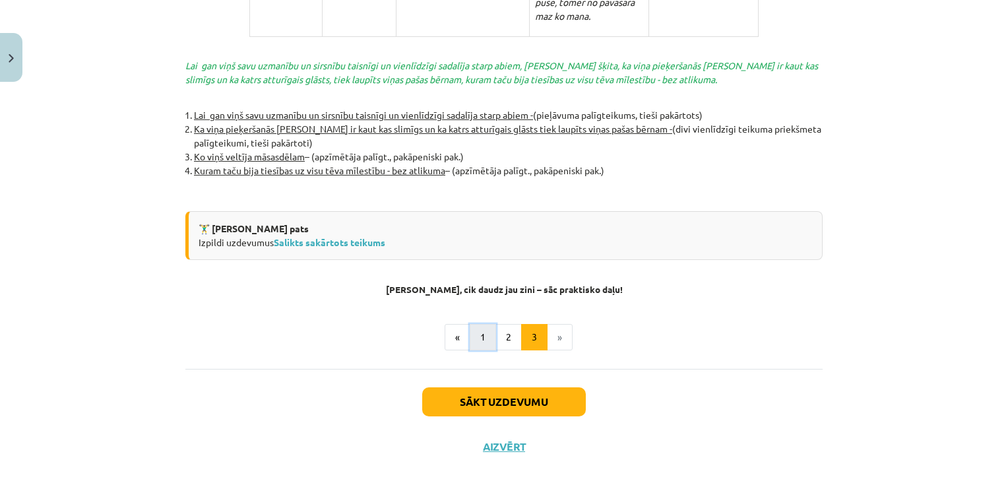
click at [475, 324] on button "1" at bounding box center [483, 337] width 26 height 26
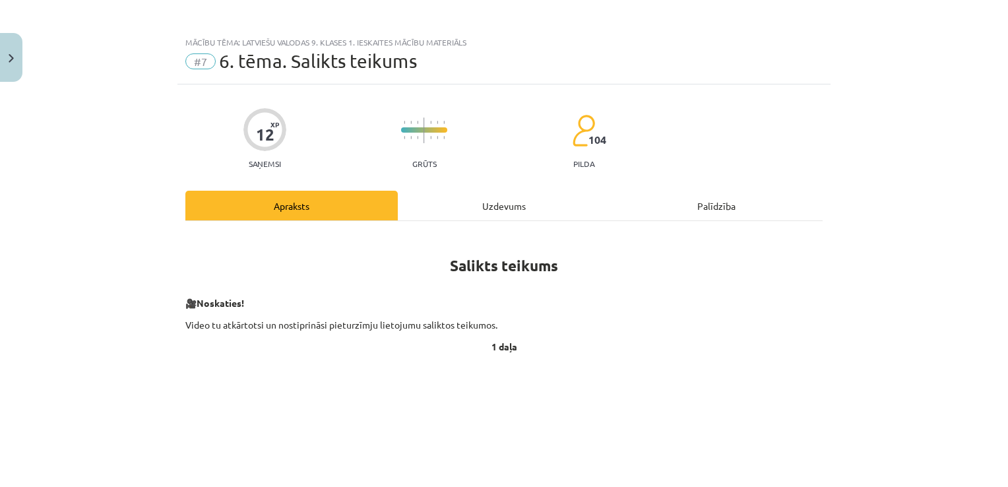
scroll to position [0, 0]
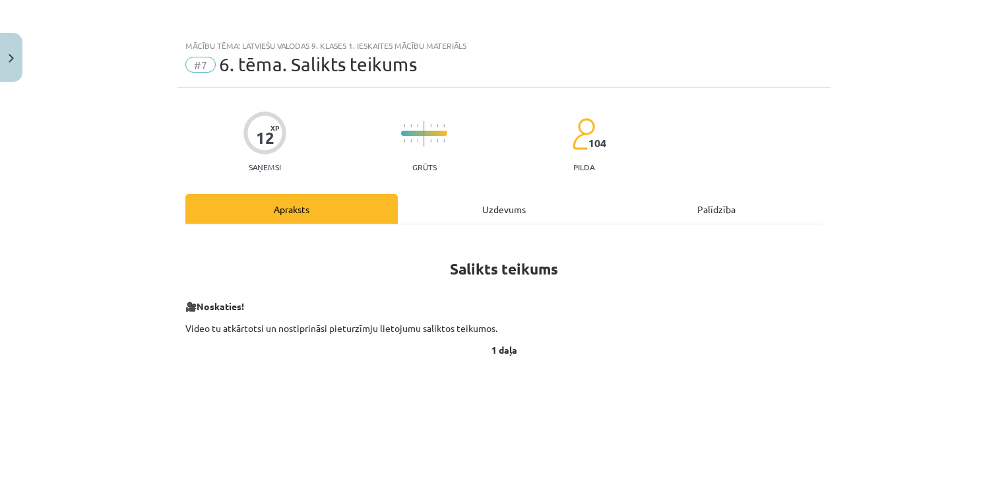
click at [495, 215] on div "Uzdevums" at bounding box center [504, 209] width 212 height 30
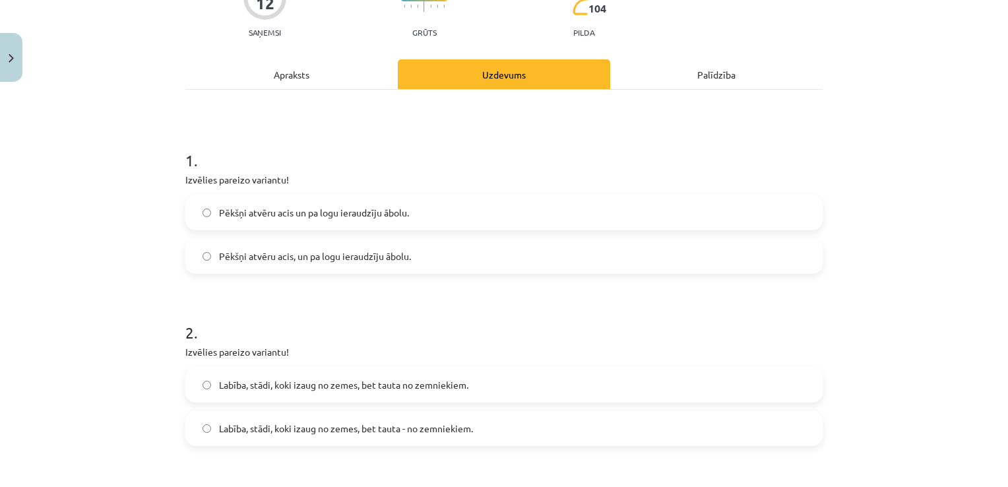
scroll to position [136, 0]
click at [465, 197] on label "Pēkšņi atvēru acis un pa logu ieraudzīju ābolu." at bounding box center [504, 211] width 635 height 33
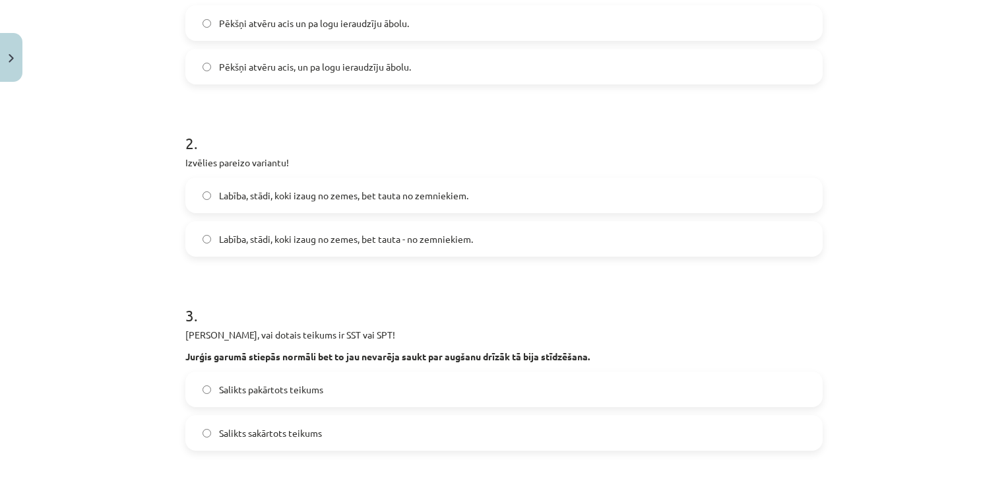
scroll to position [326, 0]
click at [411, 244] on label "Labība, stādi, koki izaug no zemes, bet tauta - no zemniekiem." at bounding box center [504, 236] width 635 height 33
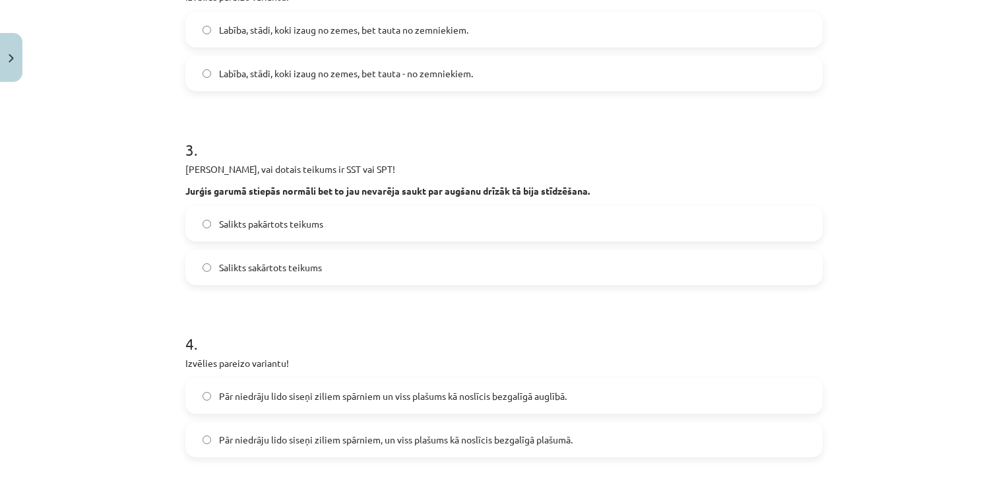
scroll to position [491, 0]
click at [185, 165] on p "Nosaki, vai dotais teikums ir SST vai SPT!" at bounding box center [503, 168] width 637 height 14
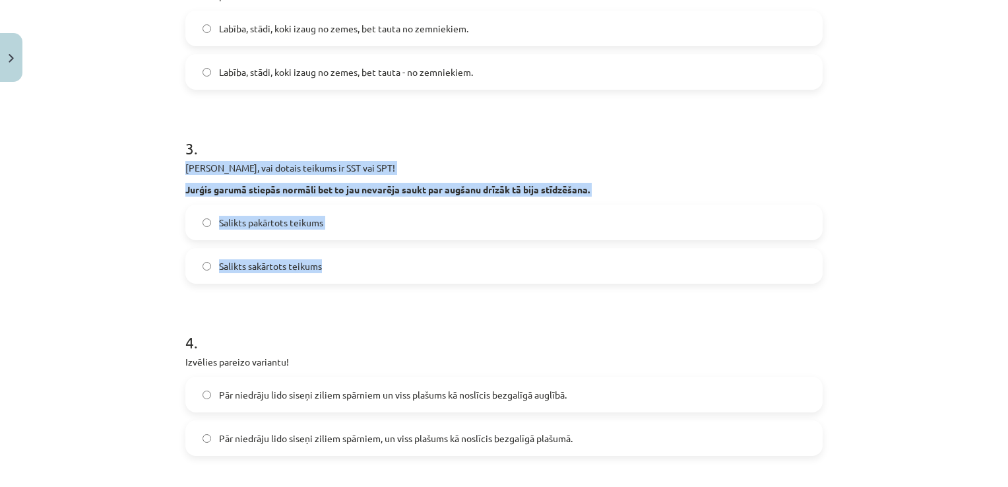
drag, startPoint x: 182, startPoint y: 165, endPoint x: 312, endPoint y: 269, distance: 166.2
click at [312, 269] on div "3 . Nosaki, vai dotais teikums ir SST vai SPT! Jurģis garumā stiepās normāli be…" at bounding box center [503, 200] width 637 height 168
copy div "Nosaki, vai dotais teikums ir SST vai SPT! Jurģis garumā stiepās normāli bet to…"
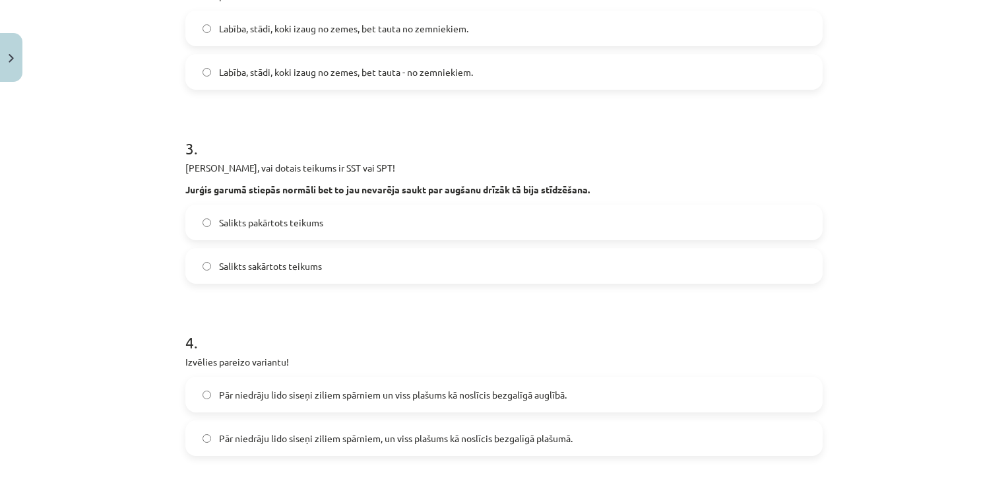
click at [380, 121] on h1 "3 ." at bounding box center [503, 136] width 637 height 41
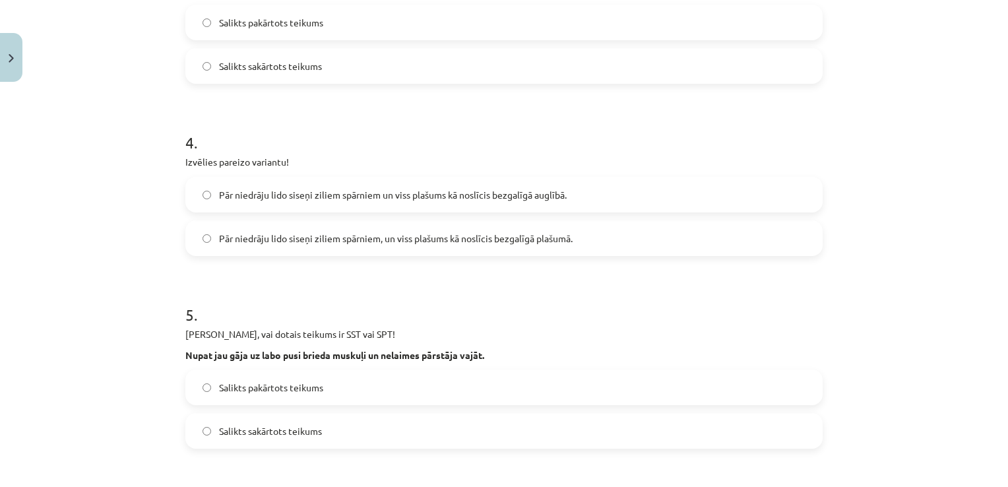
scroll to position [604, 0]
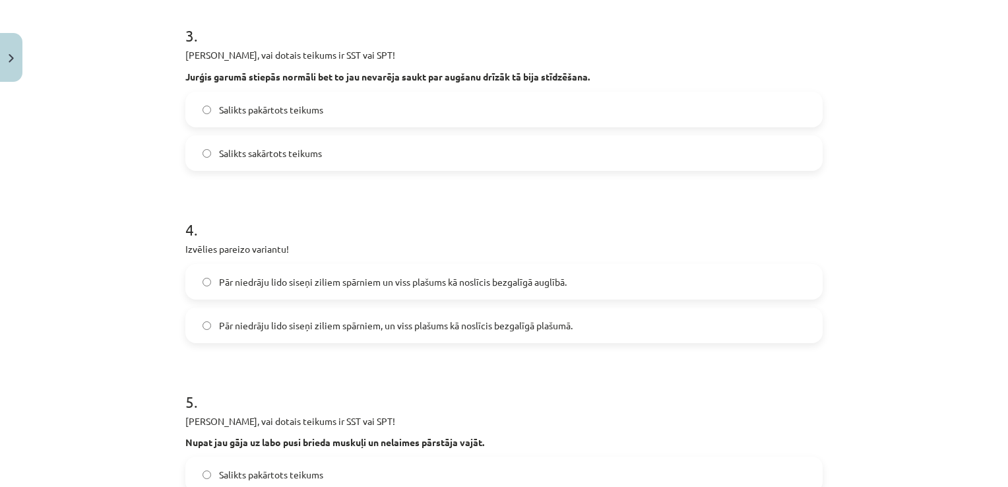
click at [327, 120] on label "Salikts pakārtots teikums" at bounding box center [504, 109] width 635 height 33
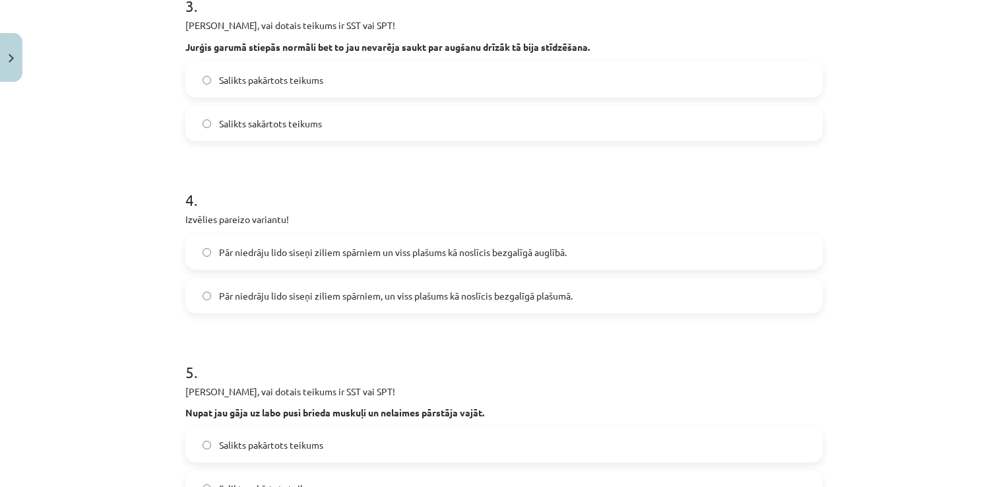
scroll to position [638, 0]
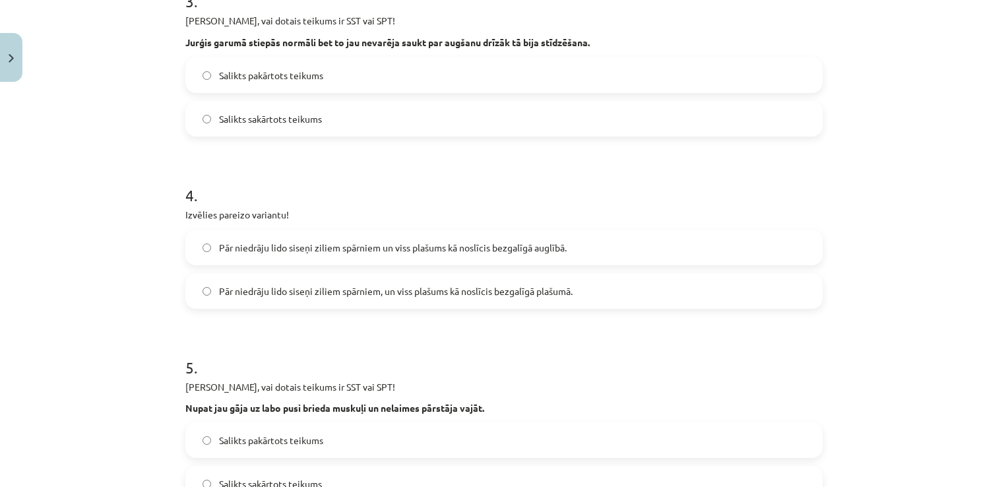
click at [357, 259] on label "Pār niedrāju lido siseņi ziliem spārniem un viss plašums kā noslīcis bezgalīgā …" at bounding box center [504, 247] width 635 height 33
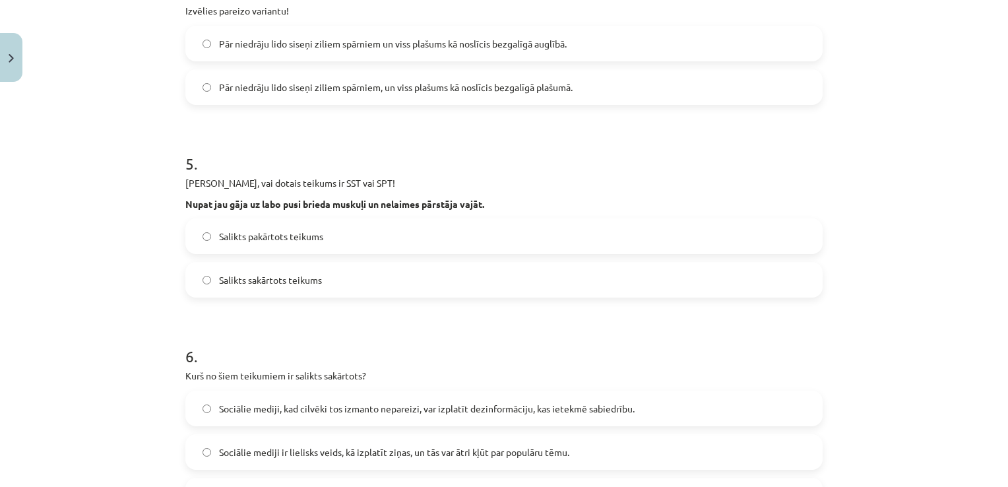
scroll to position [845, 0]
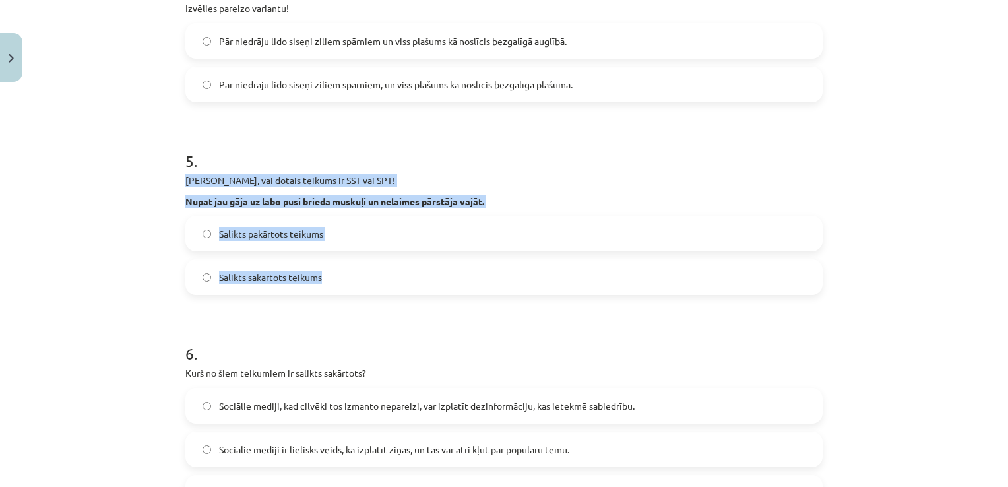
drag, startPoint x: 183, startPoint y: 179, endPoint x: 329, endPoint y: 292, distance: 184.0
click at [329, 292] on div "5 . Nosaki, vai dotais teikums ir SST vai SPT! Nupat jau gāja uz labo pusi brie…" at bounding box center [503, 212] width 637 height 166
copy div "Nosaki, vai dotais teikums ir SST vai SPT! Nupat jau gāja uz labo pusi brieda m…"
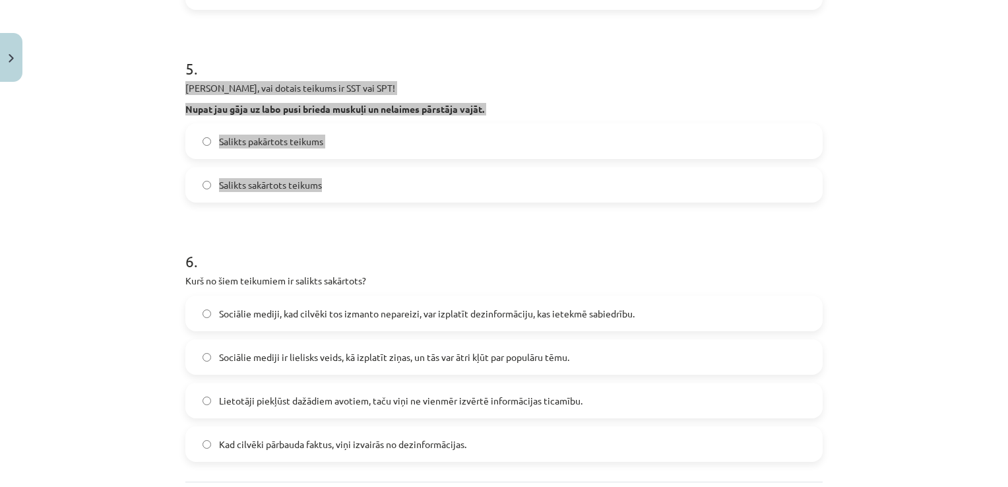
scroll to position [950, 0]
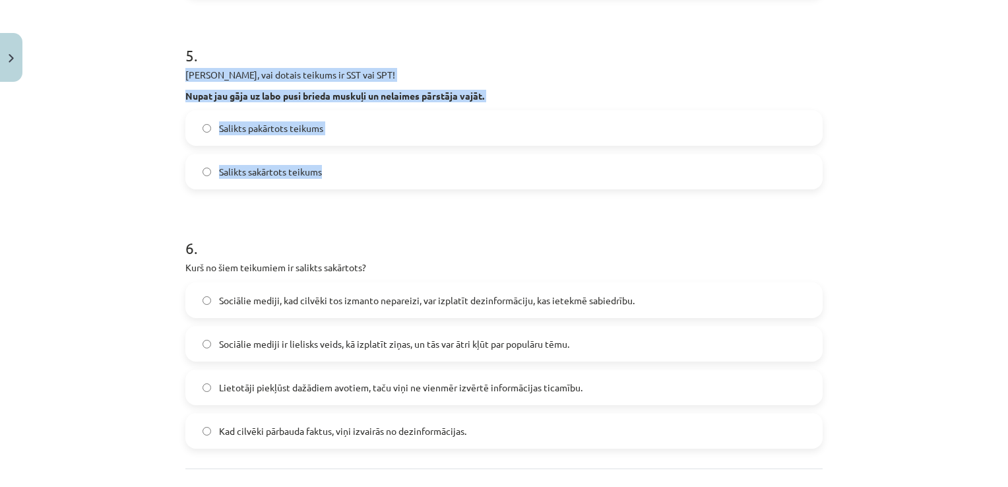
click at [354, 167] on label "Salikts sakārtots teikums" at bounding box center [504, 171] width 635 height 33
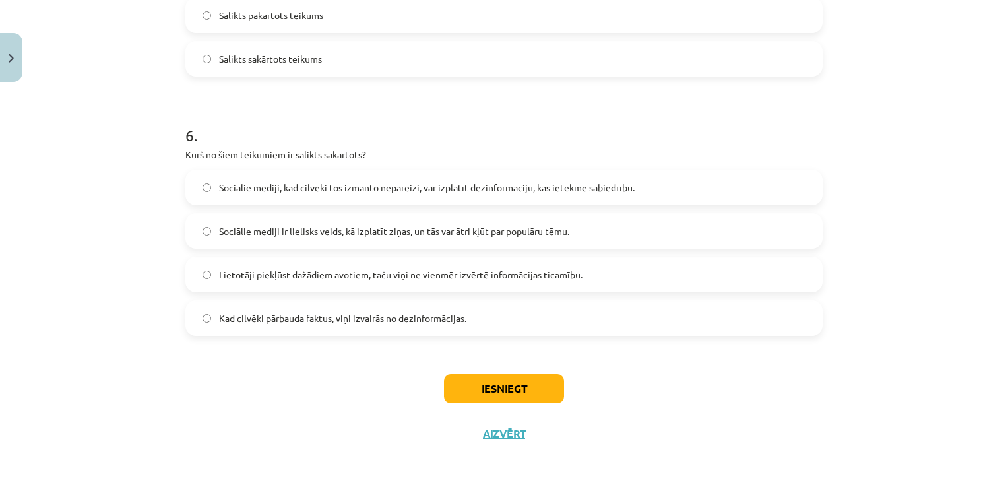
scroll to position [1064, 0]
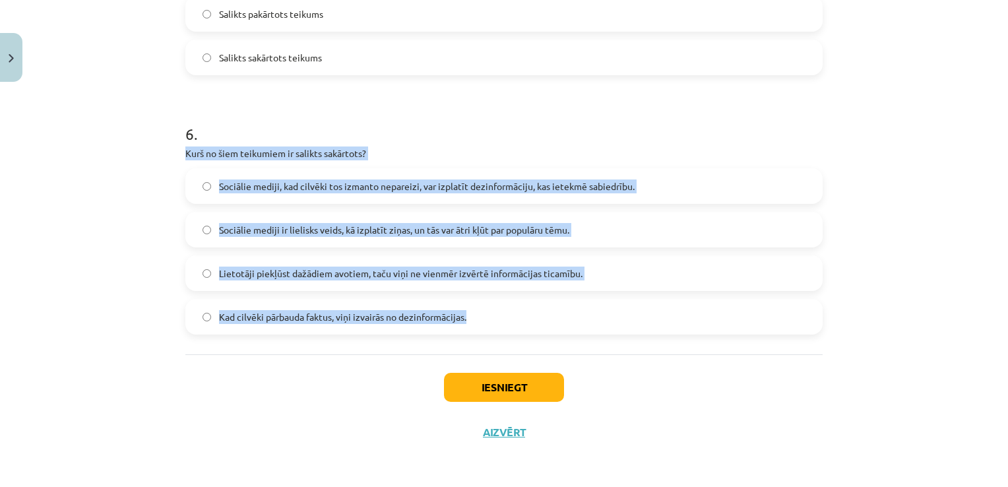
drag, startPoint x: 181, startPoint y: 150, endPoint x: 590, endPoint y: 315, distance: 441.4
click at [590, 315] on div "6 . Kurš no šiem teikumiem ir salikts sakārtots? Sociālie mediji, kad cilvēki t…" at bounding box center [503, 218] width 637 height 233
copy div "Kurš no šiem teikumiem ir salikts sakārtots? Sociālie mediji, kad cilvēki tos i…"
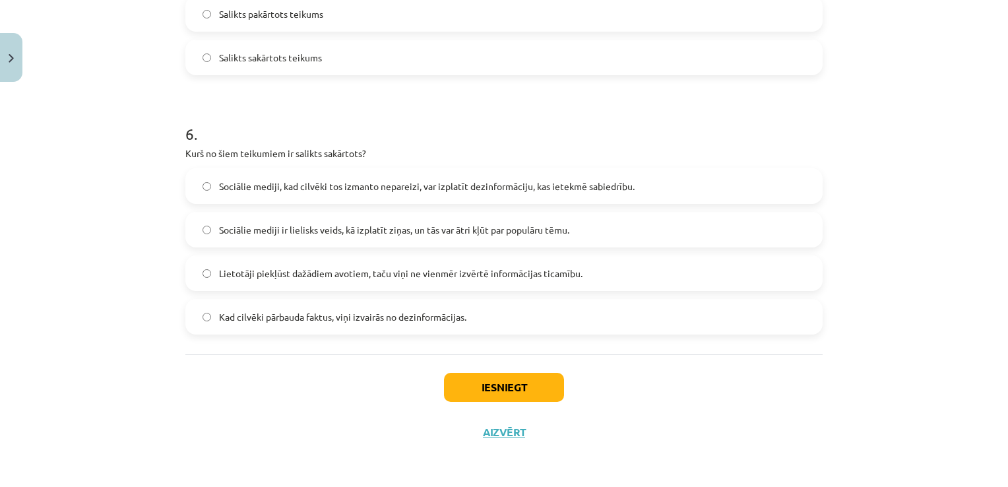
click at [351, 438] on div "Iesniegt Aizvērt" at bounding box center [503, 400] width 637 height 92
click at [358, 228] on span "Sociālie mediji ir lielisks veids, kā izplatīt ziņas, un tās var ātri kļūt par …" at bounding box center [394, 230] width 350 height 14
click at [517, 390] on button "Iesniegt" at bounding box center [504, 387] width 120 height 29
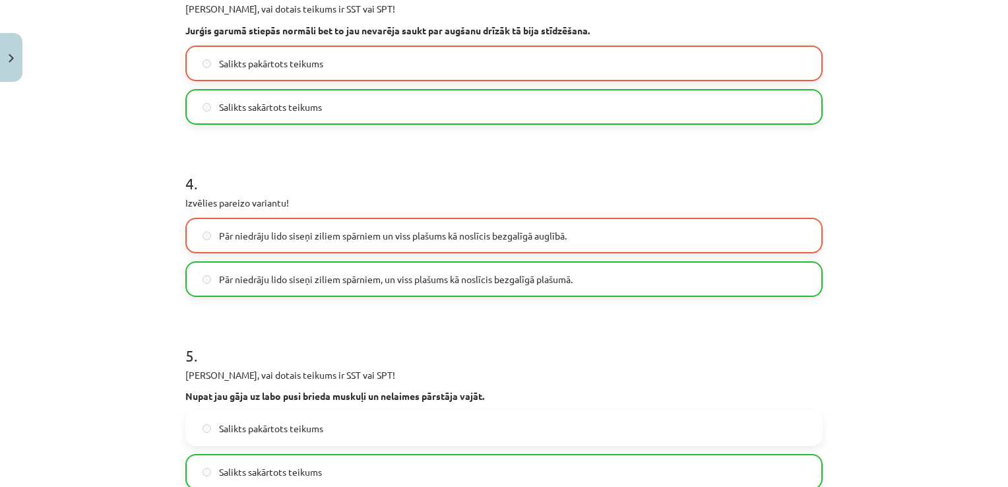
scroll to position [1106, 0]
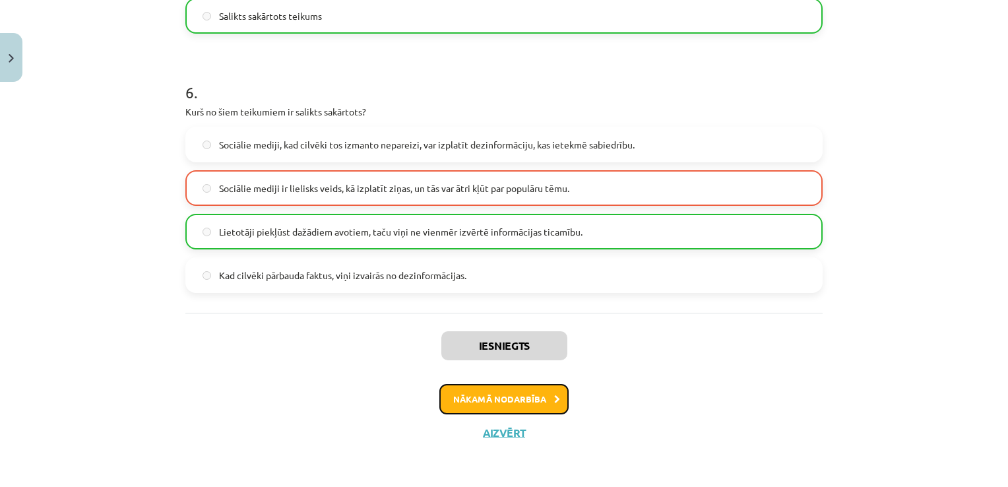
click at [534, 393] on button "Nākamā nodarbība" at bounding box center [503, 399] width 129 height 30
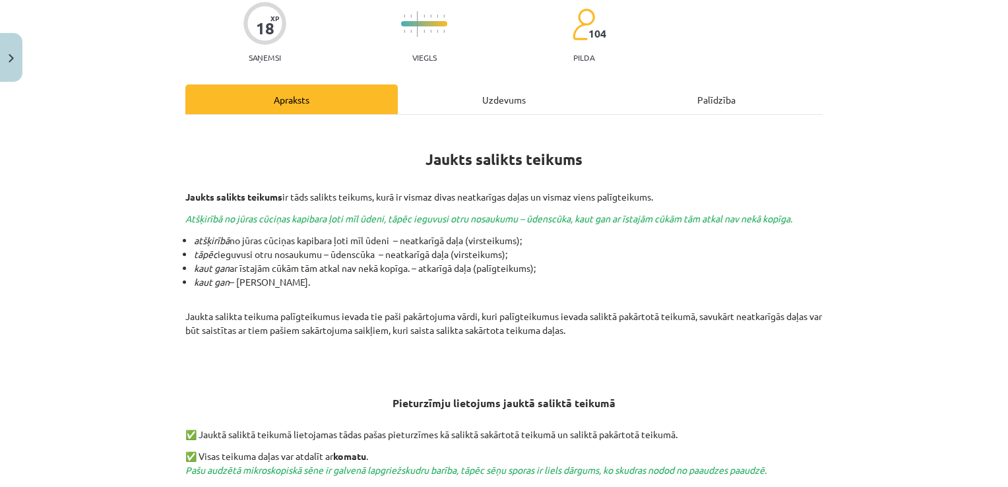
scroll to position [110, 0]
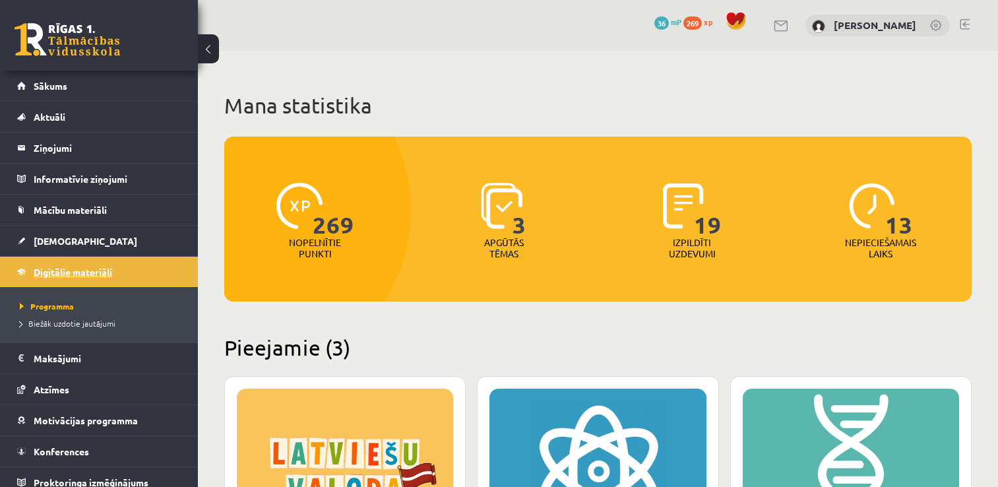
scroll to position [307, 0]
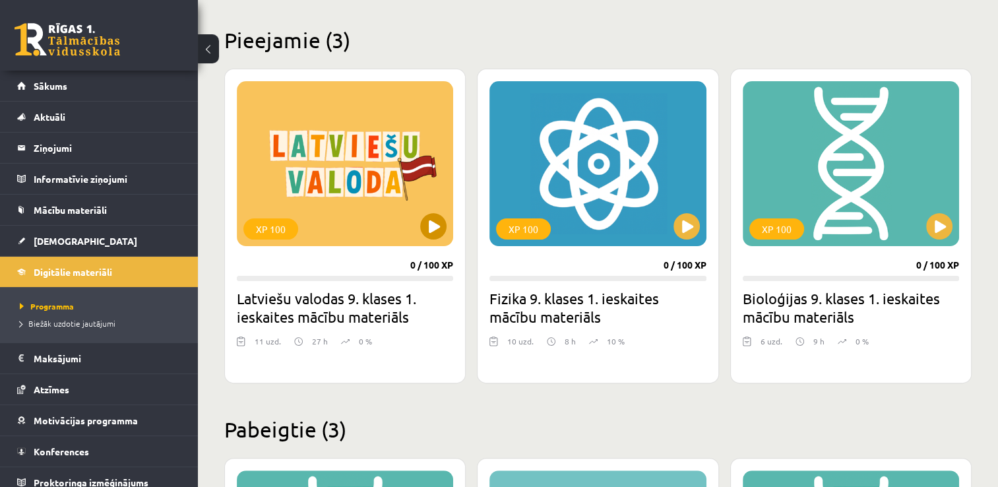
click at [449, 220] on div "XP 100" at bounding box center [345, 163] width 216 height 165
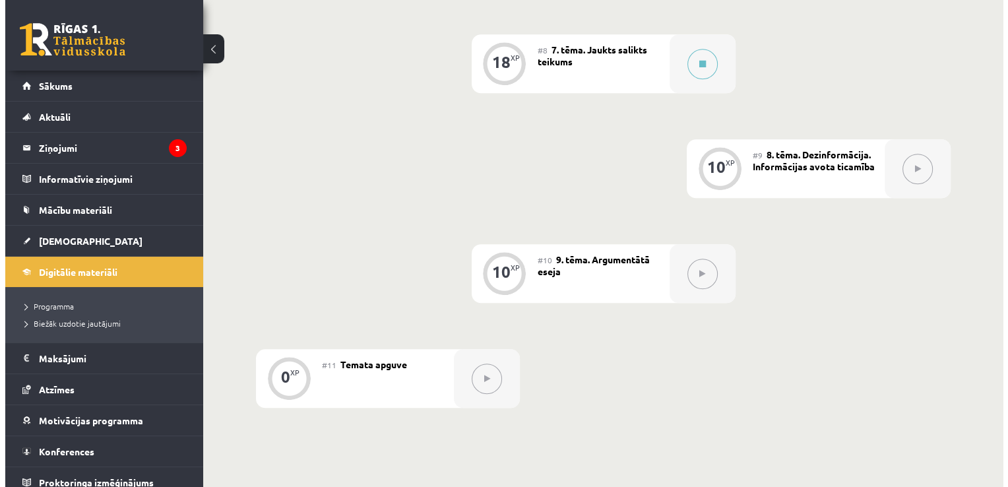
scroll to position [1056, 0]
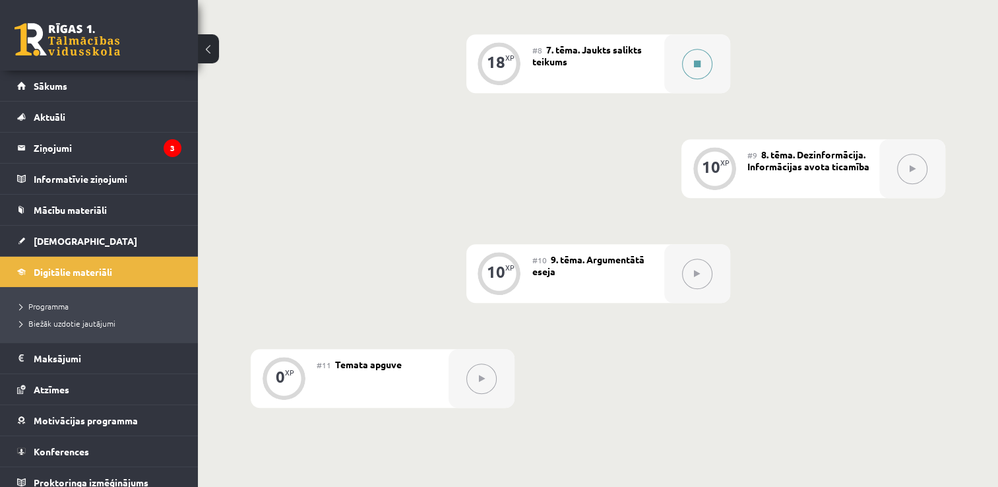
click at [694, 62] on icon at bounding box center [697, 64] width 7 height 8
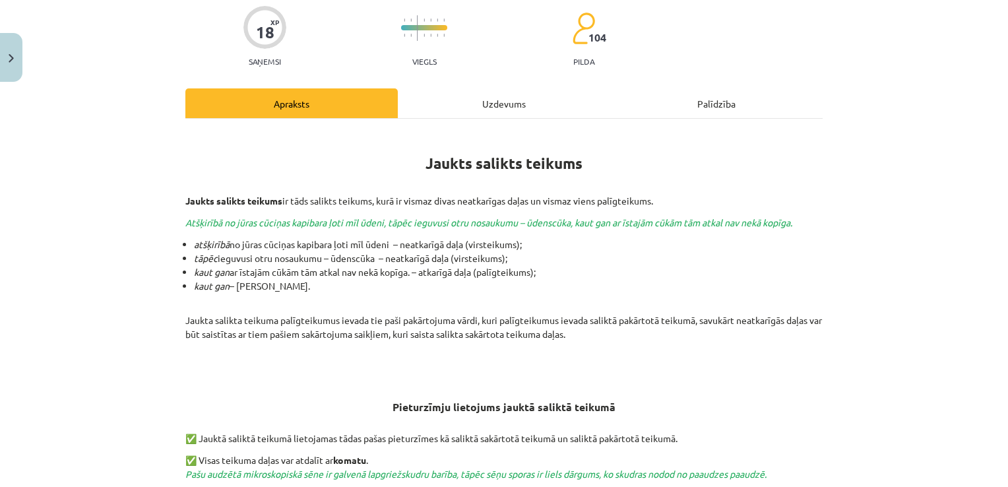
scroll to position [106, 0]
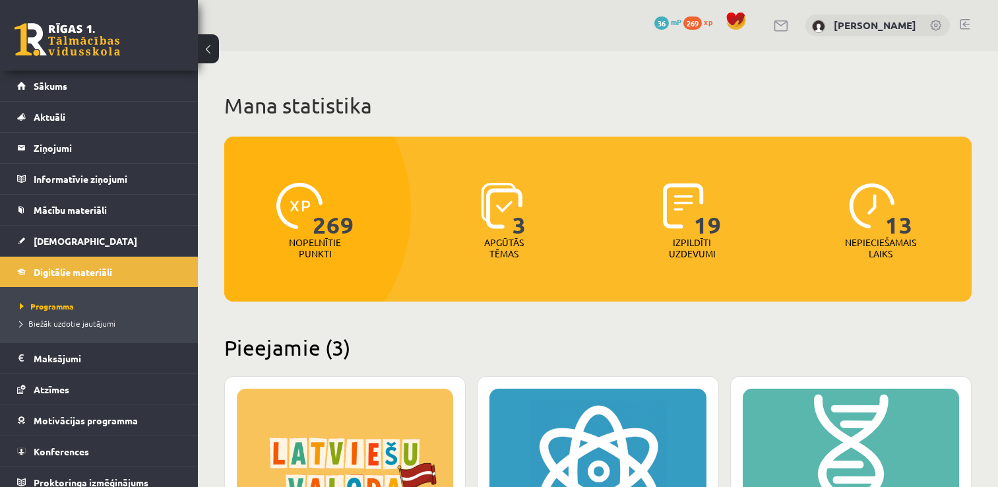
scroll to position [307, 0]
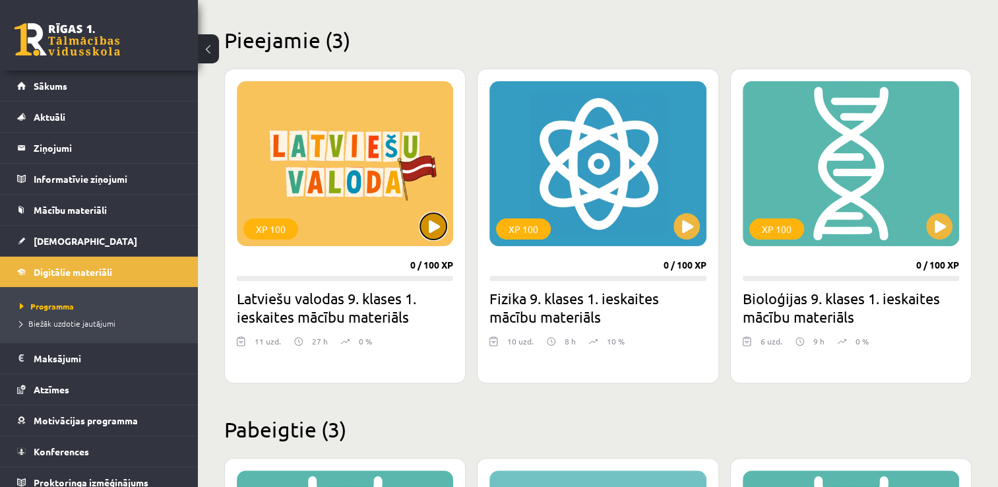
click at [446, 228] on button at bounding box center [433, 226] width 26 height 26
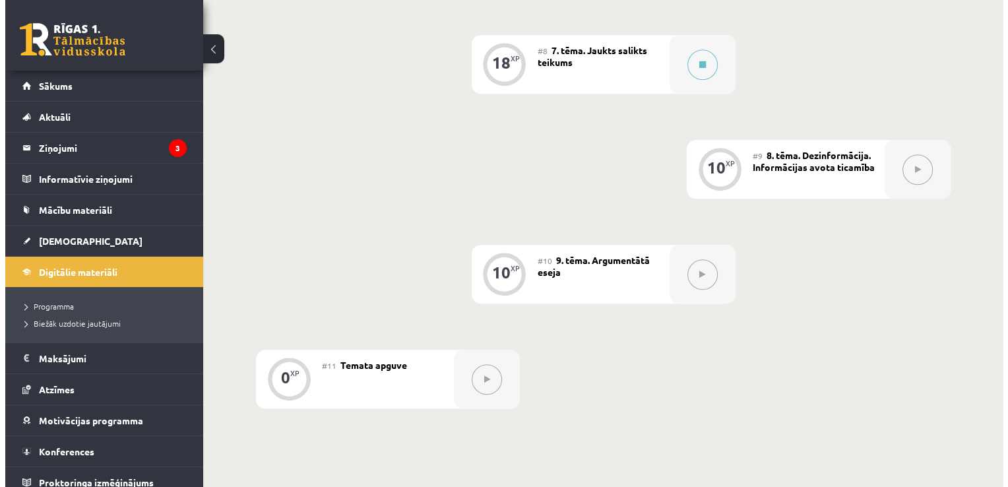
scroll to position [1042, 0]
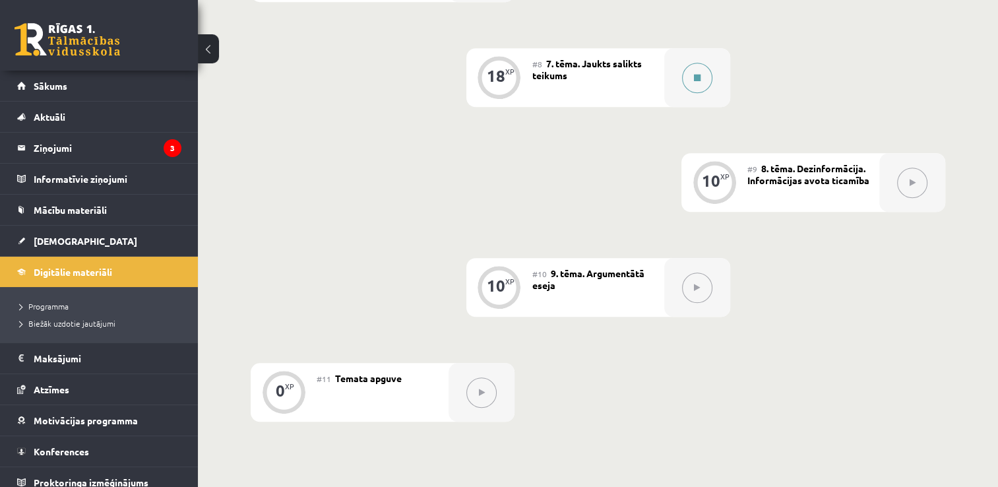
click at [703, 69] on button at bounding box center [697, 78] width 30 height 30
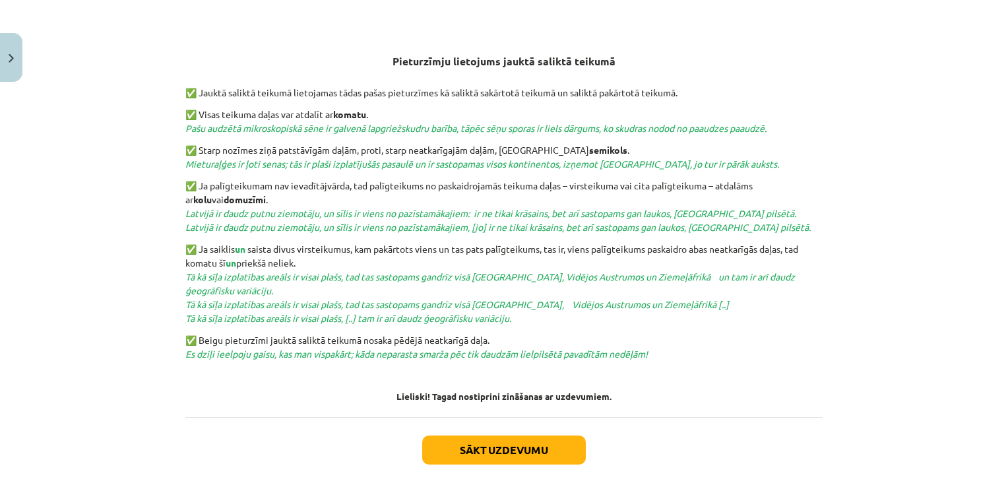
scroll to position [456, 0]
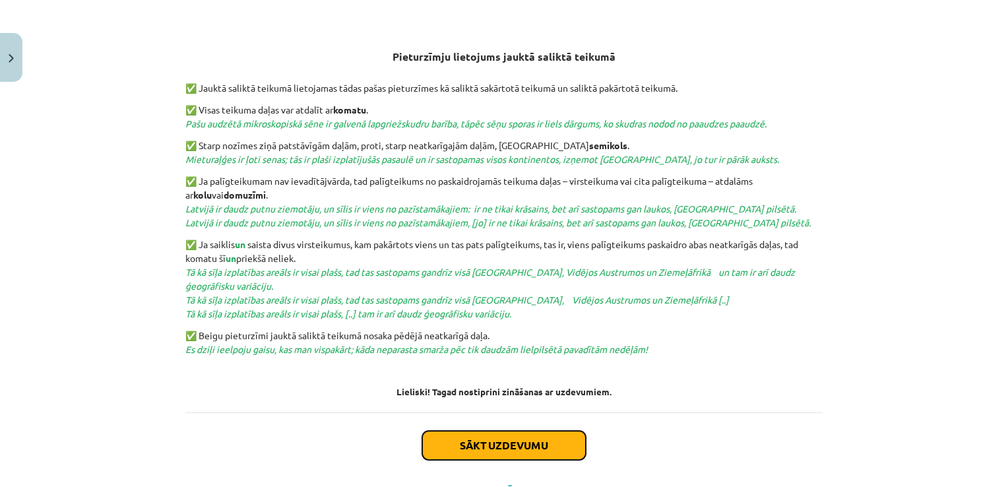
click at [568, 444] on button "Sākt uzdevumu" at bounding box center [504, 445] width 164 height 29
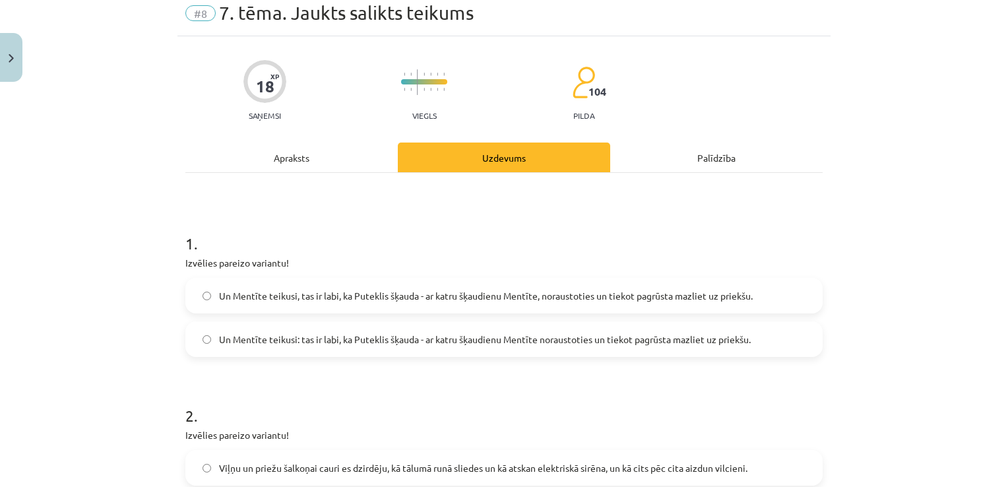
scroll to position [0, 0]
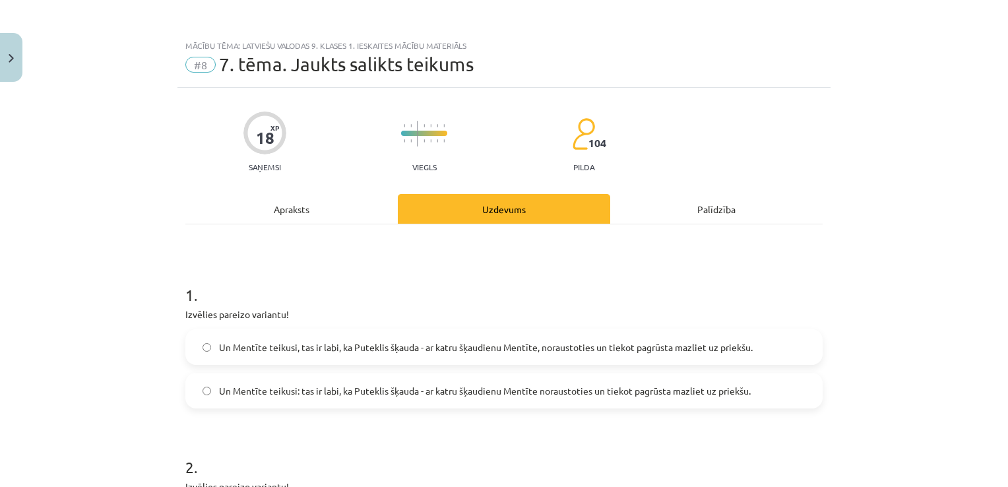
click at [496, 399] on label "Un Mentīte teikusi: tas ir labi, ka Puteklis šķauda - ar katru šķaudienu Mentīt…" at bounding box center [504, 390] width 635 height 33
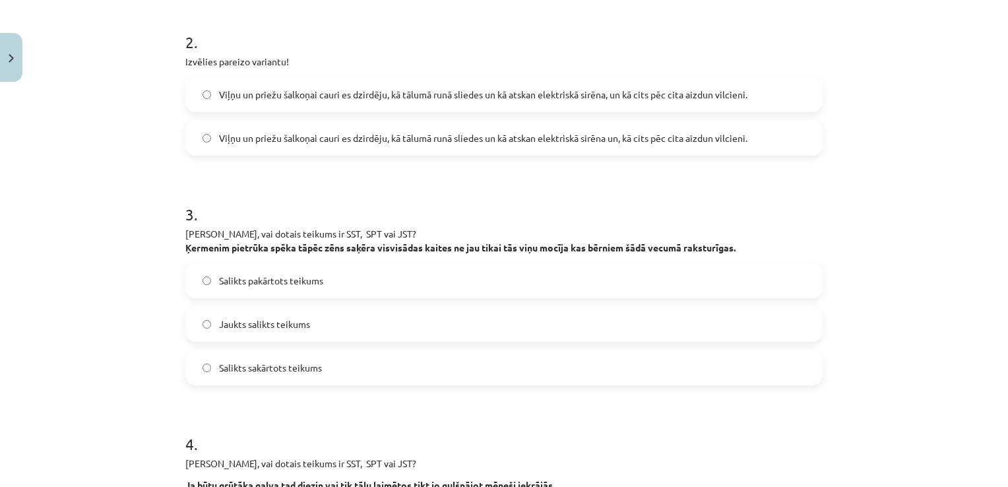
scroll to position [424, 0]
click at [500, 102] on label "Viļņu un priežu šalkoņai cauri es dzirdēju, kā tālumā runā sliedes un kā atskan…" at bounding box center [504, 95] width 635 height 33
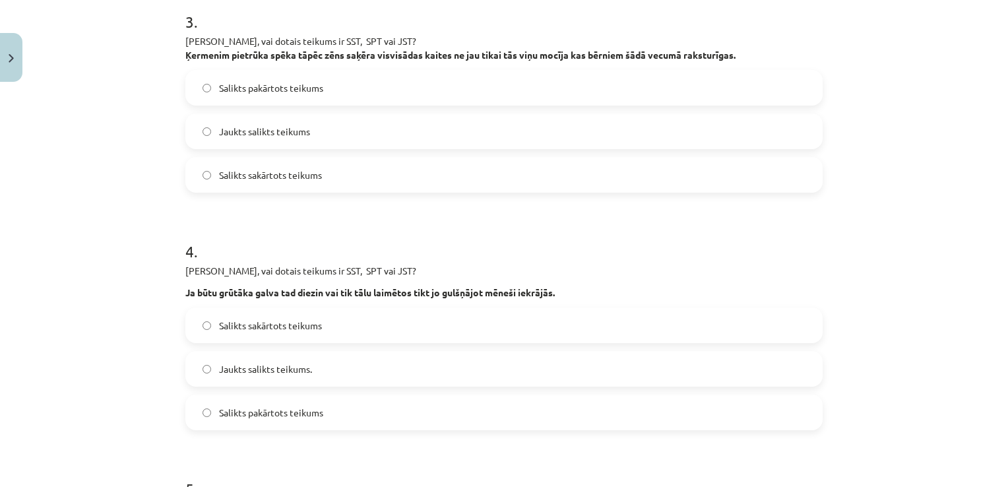
scroll to position [618, 0]
click at [451, 123] on label "Jaukts salikts teikums" at bounding box center [504, 131] width 635 height 33
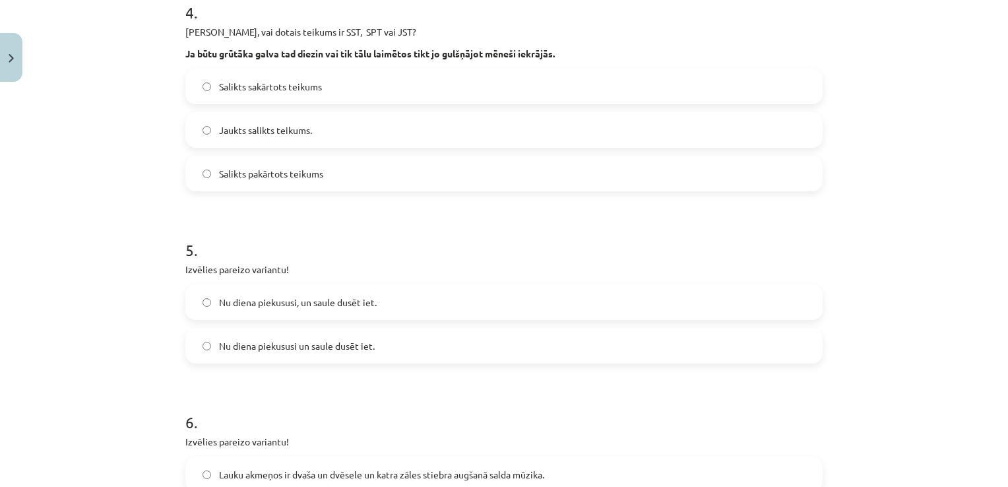
scroll to position [857, 0]
click at [436, 185] on label "Salikts pakārtots teikums" at bounding box center [504, 172] width 635 height 33
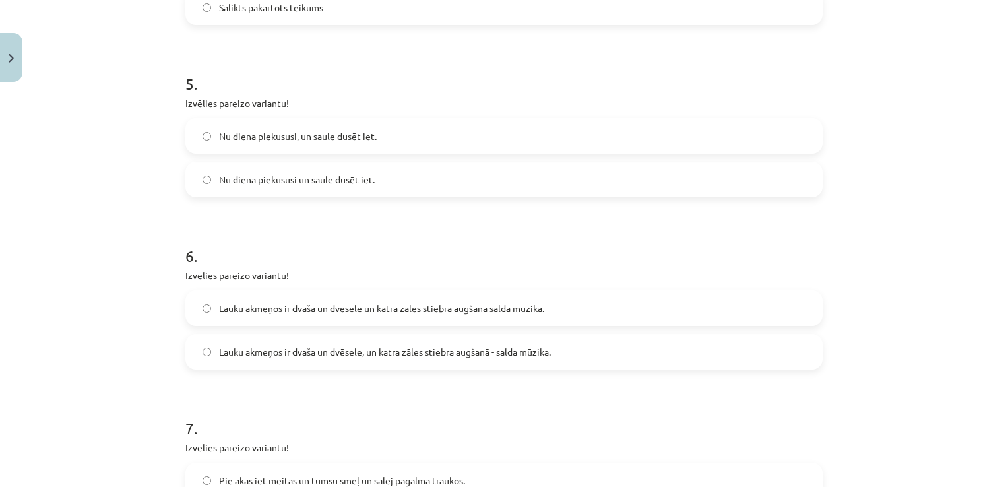
scroll to position [1021, 0]
click at [377, 189] on label "Nu diena piekususi un saule dusēt iet." at bounding box center [504, 180] width 635 height 33
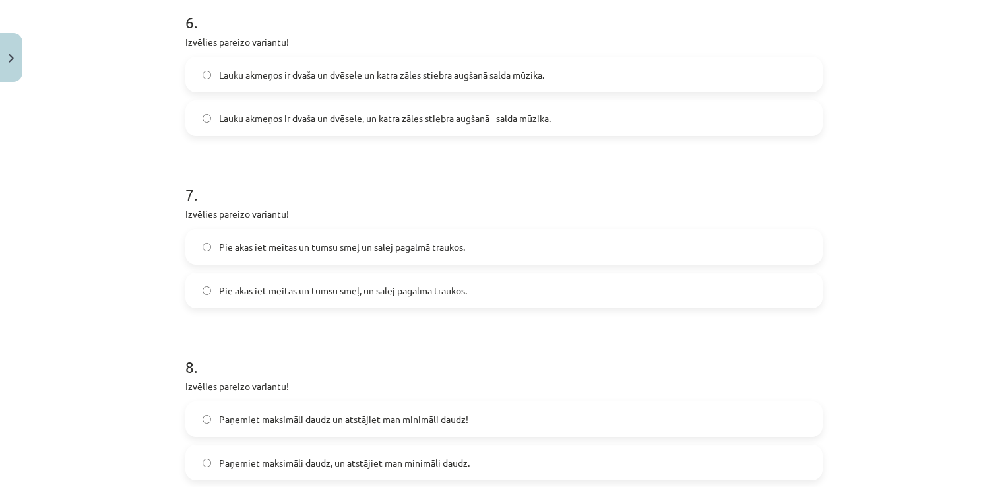
scroll to position [1260, 0]
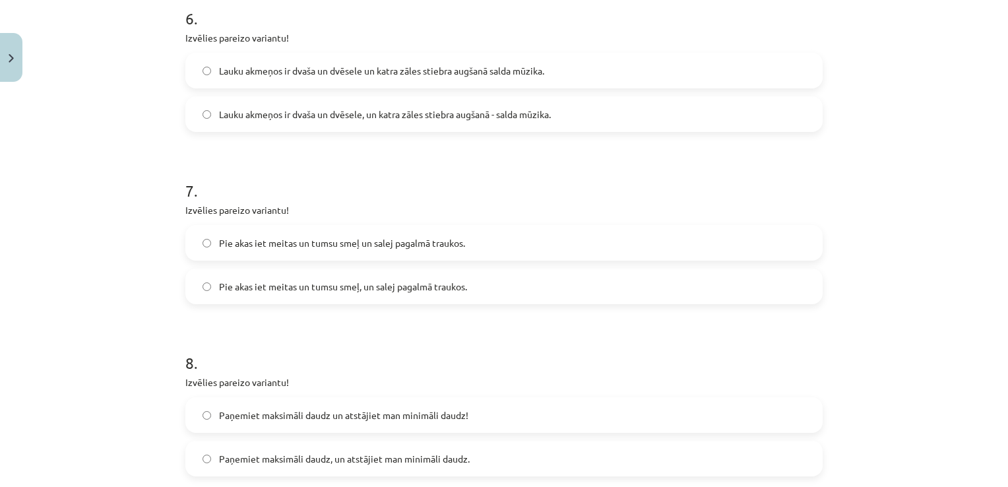
click at [206, 112] on label "Lauku akmeņos ir dvaša un dvēsele, un katra zāles stiebra augšanā - salda mūzik…" at bounding box center [504, 114] width 635 height 33
drag, startPoint x: 206, startPoint y: 112, endPoint x: 140, endPoint y: 51, distance: 89.7
click at [140, 51] on div "Mācību tēma: Latviešu valodas 9. klases 1. ieskaites mācību materiāls #8 7. tēm…" at bounding box center [504, 243] width 1008 height 487
click at [245, 270] on label "Pie akas iet meitas un tumsu smeļ, un salej pagalmā traukos." at bounding box center [504, 286] width 635 height 33
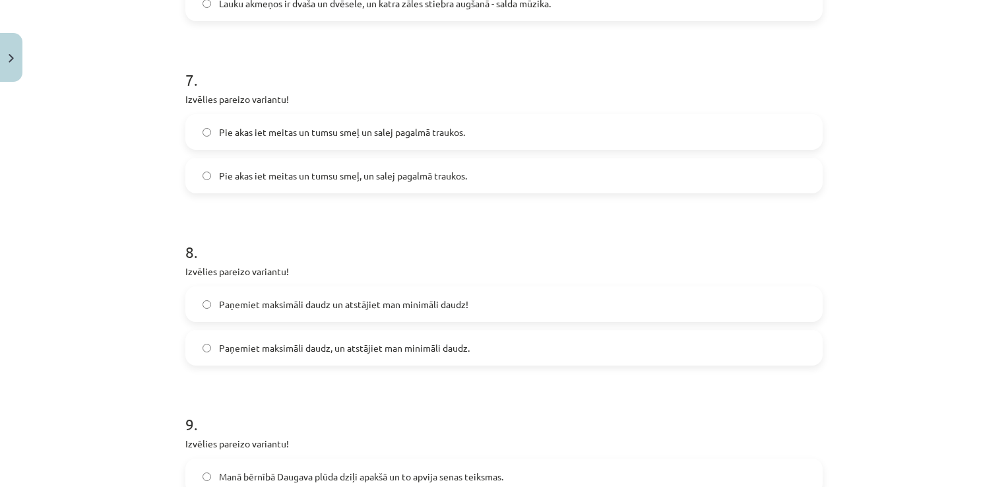
scroll to position [1375, 0]
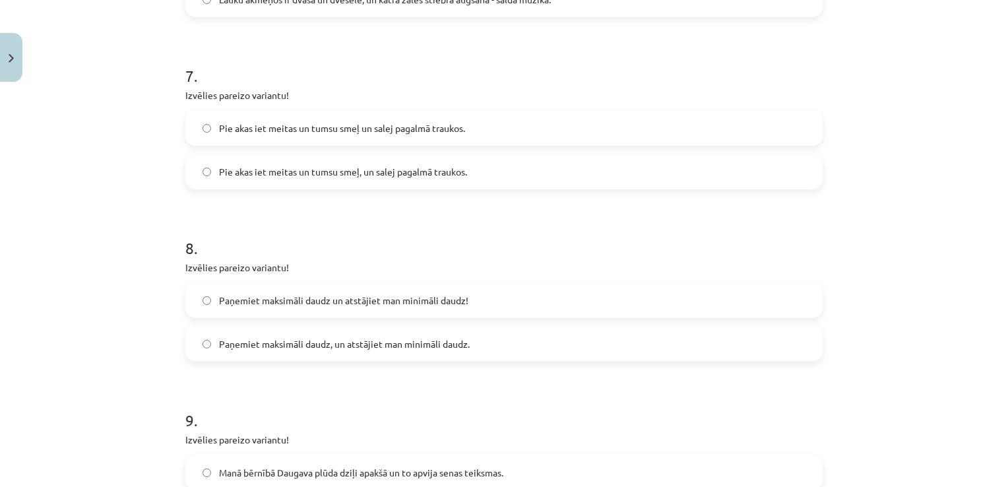
click at [296, 307] on label "Paņemiet maksimāli daudz un atstājiet man minimāli daudz!" at bounding box center [504, 300] width 635 height 33
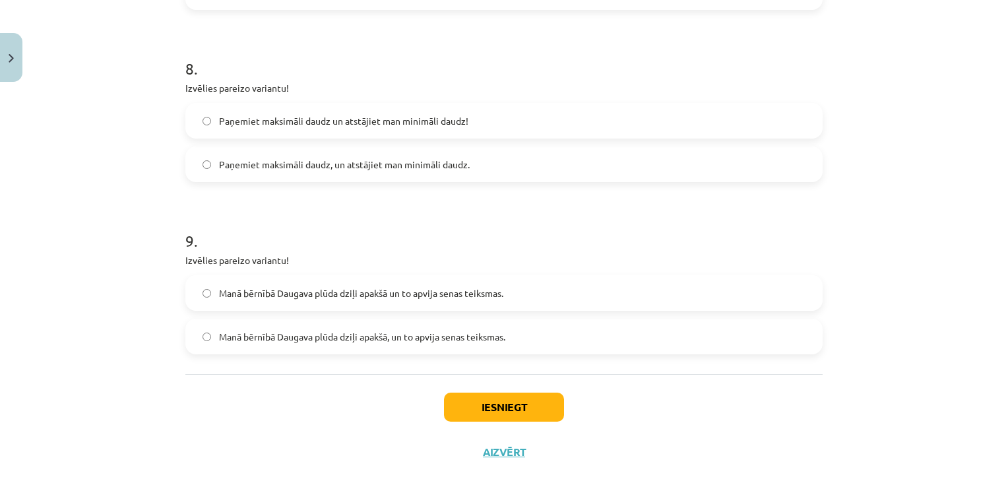
scroll to position [1574, 0]
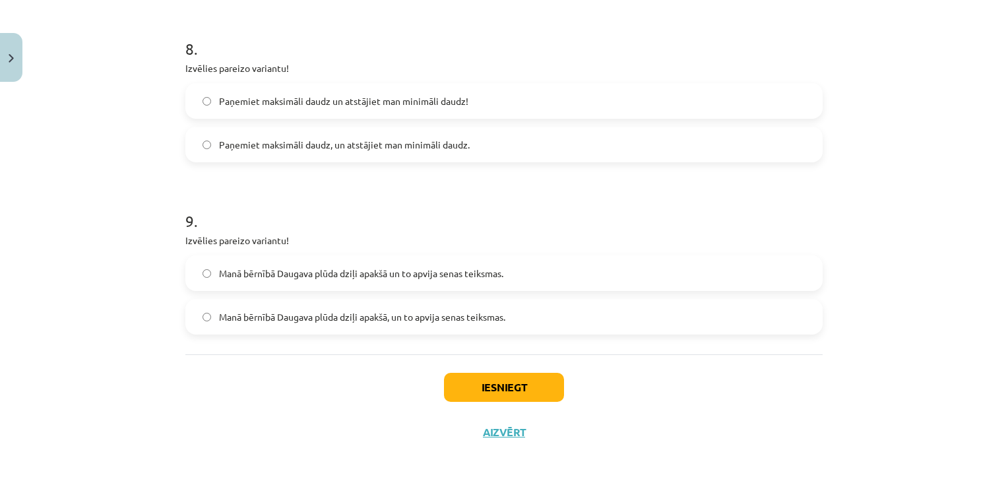
click at [293, 284] on label "Manā bērnībā Daugava plūda dziļi apakšā un to apvija senas teiksmas." at bounding box center [504, 273] width 635 height 33
click at [508, 377] on button "Iesniegt" at bounding box center [504, 387] width 120 height 29
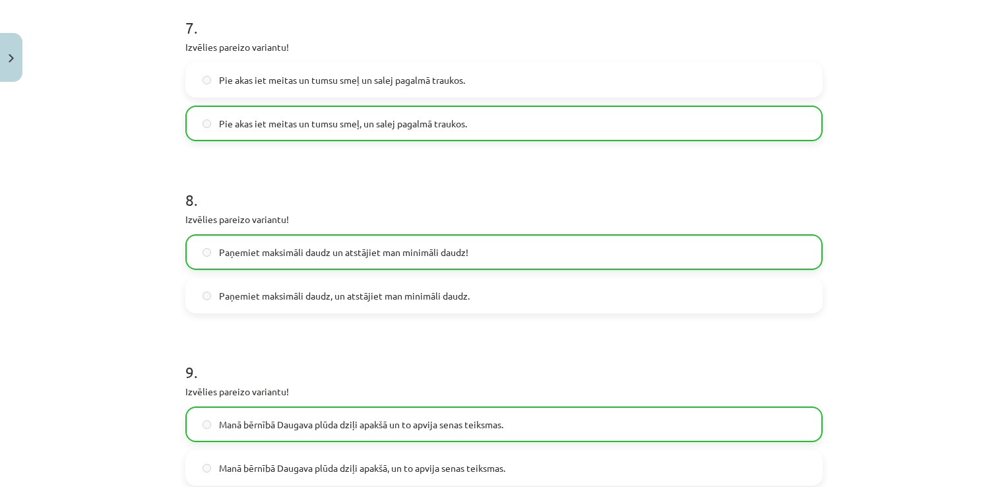
scroll to position [1615, 0]
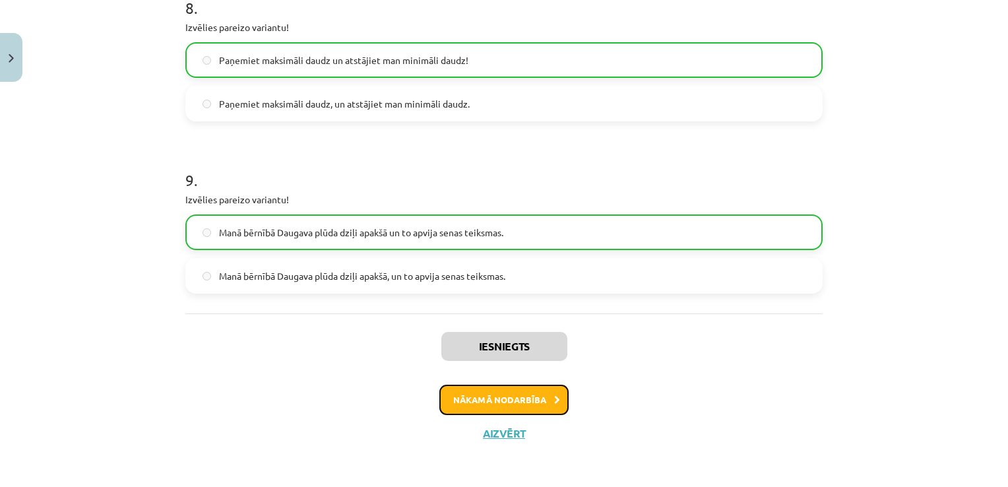
click at [515, 395] on button "Nākamā nodarbība" at bounding box center [503, 400] width 129 height 30
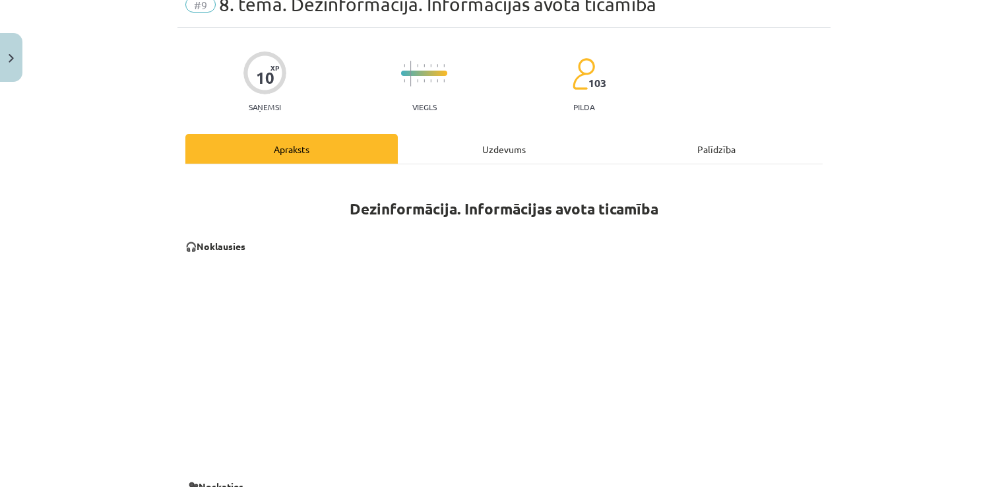
scroll to position [33, 0]
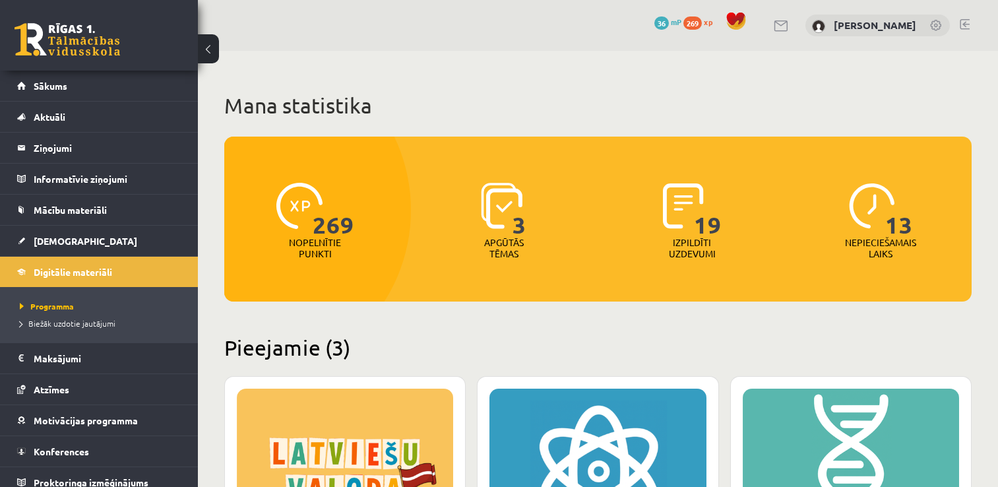
scroll to position [307, 0]
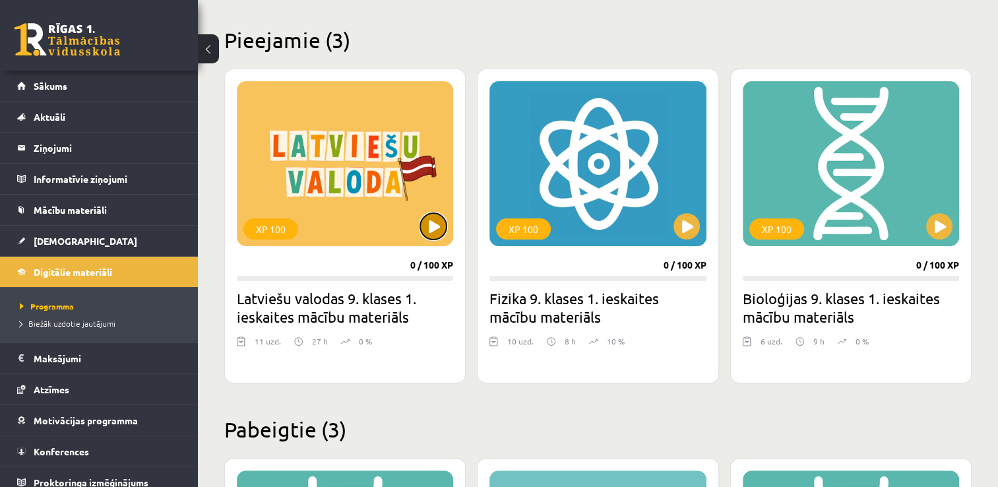
click at [431, 224] on button at bounding box center [433, 226] width 26 height 26
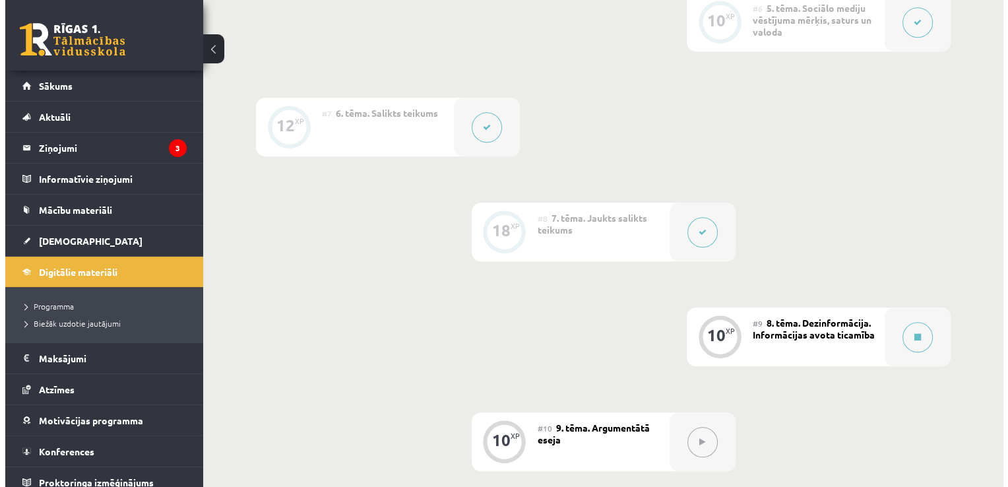
scroll to position [889, 0]
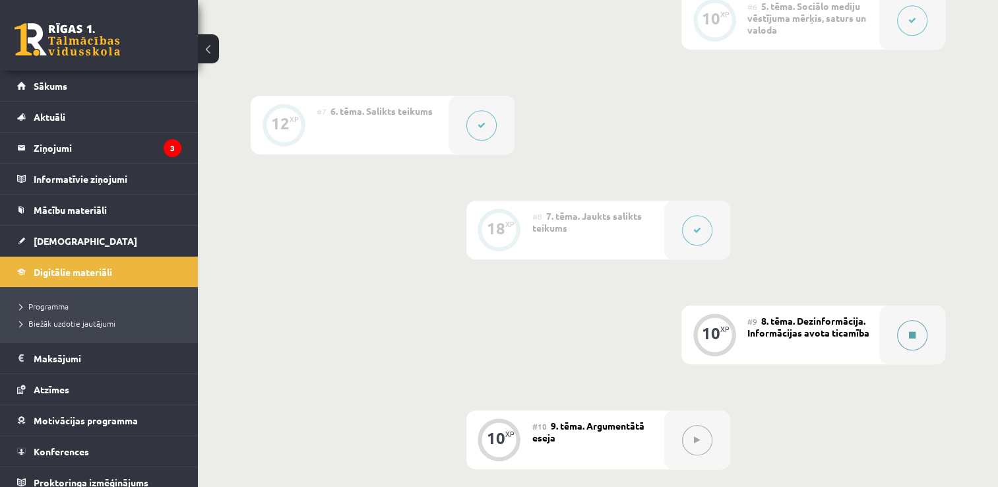
click at [921, 327] on button at bounding box center [912, 335] width 30 height 30
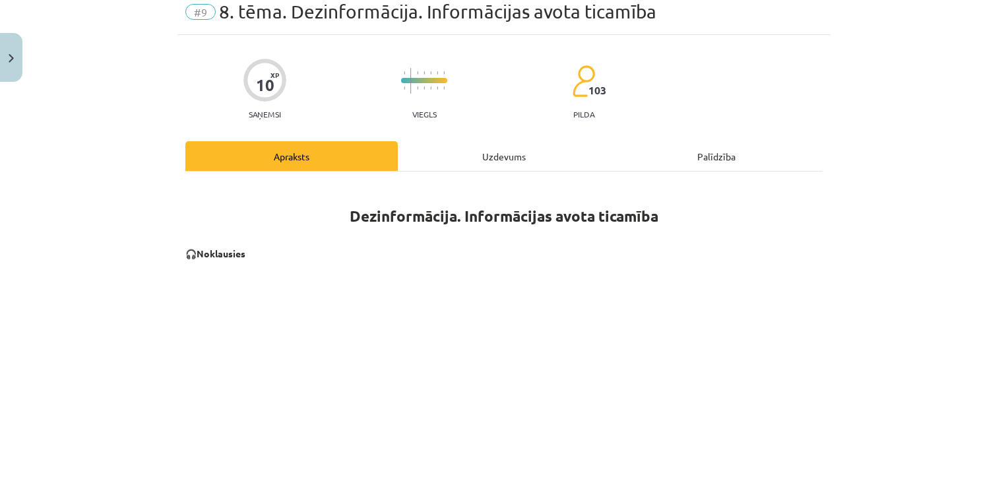
scroll to position [0, 0]
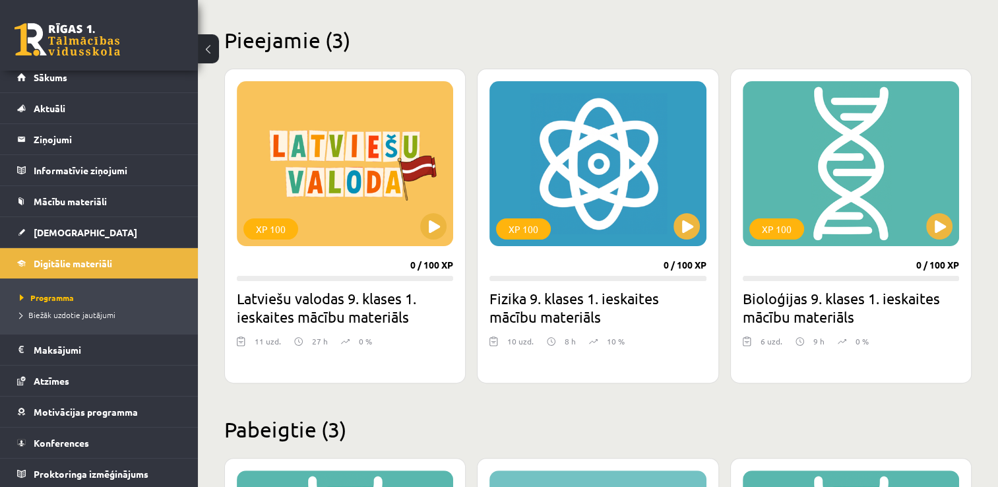
scroll to position [637, 0]
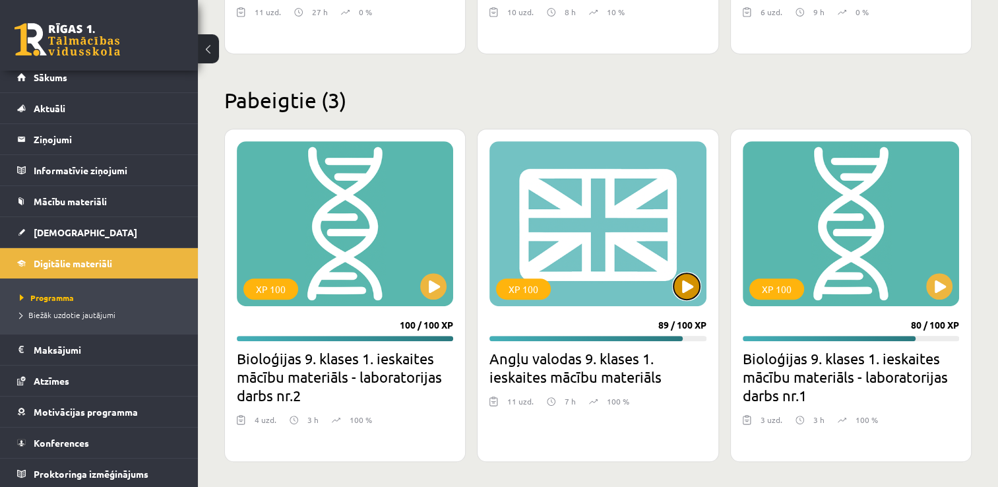
click at [694, 280] on button at bounding box center [687, 286] width 26 height 26
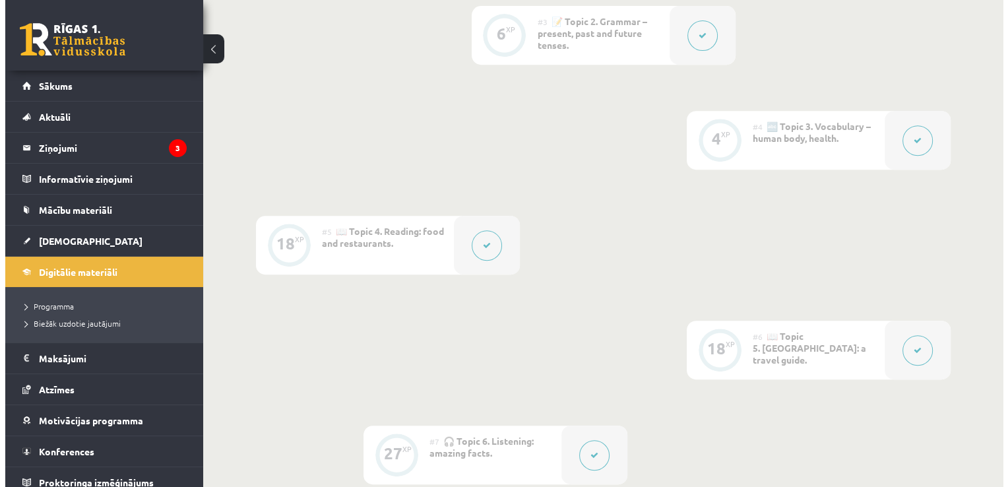
scroll to position [561, 0]
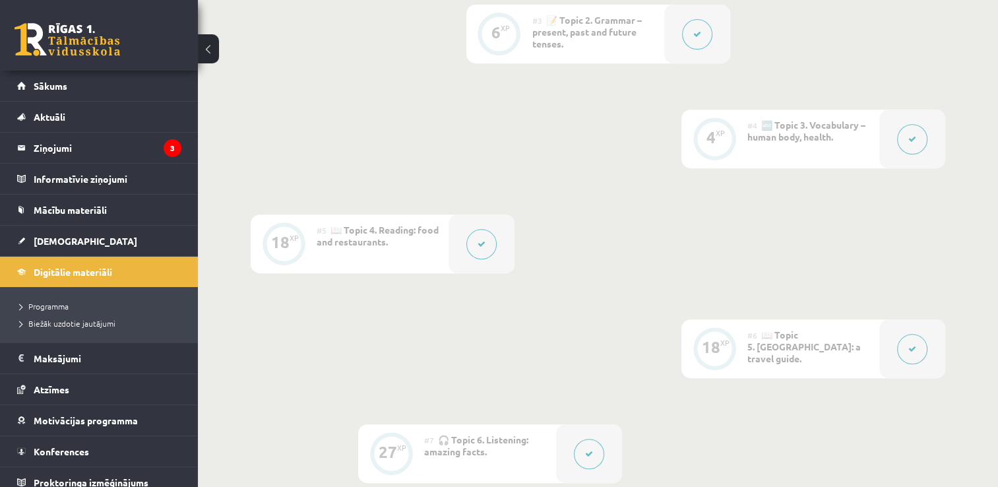
click at [439, 245] on div "#5 📖 Topic 4. Reading: food and restaurants." at bounding box center [383, 243] width 132 height 59
click at [461, 246] on div at bounding box center [482, 243] width 66 height 59
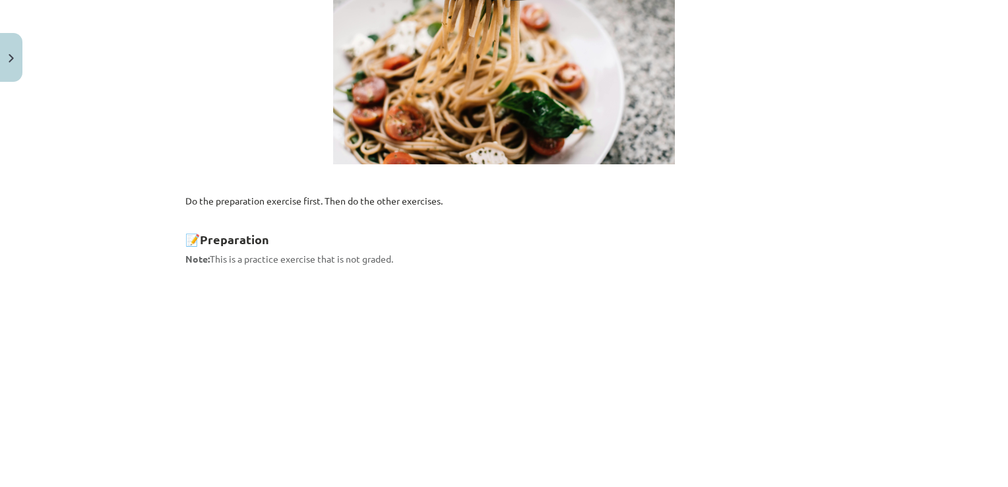
scroll to position [740, 0]
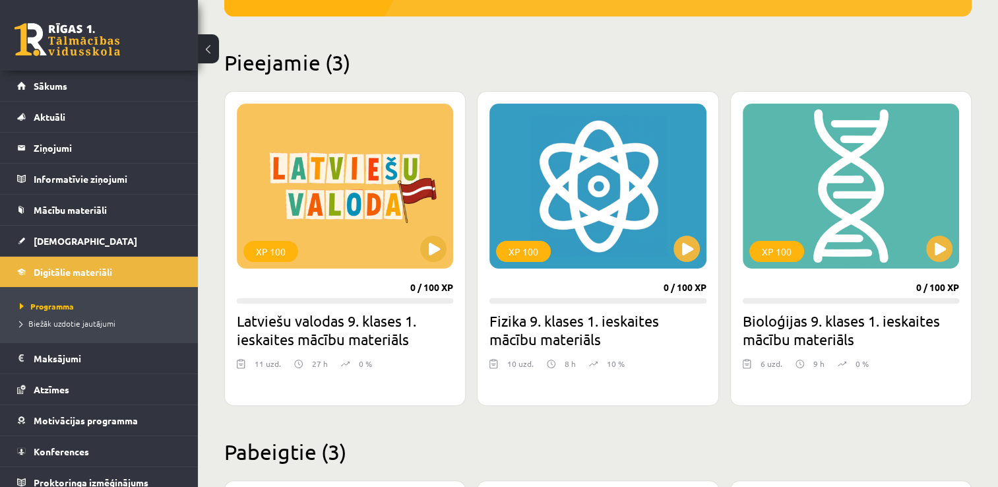
scroll to position [298, 0]
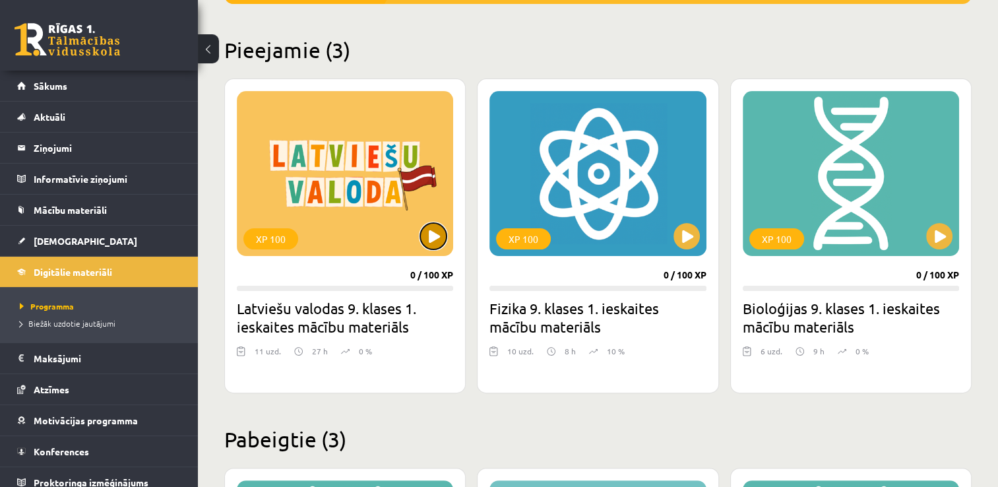
click at [440, 226] on button at bounding box center [433, 236] width 26 height 26
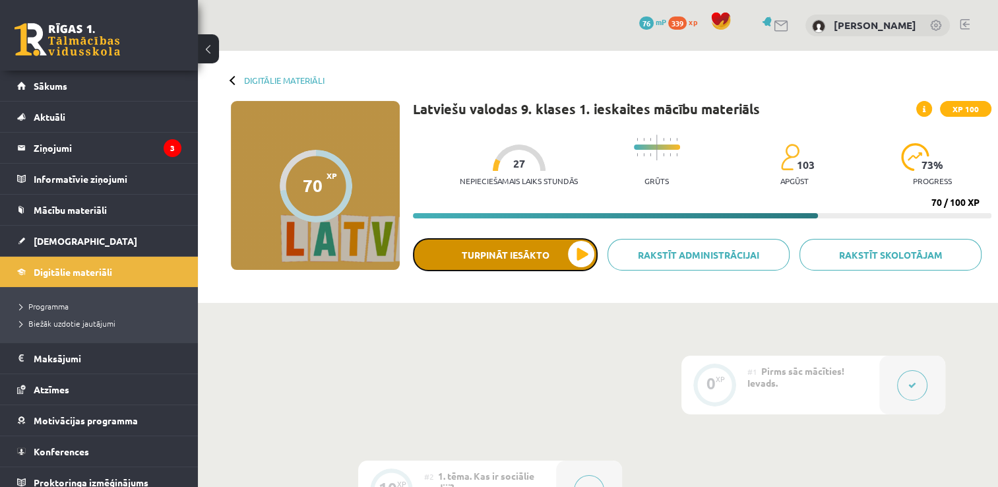
click at [527, 247] on button "Turpināt iesākto" at bounding box center [505, 254] width 185 height 33
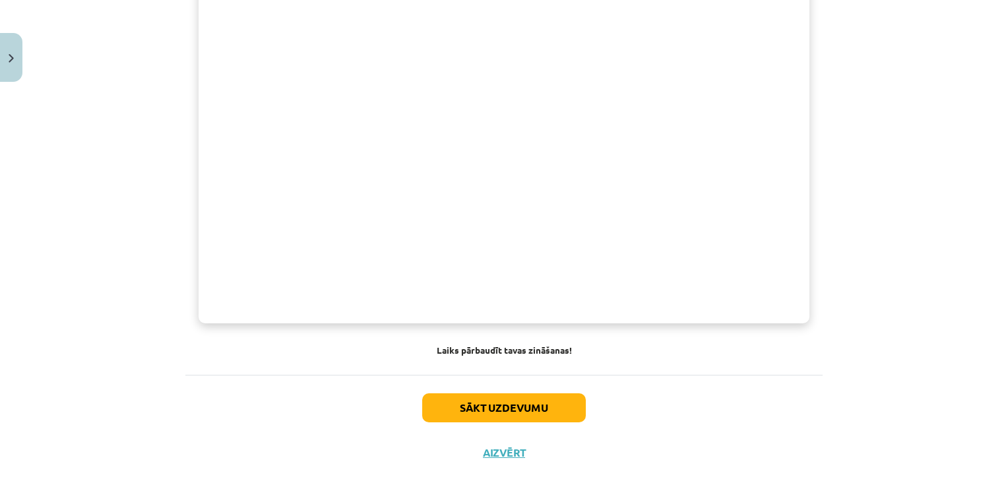
scroll to position [996, 0]
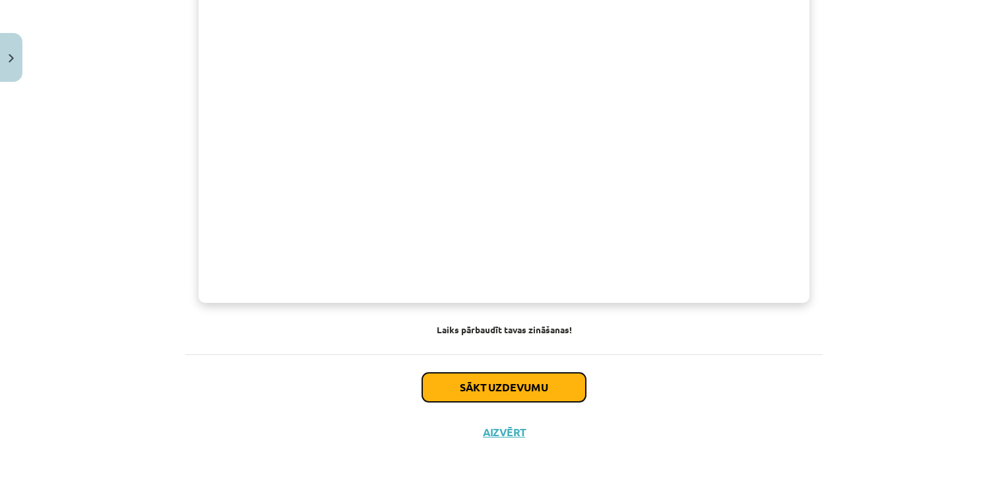
click at [561, 395] on button "Sākt uzdevumu" at bounding box center [504, 387] width 164 height 29
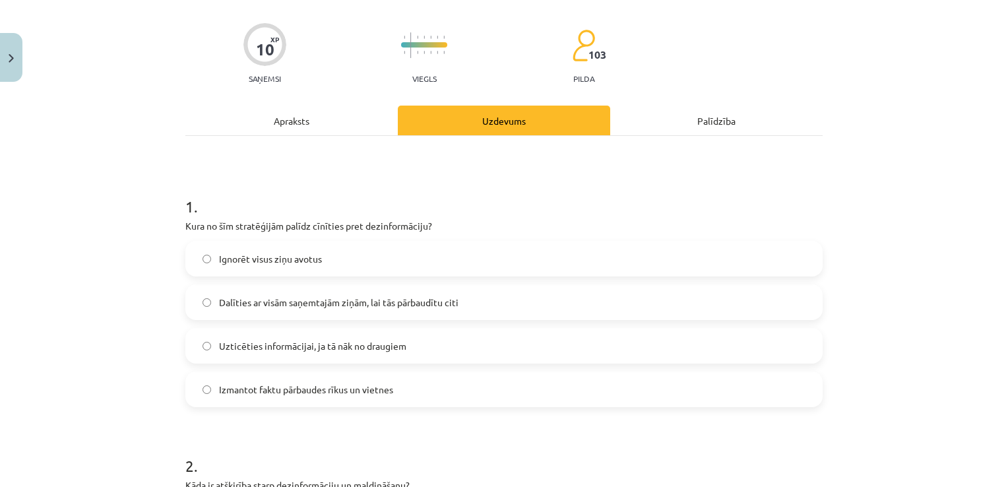
scroll to position [91, 0]
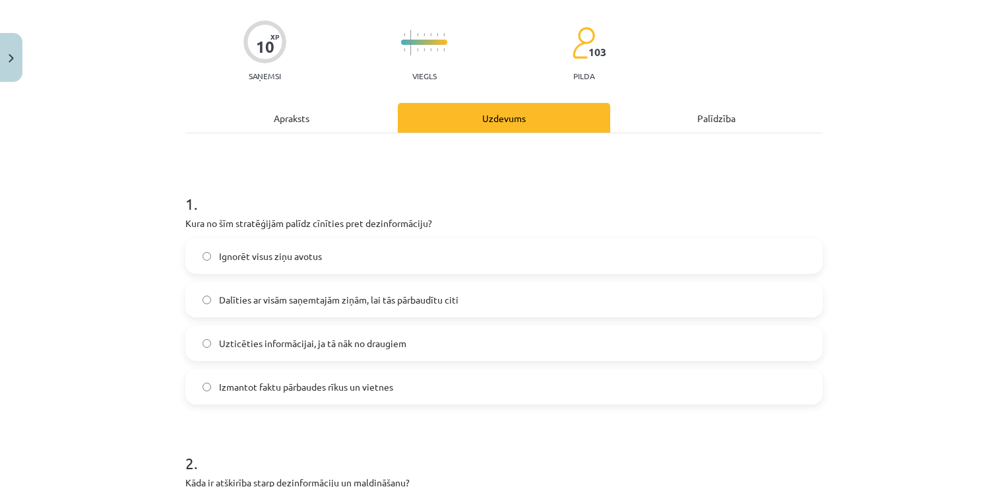
click at [401, 263] on label "Ignorēt visus ziņu avotus" at bounding box center [504, 256] width 635 height 33
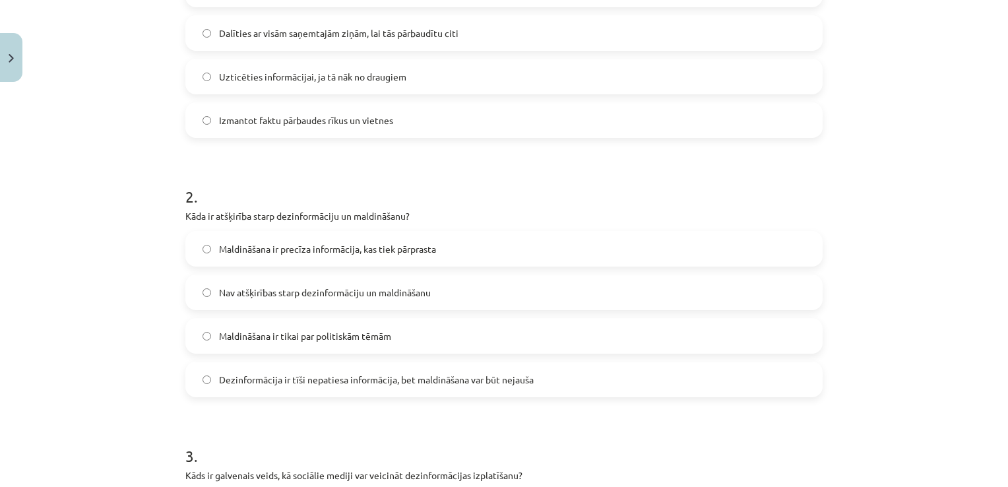
scroll to position [368, 0]
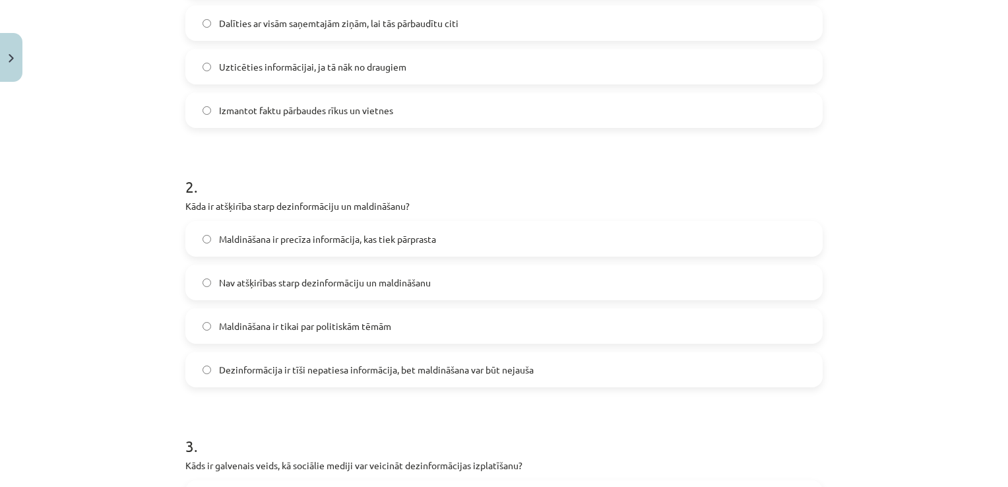
click at [487, 367] on span "Dezinformācija ir tīši nepatiesa informācija, bet maldināšana var būt nejauša" at bounding box center [376, 370] width 315 height 14
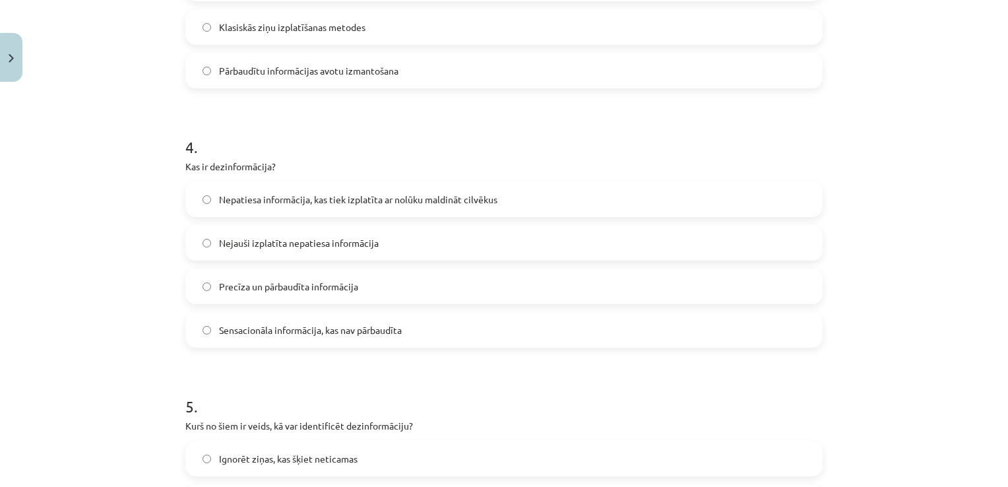
scroll to position [926, 0]
click at [420, 205] on label "Nepatiesa informācija, kas tiek izplatīta ar nolūku maldināt cilvēkus" at bounding box center [504, 198] width 635 height 33
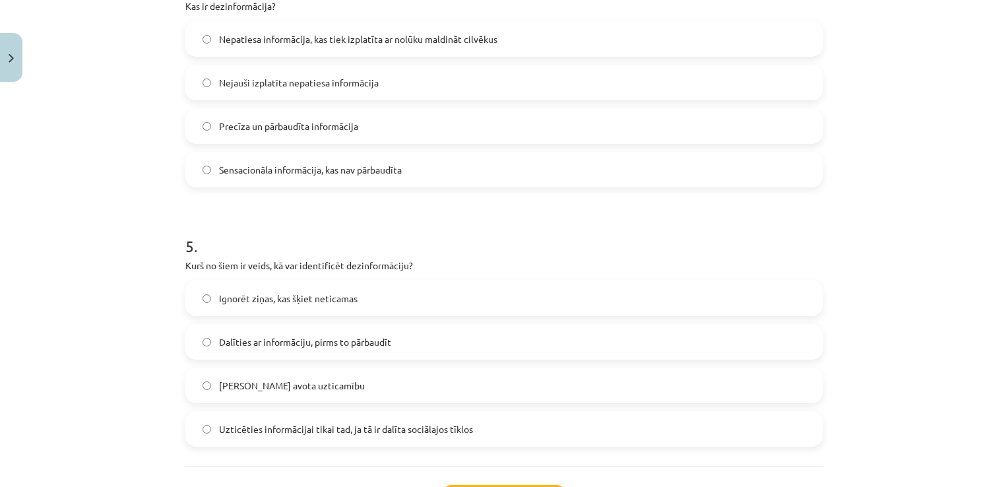
scroll to position [1087, 0]
click at [411, 281] on label "Ignorēt ziņas, kas šķiet neticamas" at bounding box center [504, 297] width 635 height 33
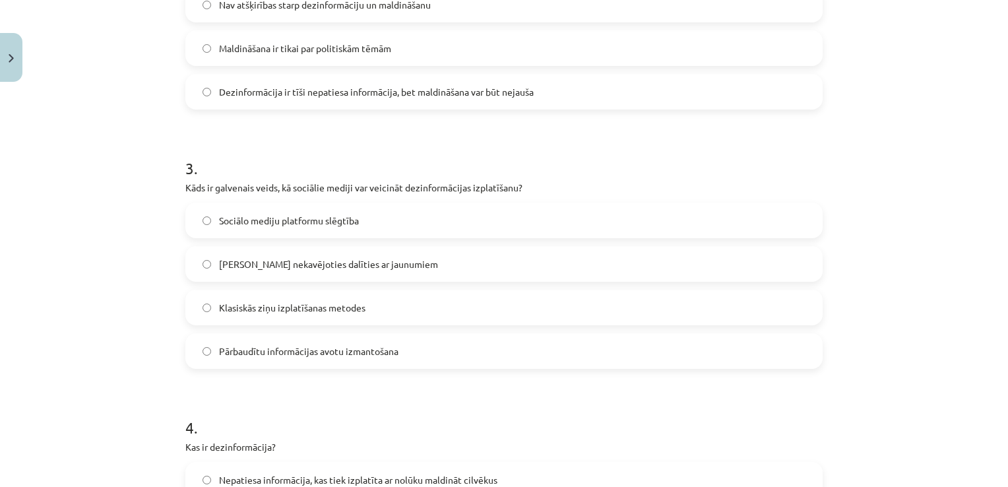
scroll to position [646, 0]
click at [404, 270] on label "Iespēja nekavējoties dalīties ar jaunumiem" at bounding box center [504, 263] width 635 height 33
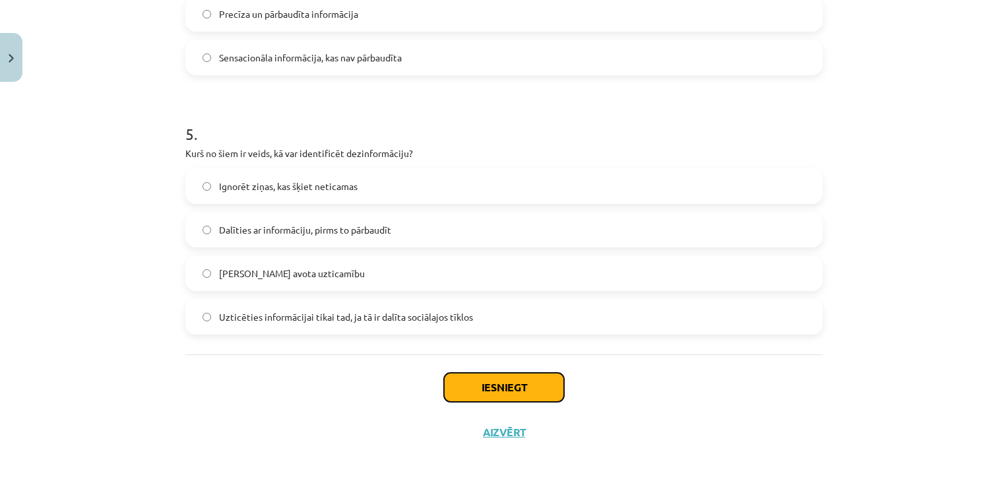
click at [499, 379] on button "Iesniegt" at bounding box center [504, 387] width 120 height 29
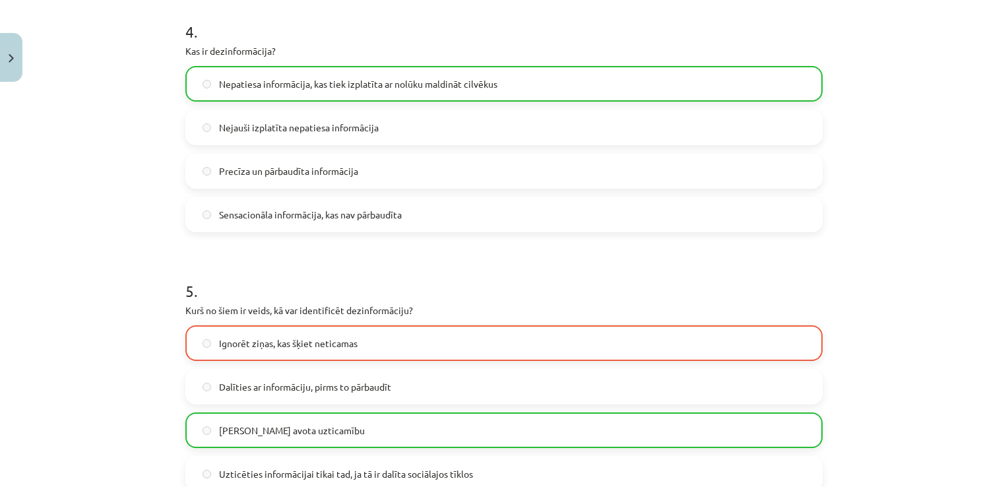
scroll to position [1240, 0]
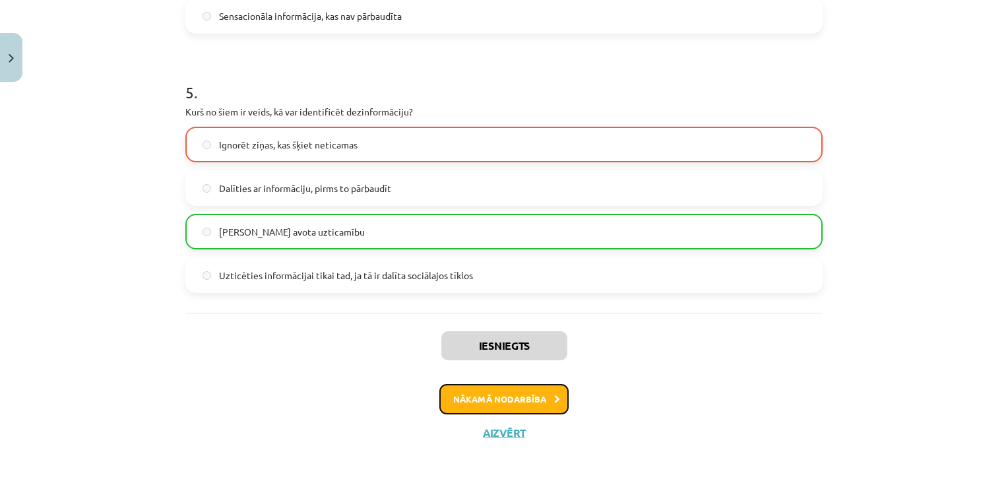
click at [536, 398] on button "Nākamā nodarbība" at bounding box center [503, 399] width 129 height 30
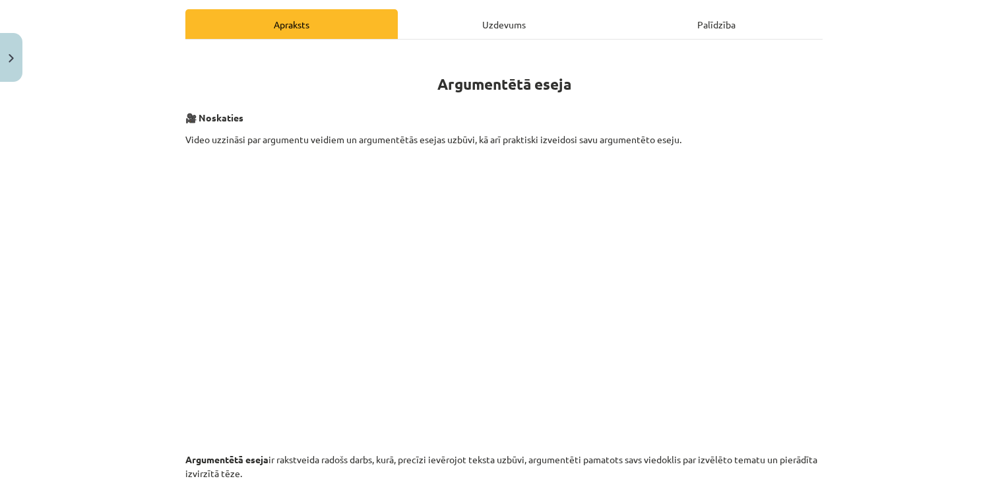
scroll to position [0, 0]
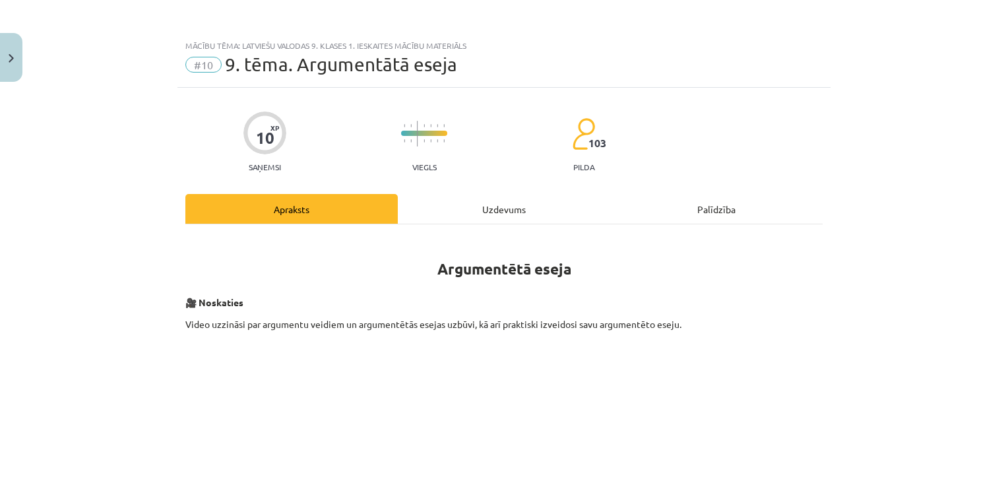
click at [509, 205] on div "Uzdevums" at bounding box center [504, 209] width 212 height 30
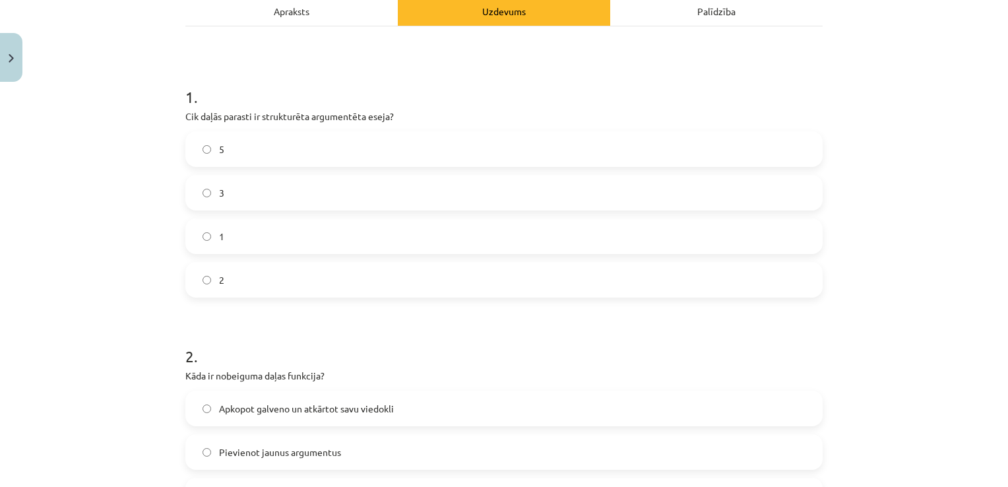
scroll to position [200, 0]
click at [322, 16] on div "Apraksts" at bounding box center [291, 9] width 212 height 30
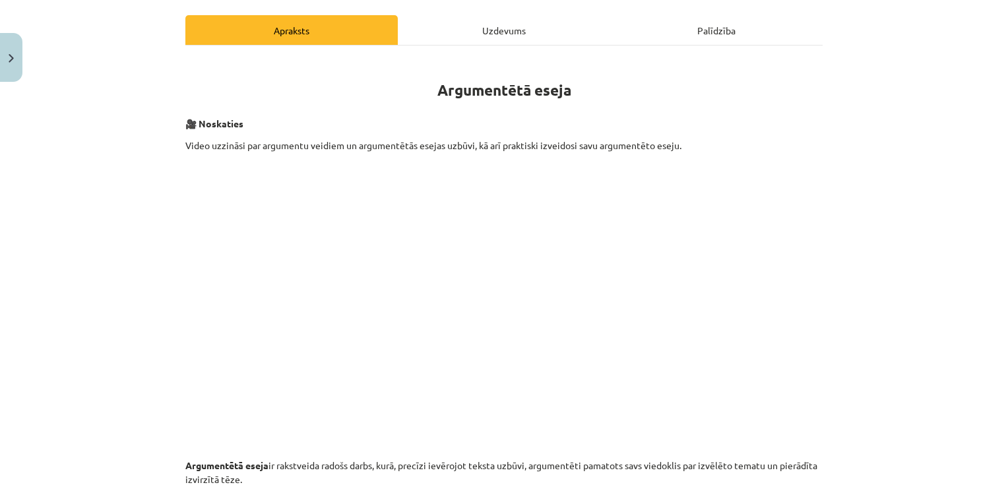
scroll to position [174, 0]
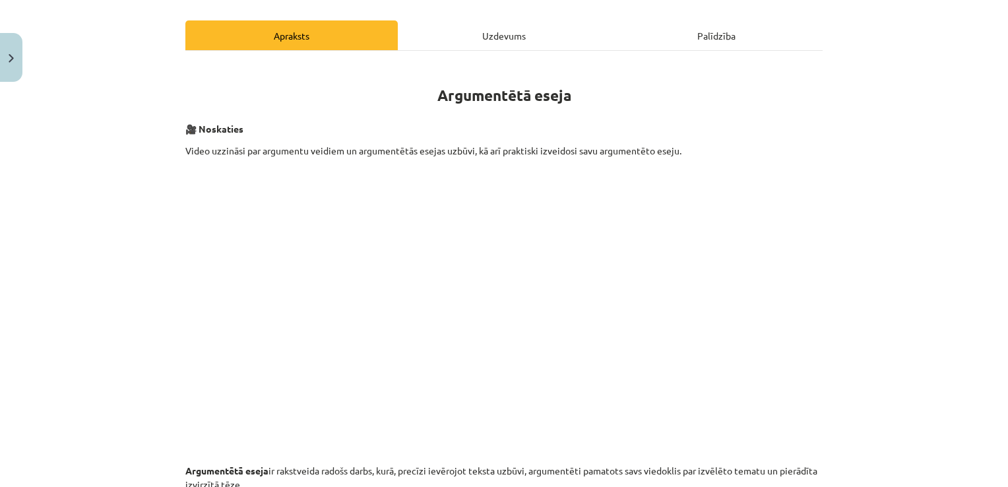
click at [484, 34] on div "Uzdevums" at bounding box center [504, 35] width 212 height 30
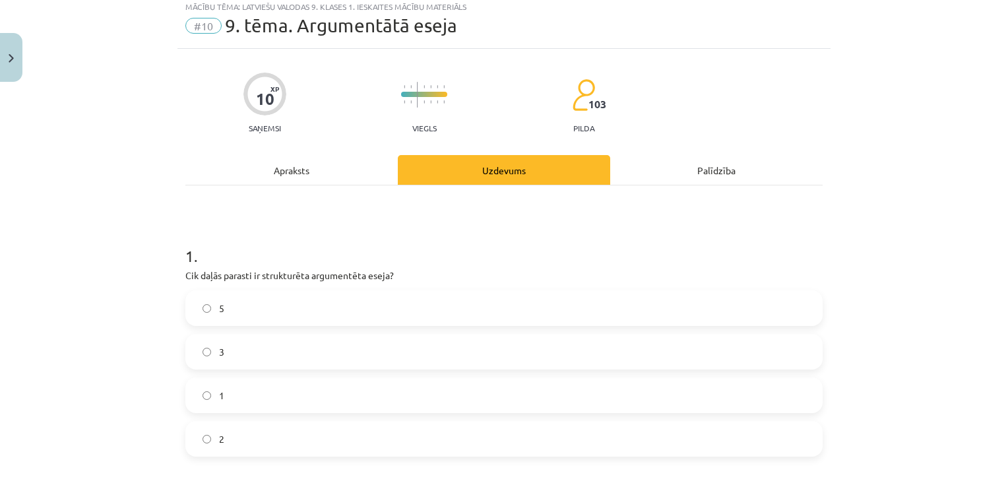
scroll to position [33, 0]
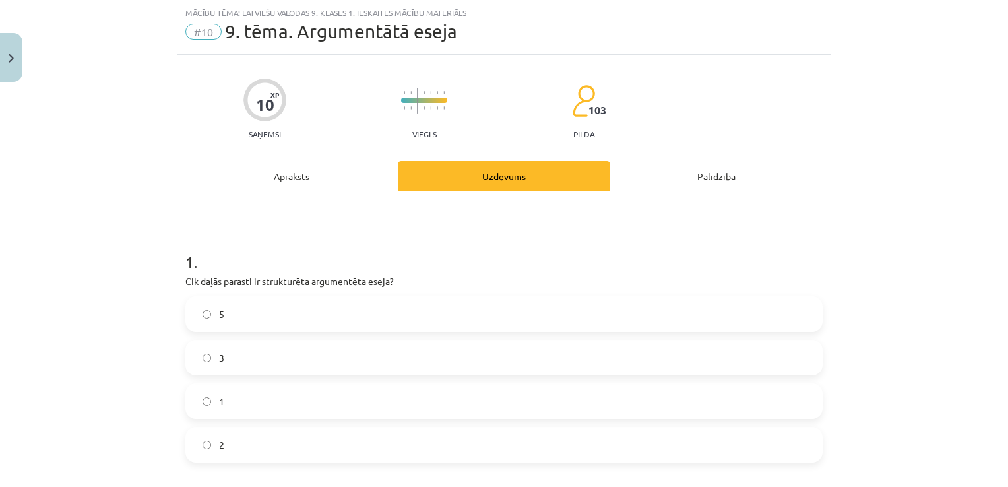
click at [304, 321] on label "5" at bounding box center [504, 314] width 635 height 33
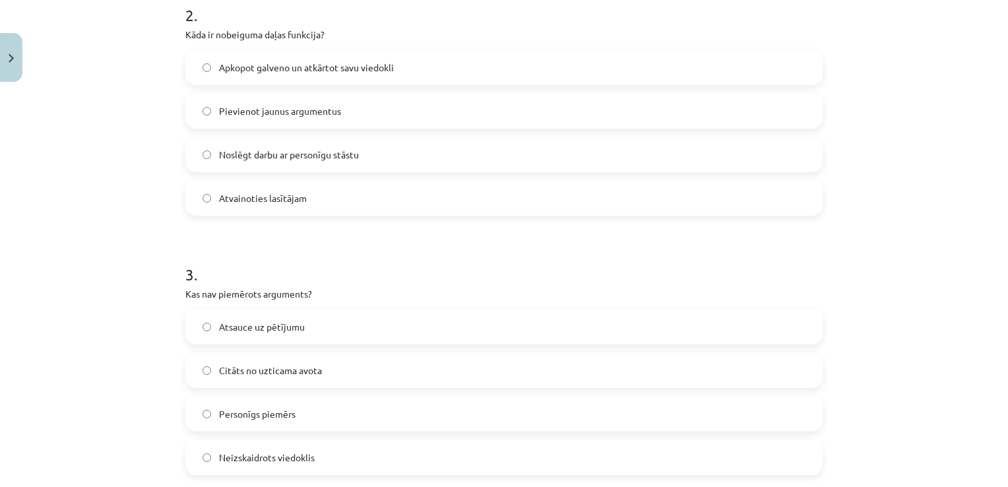
scroll to position [540, 0]
click at [360, 60] on span "Apkopot galveno un atkārtot savu viedokli" at bounding box center [306, 67] width 175 height 14
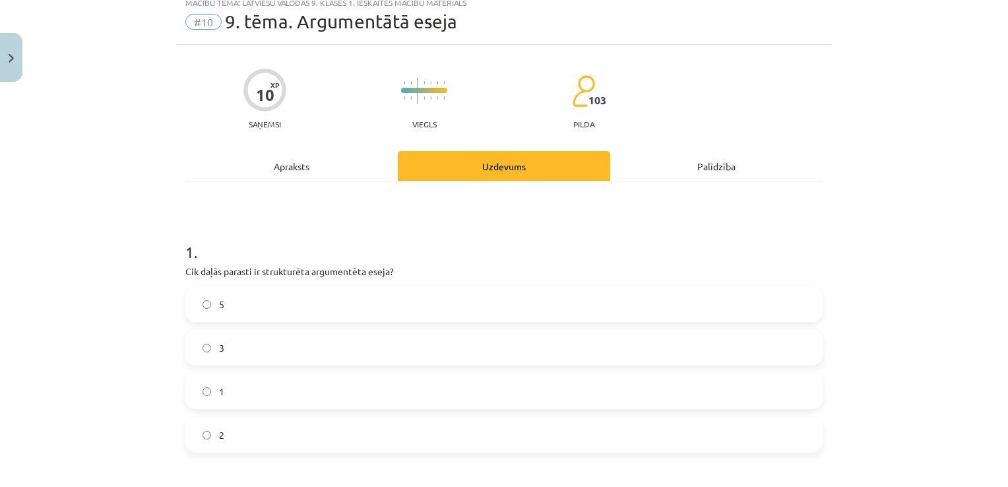
scroll to position [0, 0]
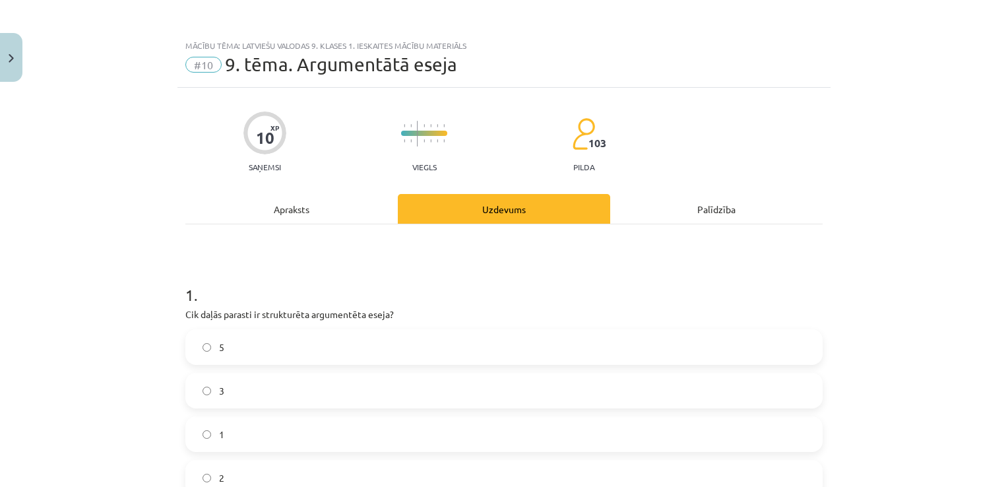
click at [295, 208] on div "Apraksts" at bounding box center [291, 209] width 212 height 30
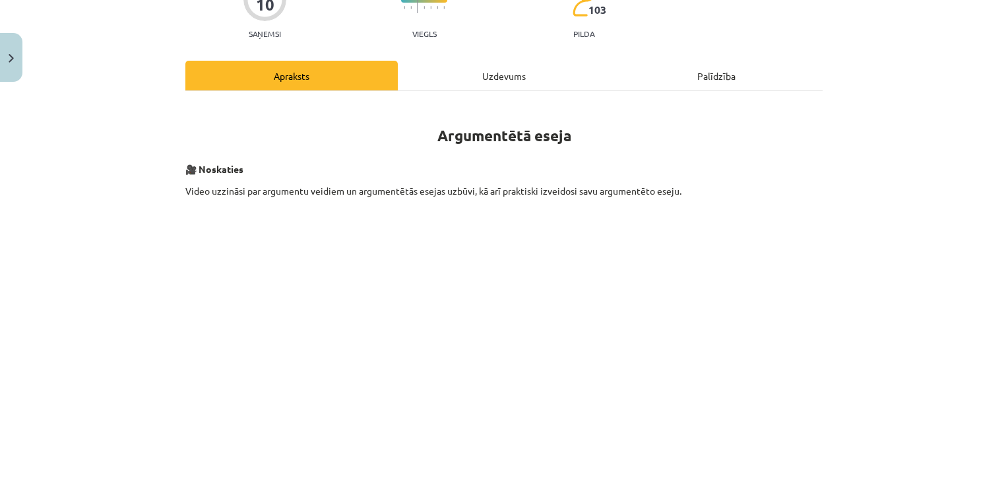
scroll to position [96, 0]
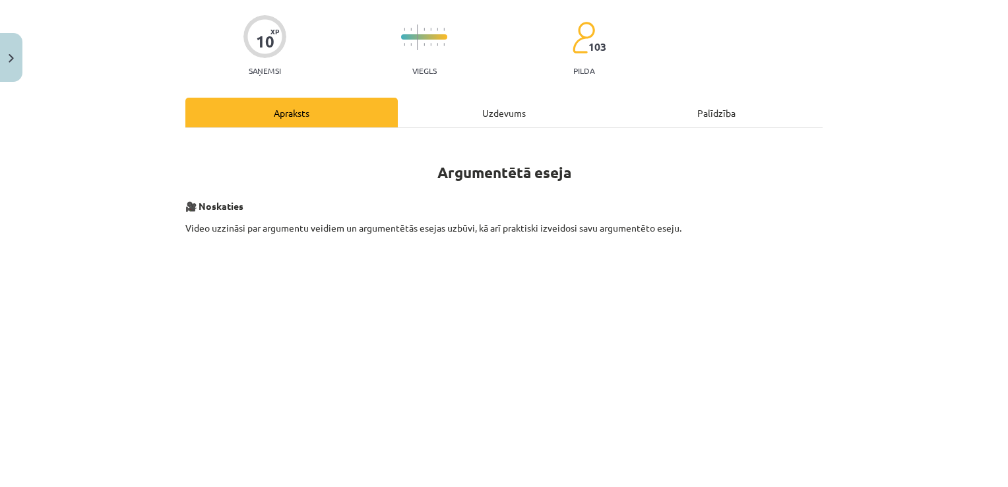
click at [492, 117] on div "Uzdevums" at bounding box center [504, 113] width 212 height 30
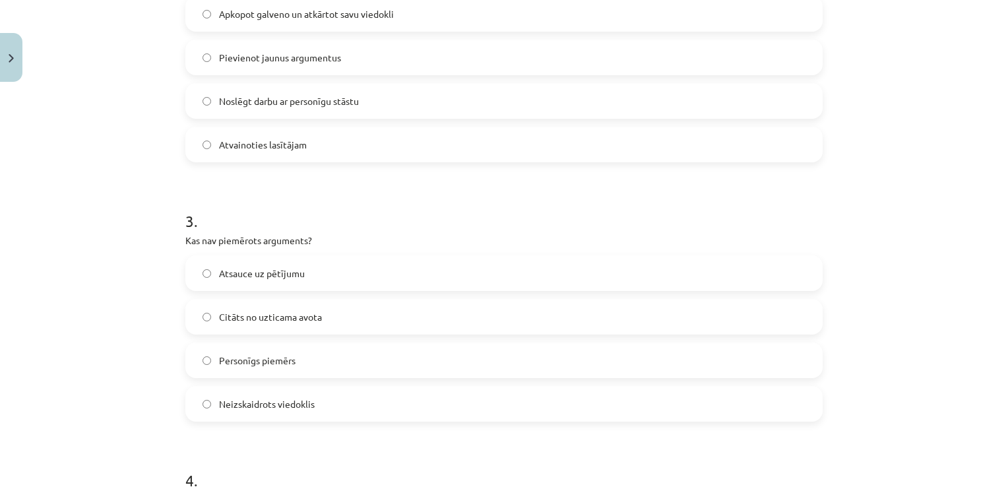
scroll to position [595, 0]
click at [417, 387] on label "Neizskaidrots viedoklis" at bounding box center [504, 401] width 635 height 33
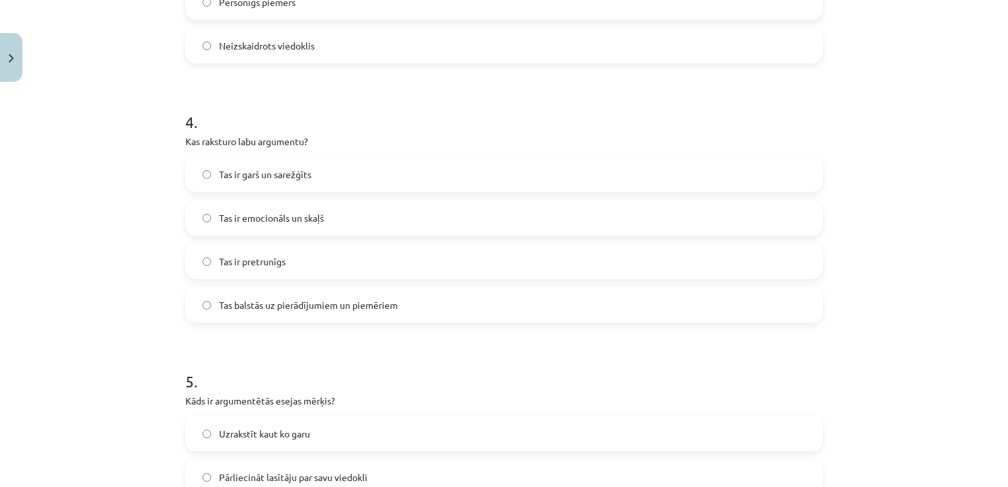
scroll to position [956, 0]
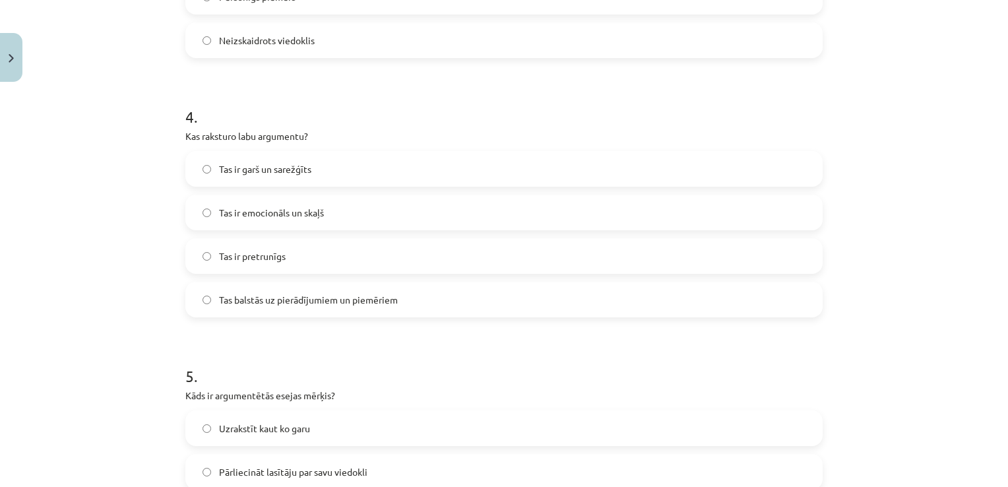
click at [465, 300] on label "Tas balstās uz pierādījumiem un piemēriem" at bounding box center [504, 299] width 635 height 33
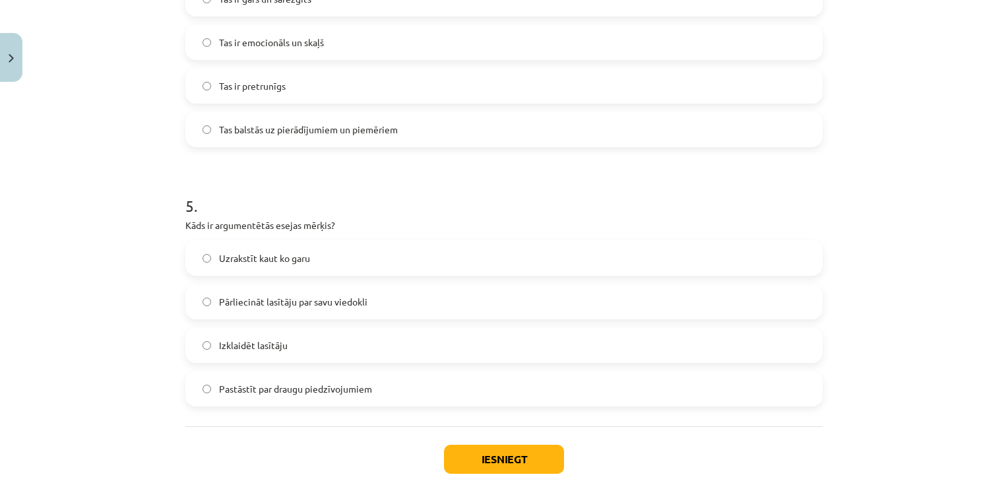
scroll to position [1132, 0]
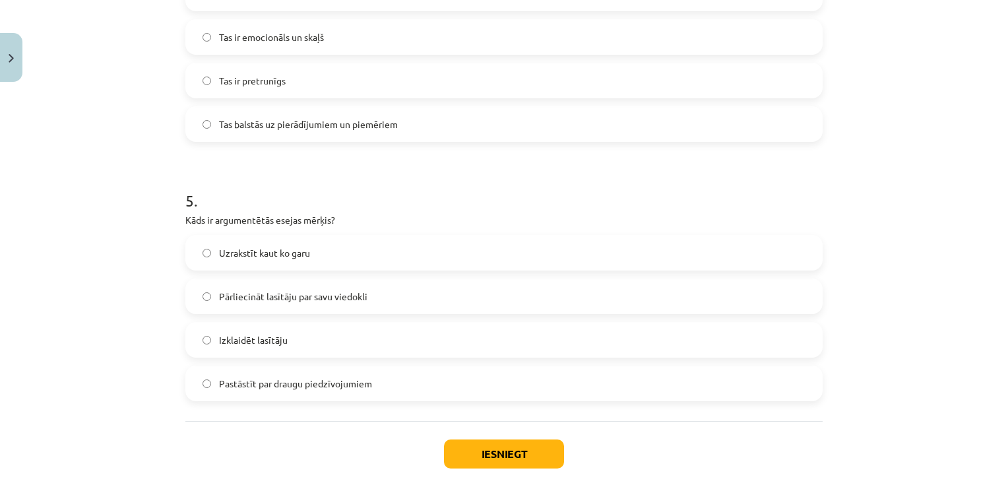
click at [433, 293] on label "Pārliecināt lasītāju par savu viedokli" at bounding box center [504, 296] width 635 height 33
click at [524, 445] on button "Iesniegt" at bounding box center [504, 453] width 120 height 29
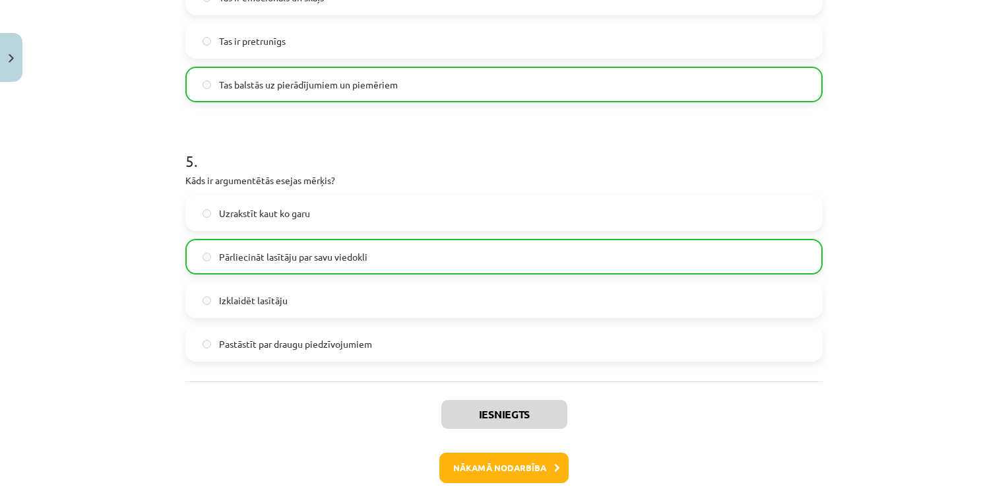
scroll to position [1240, 0]
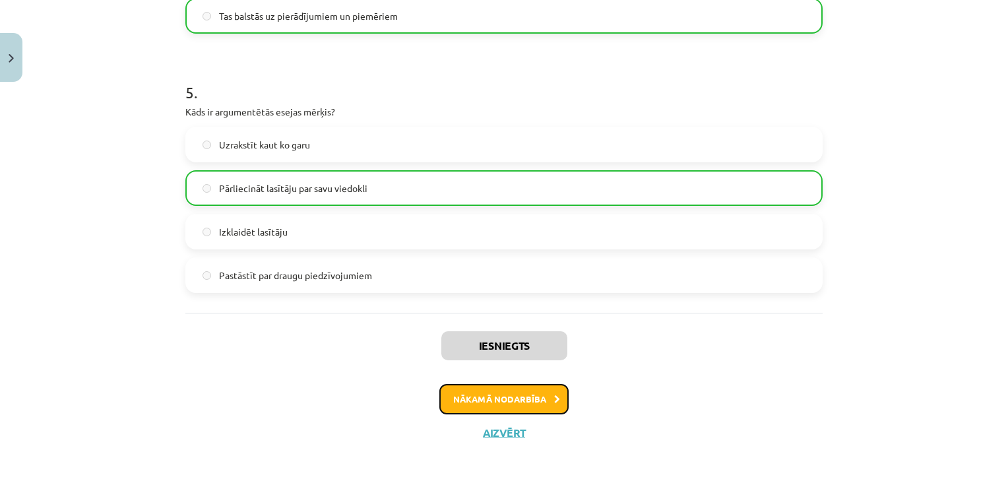
click at [534, 403] on button "Nākamā nodarbība" at bounding box center [503, 399] width 129 height 30
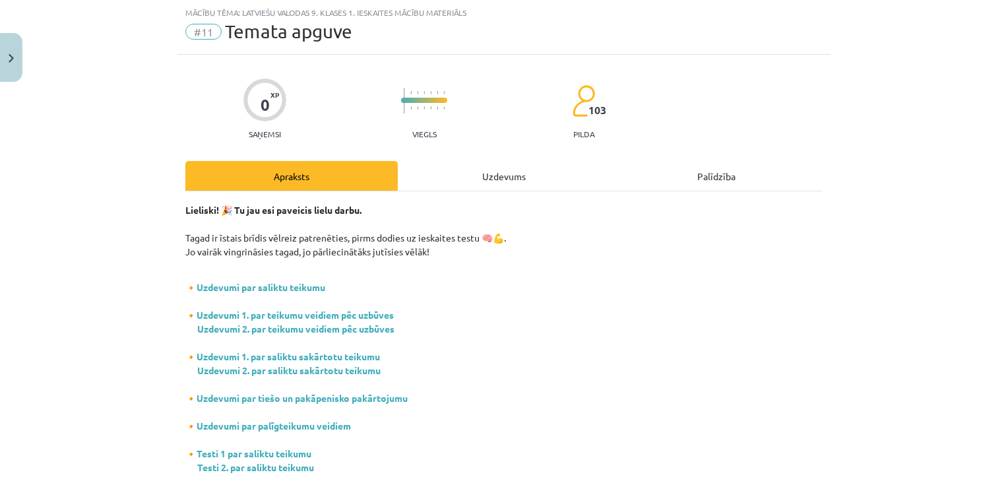
scroll to position [227, 0]
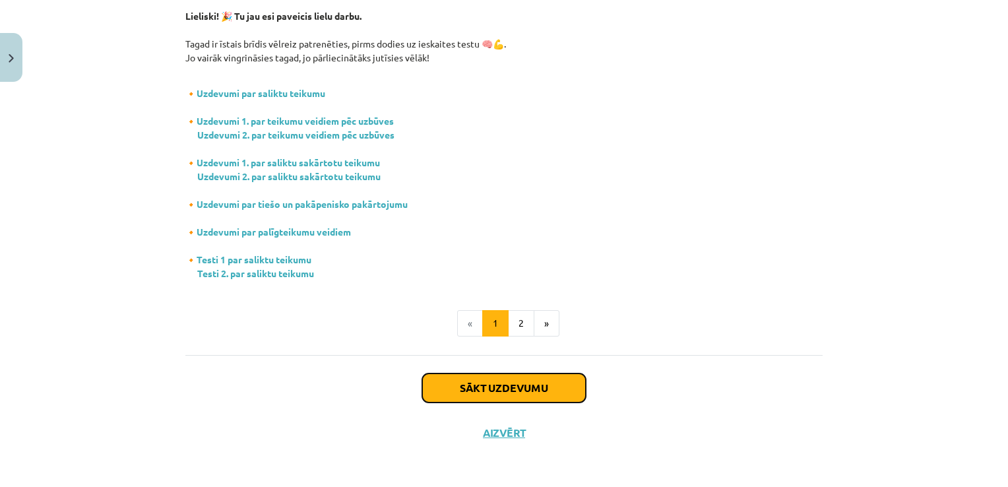
click at [538, 385] on button "Sākt uzdevumu" at bounding box center [504, 387] width 164 height 29
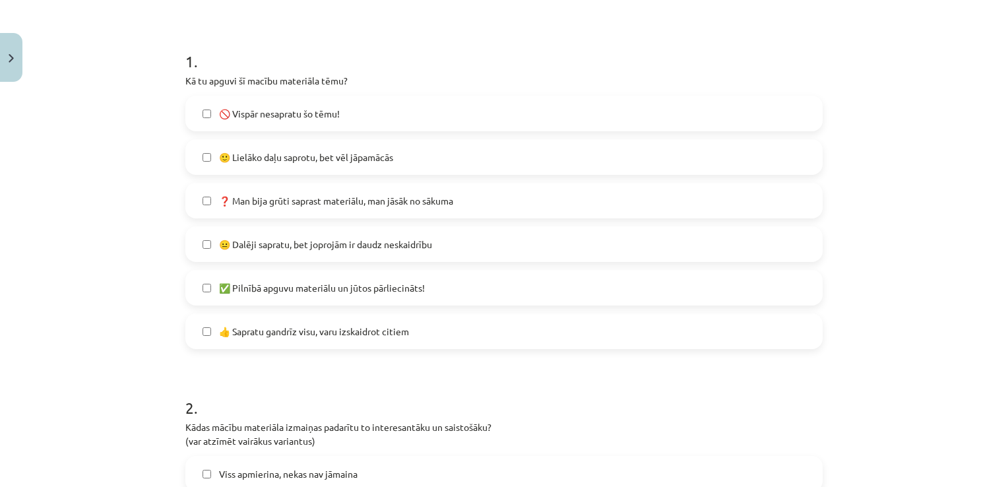
scroll to position [238, 0]
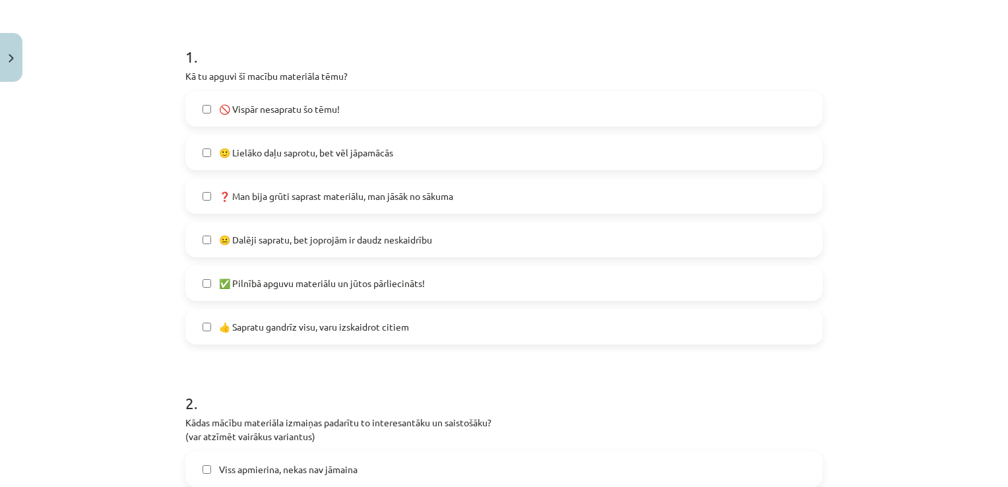
click at [395, 228] on label "😐 Dalēji sapratu, bet joprojām ir daudz neskaidrību" at bounding box center [504, 239] width 635 height 33
click at [413, 142] on label "🙂 Lielāko daļu saprotu, bet vēl jāpamācās" at bounding box center [504, 152] width 635 height 33
click at [420, 247] on label "😐 Dalēji sapratu, bet joprojām ir daudz neskaidrību" at bounding box center [504, 239] width 635 height 33
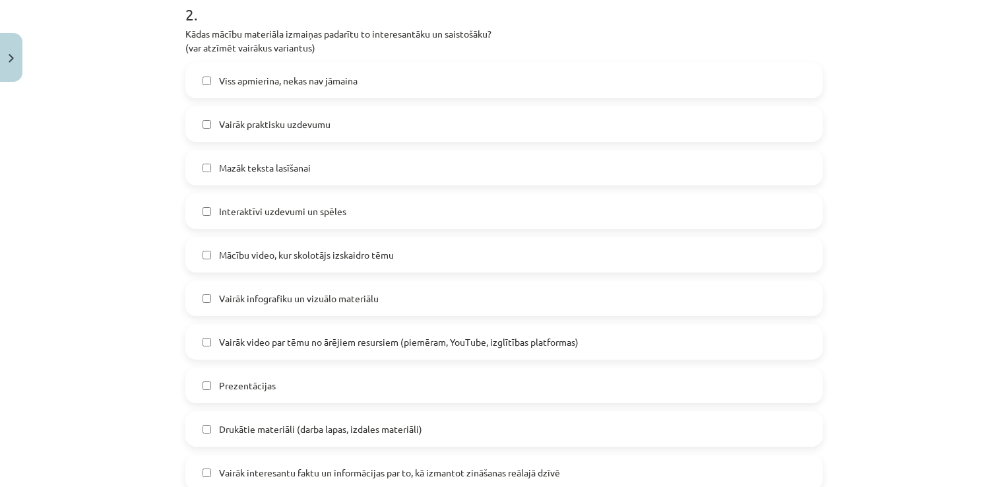
scroll to position [628, 0]
click at [367, 162] on label "Mazāk teksta lasīšanai" at bounding box center [504, 166] width 635 height 33
click at [401, 201] on label "Interaktīvi uzdevumi un spēles" at bounding box center [504, 210] width 635 height 33
click at [338, 249] on span "Mācību video, kur skolotājs izskaidro tēmu" at bounding box center [306, 254] width 175 height 14
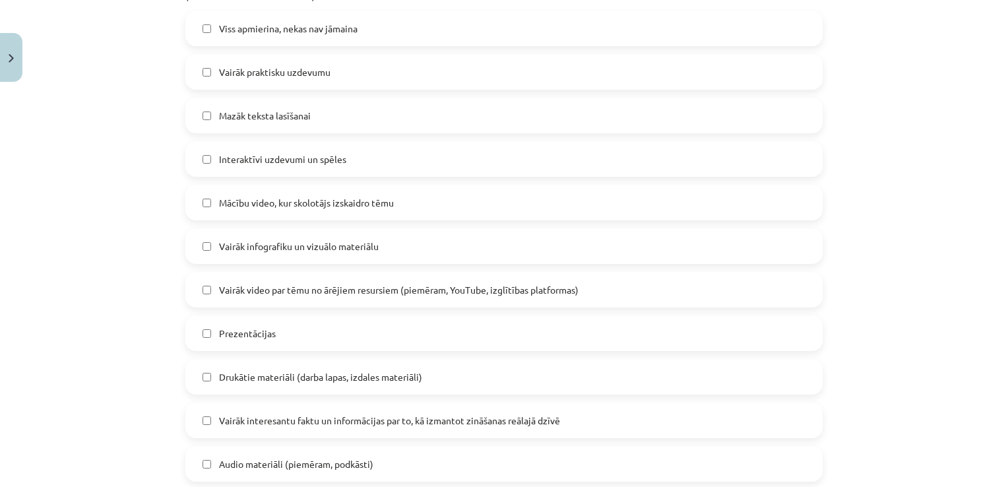
scroll to position [686, 0]
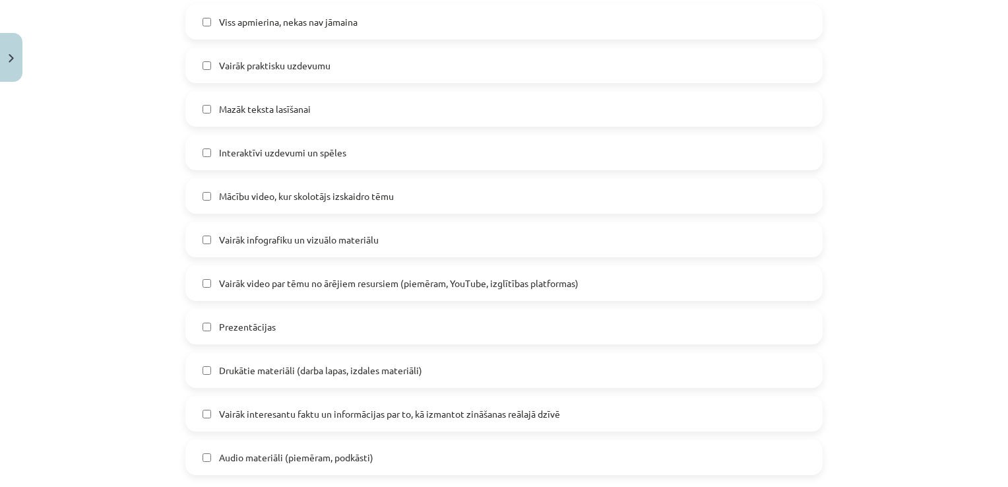
click at [387, 329] on label "Prezentācijas" at bounding box center [504, 326] width 635 height 33
click at [381, 375] on span "Drukātie materiāli (darba lapas, izdales materiāli)" at bounding box center [320, 371] width 203 height 14
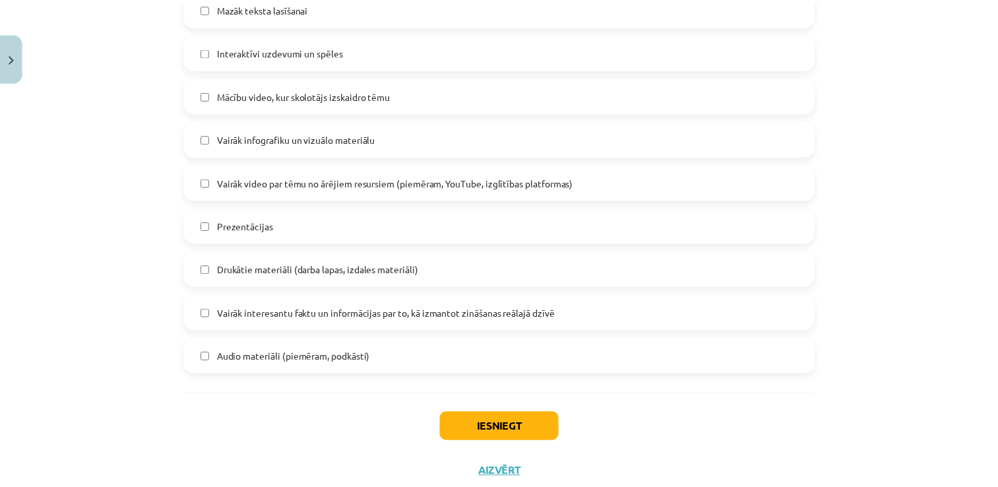
scroll to position [787, 0]
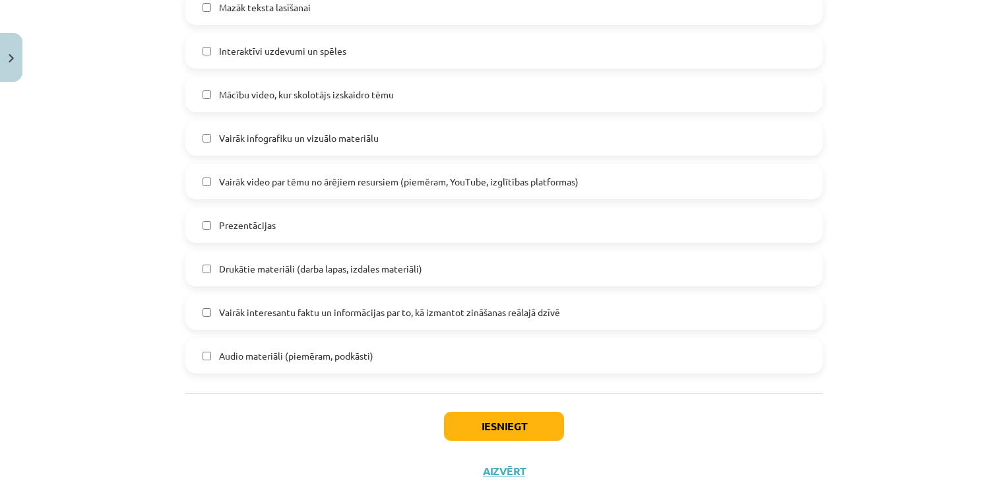
click at [502, 297] on label "Vairāk interesantu faktu un informācijas par to, kā izmantot zināšanas reālajā …" at bounding box center [504, 312] width 635 height 33
click at [480, 434] on button "Iesniegt" at bounding box center [504, 426] width 120 height 29
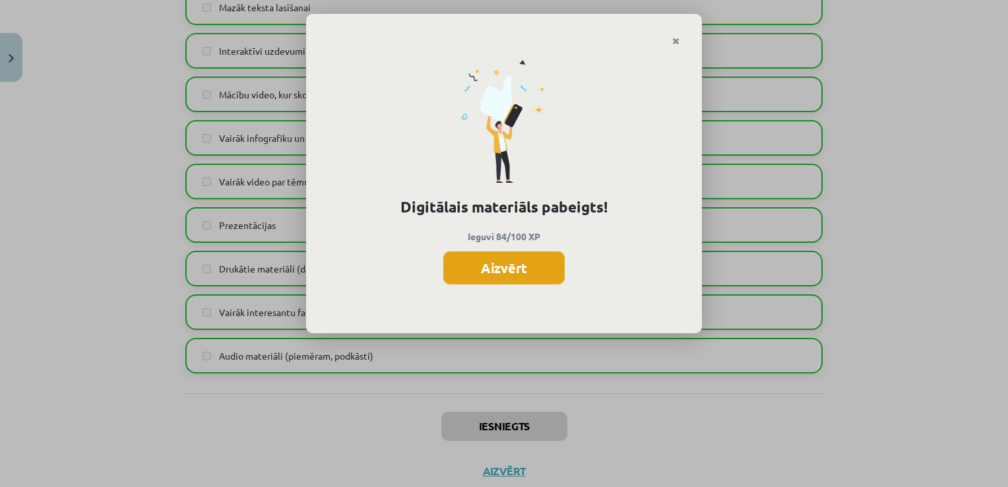
click at [496, 271] on button "Aizvērt" at bounding box center [503, 267] width 121 height 33
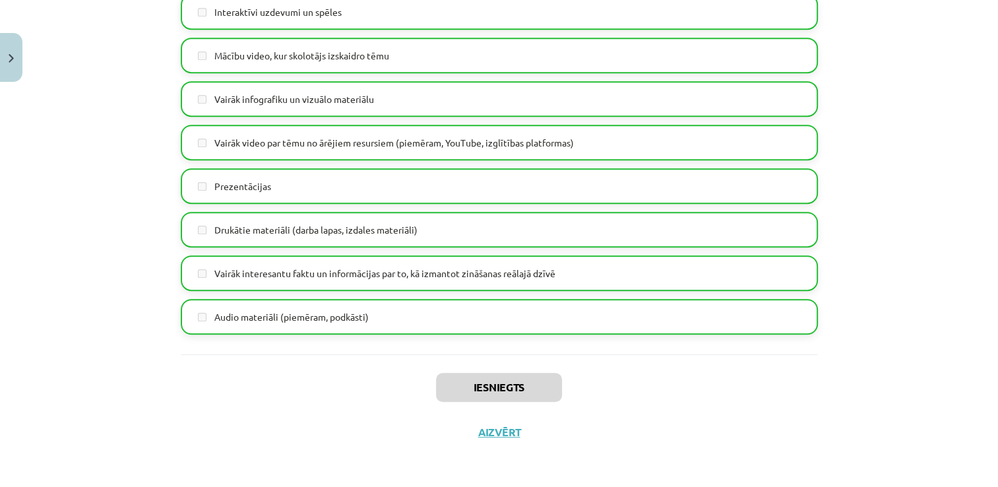
scroll to position [604, 0]
click at [488, 434] on button "Aizvērt" at bounding box center [499, 432] width 50 height 13
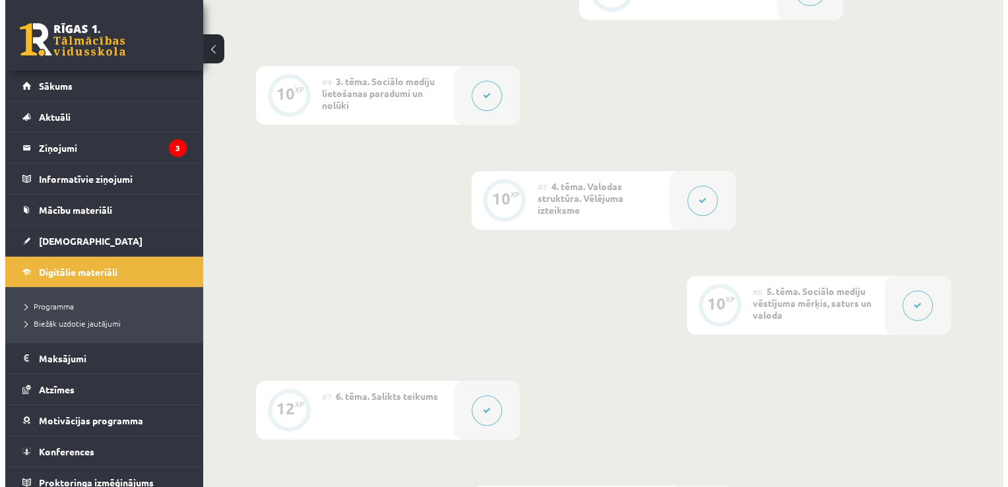
scroll to position [0, 0]
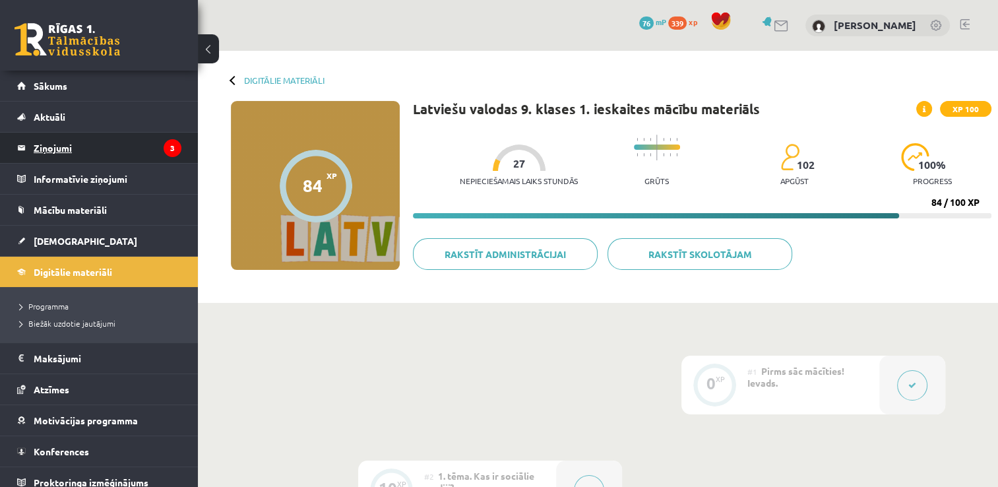
click at [151, 146] on legend "Ziņojumi 3" at bounding box center [108, 148] width 148 height 30
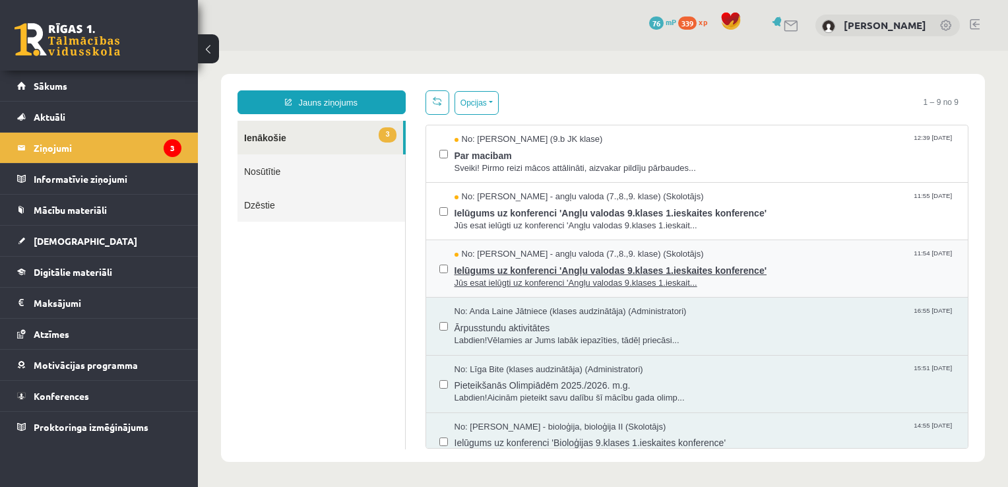
click at [619, 268] on span "Ielūgums uz konferenci 'Angļu valodas 9.klases 1.ieskaites konference'" at bounding box center [705, 269] width 501 height 16
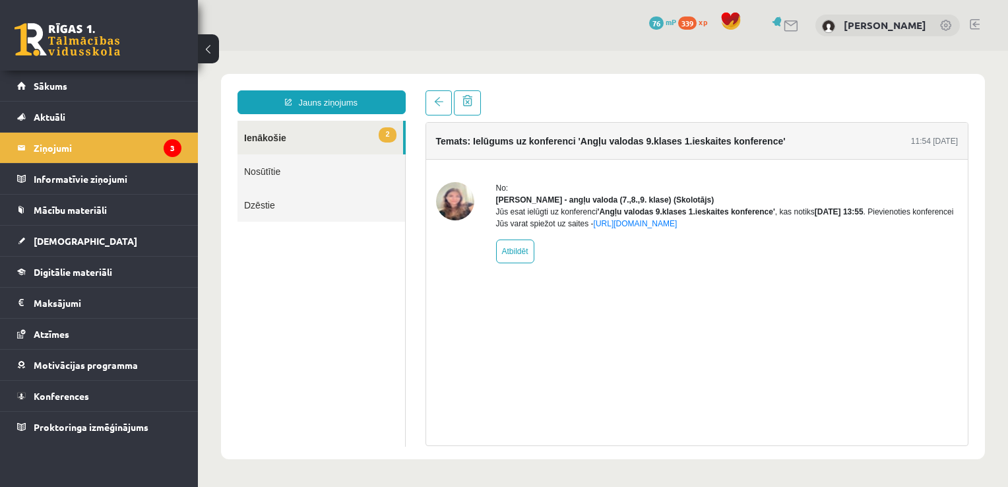
click at [457, 201] on img at bounding box center [455, 201] width 38 height 38
click at [280, 131] on link "2 Ienākošie" at bounding box center [321, 138] width 166 height 34
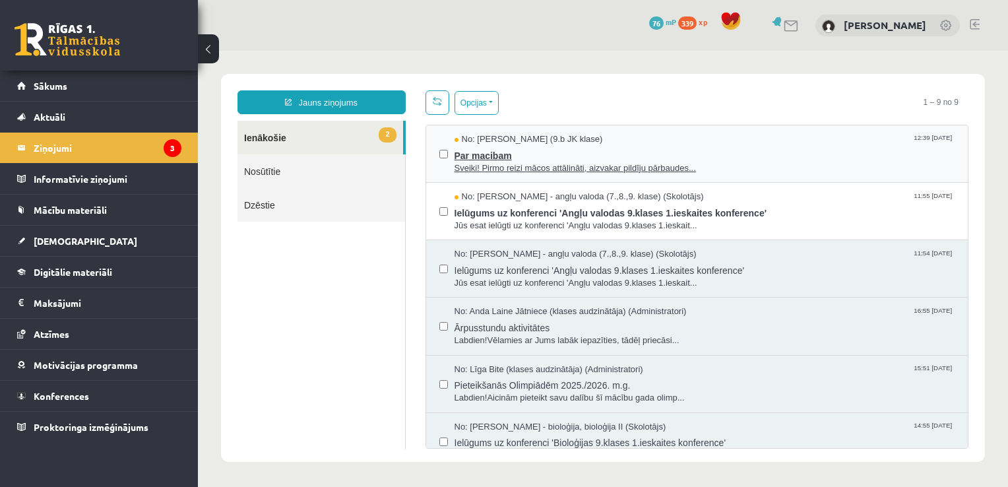
click at [531, 165] on span "Sveiki! Pirmo reizi mācos attālināti, aizvakar pildīju pārbaudes..." at bounding box center [705, 168] width 501 height 13
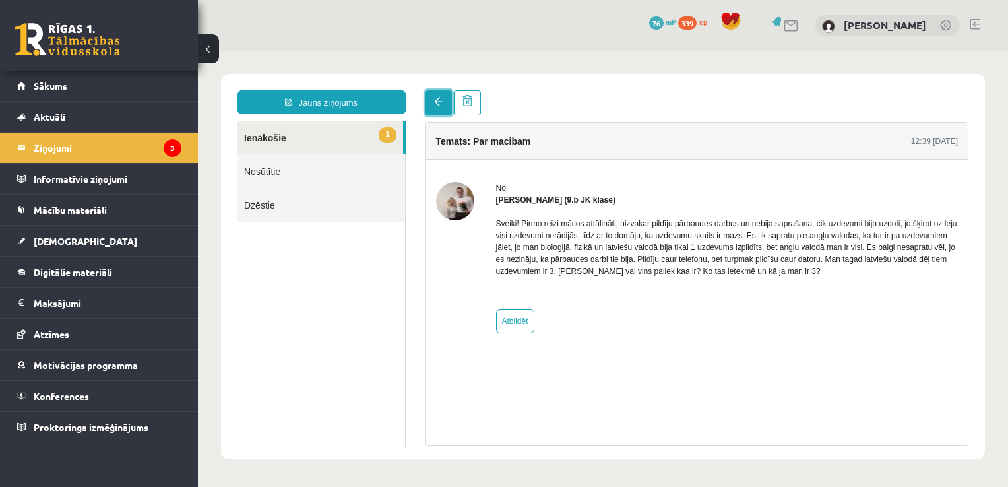
click at [436, 103] on span at bounding box center [438, 101] width 9 height 9
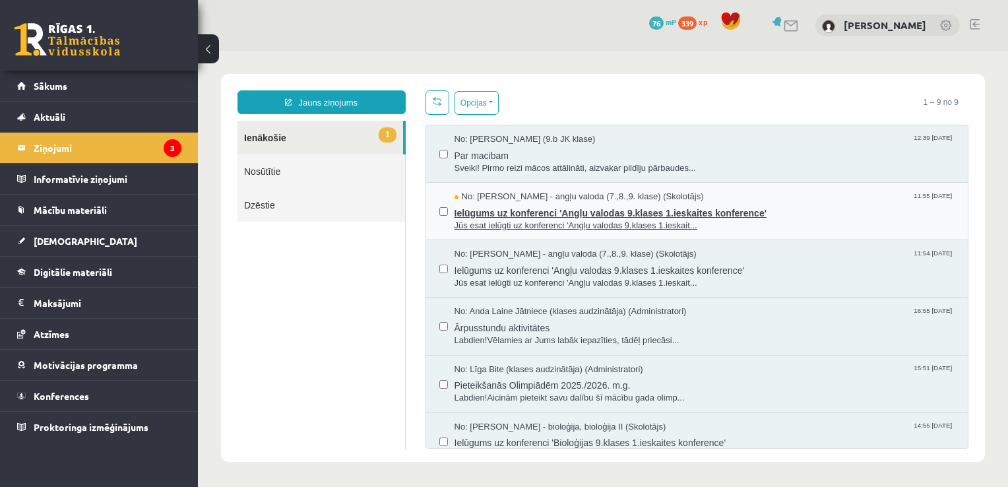
click at [557, 210] on span "Ielūgums uz konferenci 'Angļu valodas 9.klases 1.ieskaites konference'" at bounding box center [705, 211] width 501 height 16
click at [579, 223] on span "Jūs esat ielūgti uz konferenci 'Angļu valodas 9.klases 1.ieskait..." at bounding box center [705, 226] width 501 height 13
click at [680, 224] on span "Jūs esat ielūgti uz konferenci 'Angļu valodas 9.klases 1.ieskait..." at bounding box center [705, 226] width 501 height 13
click at [686, 201] on span "No: Laila Priedīte-Dimiņa - angļu valoda (7.,8.,9. klase) (Skolotājs)" at bounding box center [579, 197] width 249 height 13
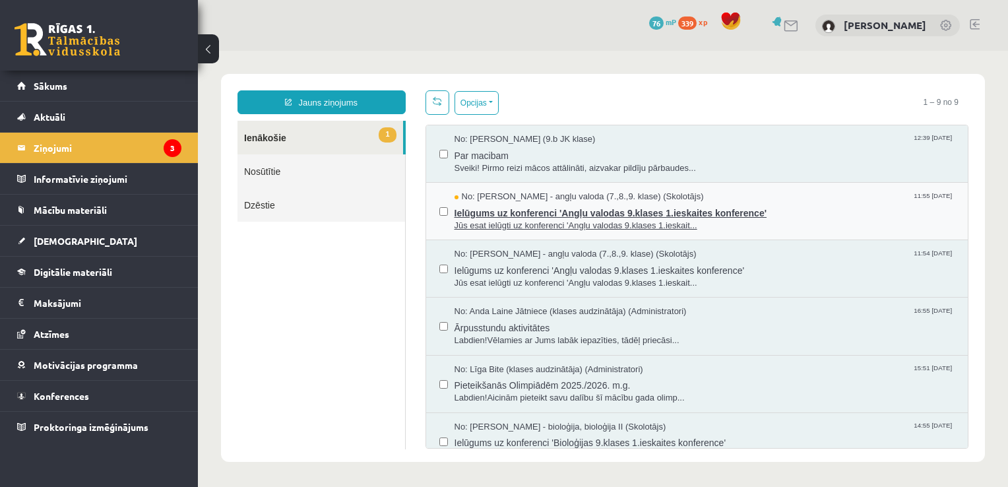
click at [686, 201] on span "No: Laila Priedīte-Dimiņa - angļu valoda (7.,8.,9. klase) (Skolotājs)" at bounding box center [579, 197] width 249 height 13
drag, startPoint x: 686, startPoint y: 201, endPoint x: 663, endPoint y: 165, distance: 42.1
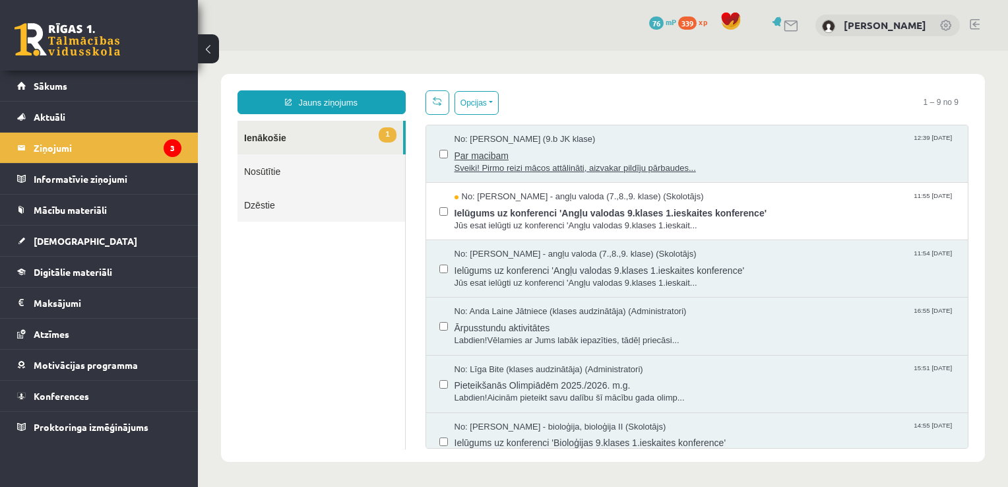
click at [663, 165] on div "No: Signe Osvalde (9.b JK klase) 12:39 11/09/2025 Par macibam Sveiki! Pirmo rei…" at bounding box center [697, 383] width 542 height 517
click at [663, 165] on span "Sveiki! Pirmo reizi mācos attālināti, aizvakar pildīju pārbaudes..." at bounding box center [705, 168] width 501 height 13
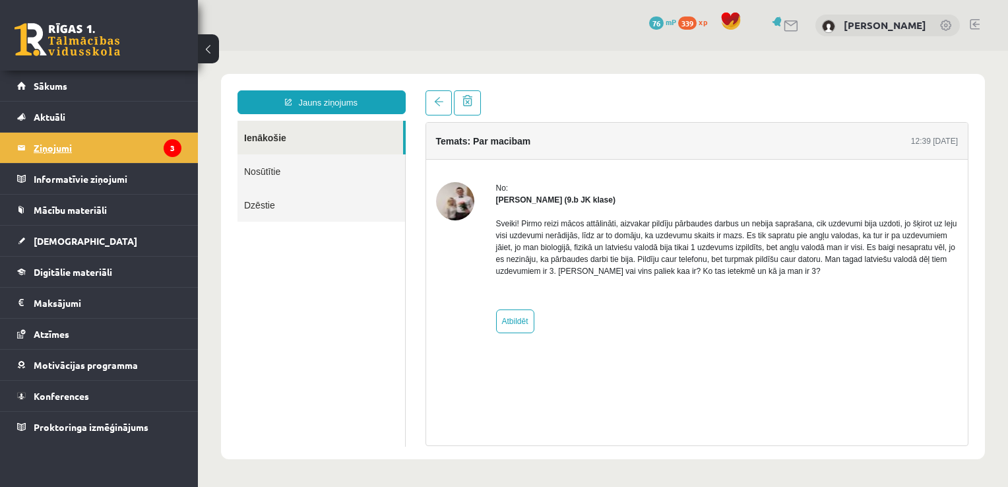
click at [124, 140] on legend "Ziņojumi 3" at bounding box center [108, 148] width 148 height 30
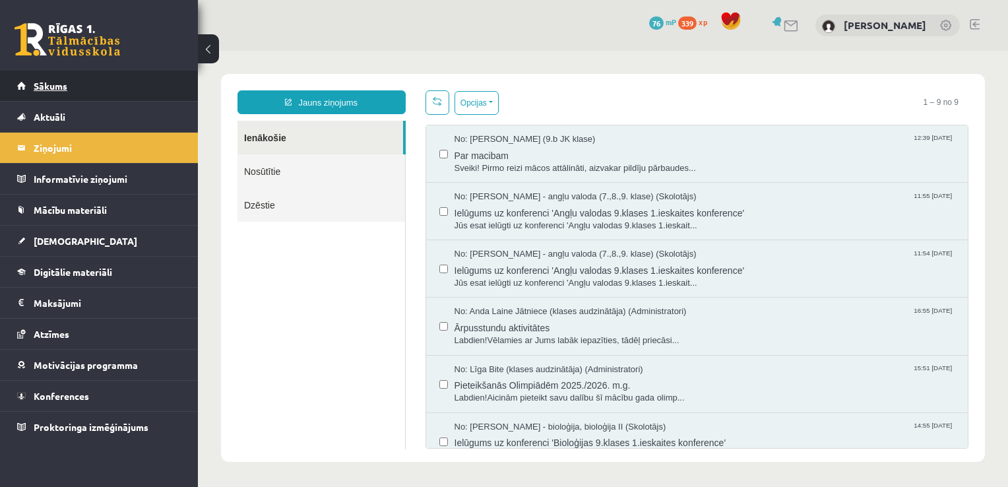
click at [96, 84] on link "Sākums" at bounding box center [99, 86] width 164 height 30
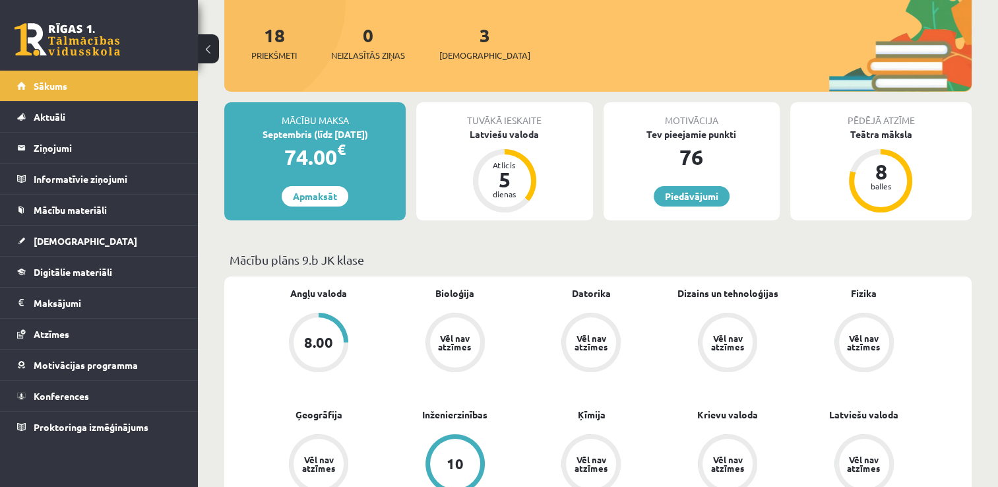
scroll to position [153, 0]
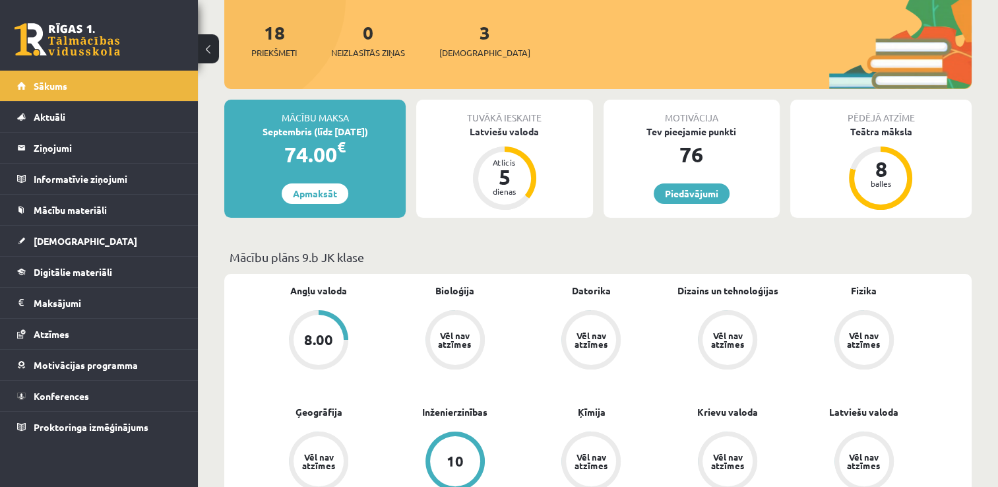
click at [489, 141] on div "Tuvākā ieskaite Latviešu valoda Atlicis 5 dienas" at bounding box center [504, 159] width 176 height 118
click at [497, 134] on div "Latviešu valoda" at bounding box center [504, 132] width 176 height 14
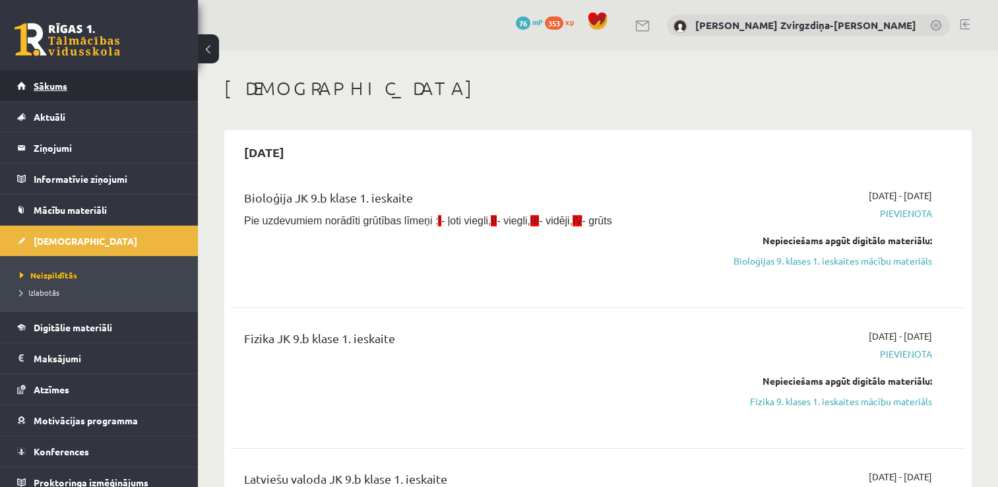
click at [141, 87] on link "Sākums" at bounding box center [99, 86] width 164 height 30
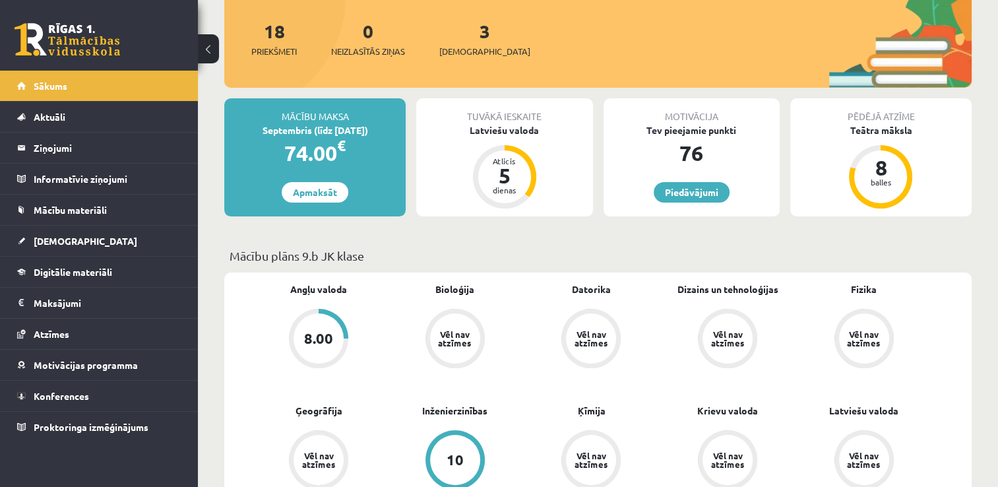
scroll to position [160, 0]
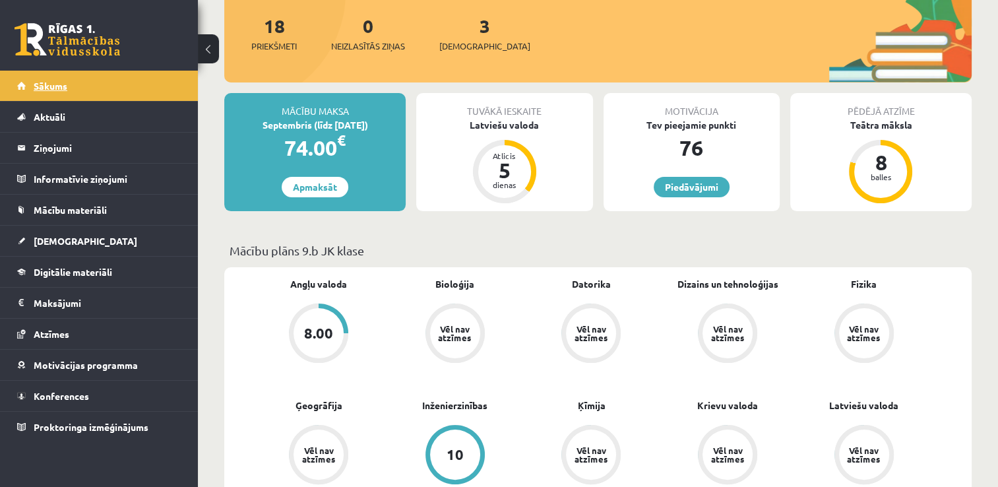
click at [93, 77] on link "Sākums" at bounding box center [99, 86] width 164 height 30
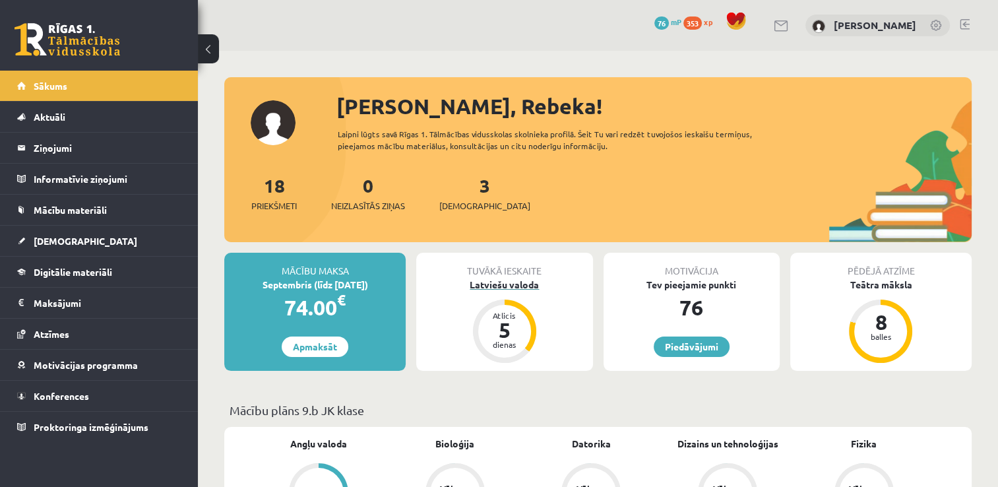
click at [497, 284] on div "Latviešu valoda" at bounding box center [504, 285] width 176 height 14
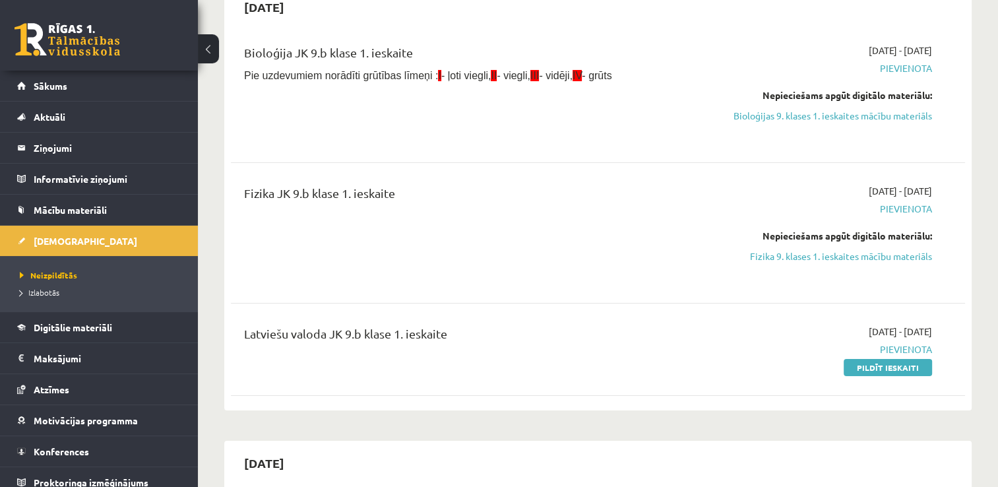
scroll to position [146, 0]
click at [497, 284] on div "Fizika JK 9.b klase 1. ieskaite [DATE] - [DATE] [GEOGRAPHIC_DATA] Nepieciešams …" at bounding box center [598, 232] width 734 height 124
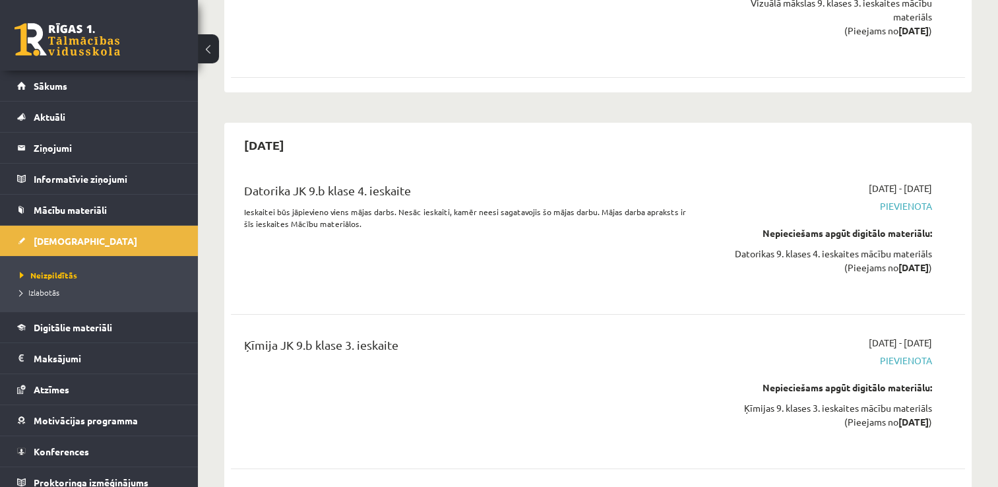
scroll to position [9577, 0]
